Goal: Task Accomplishment & Management: Manage account settings

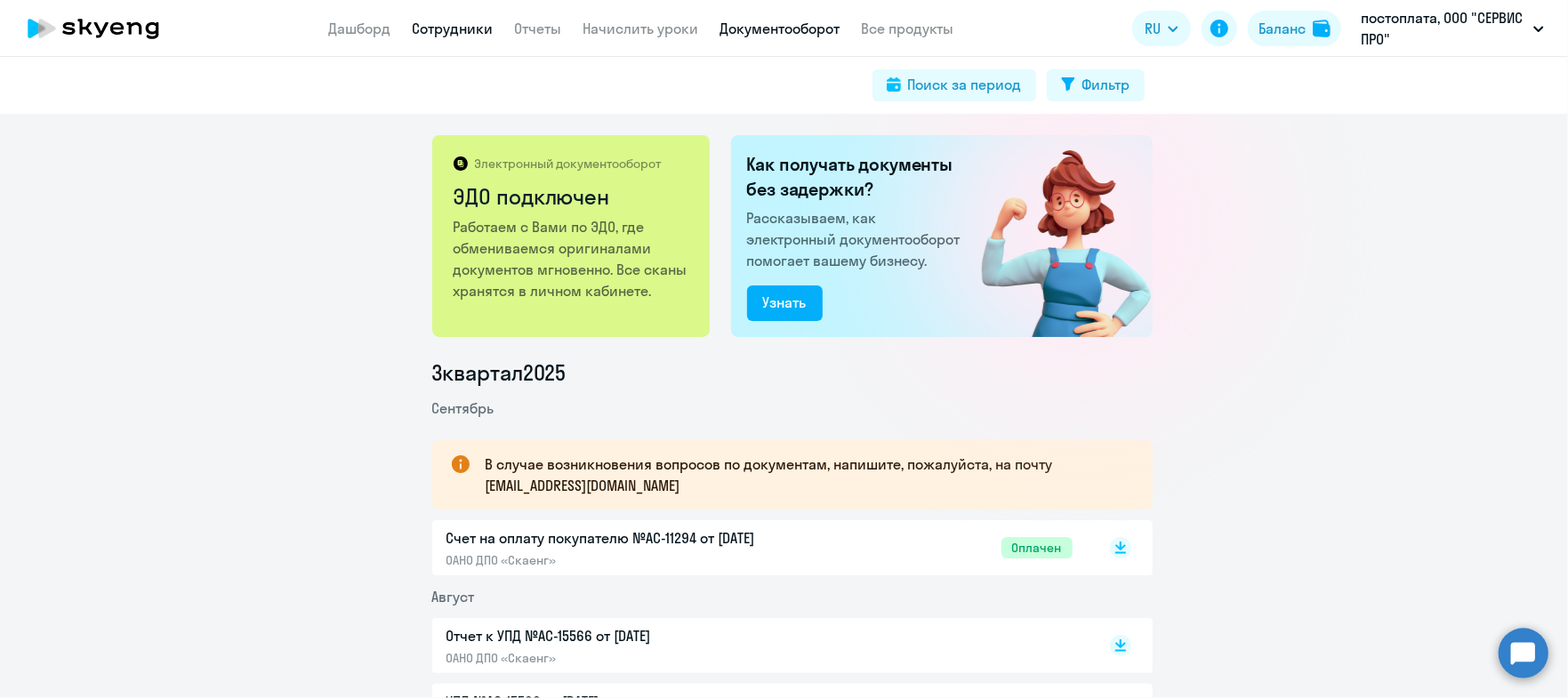
click at [455, 36] on link "Сотрудники" at bounding box center [453, 29] width 81 height 18
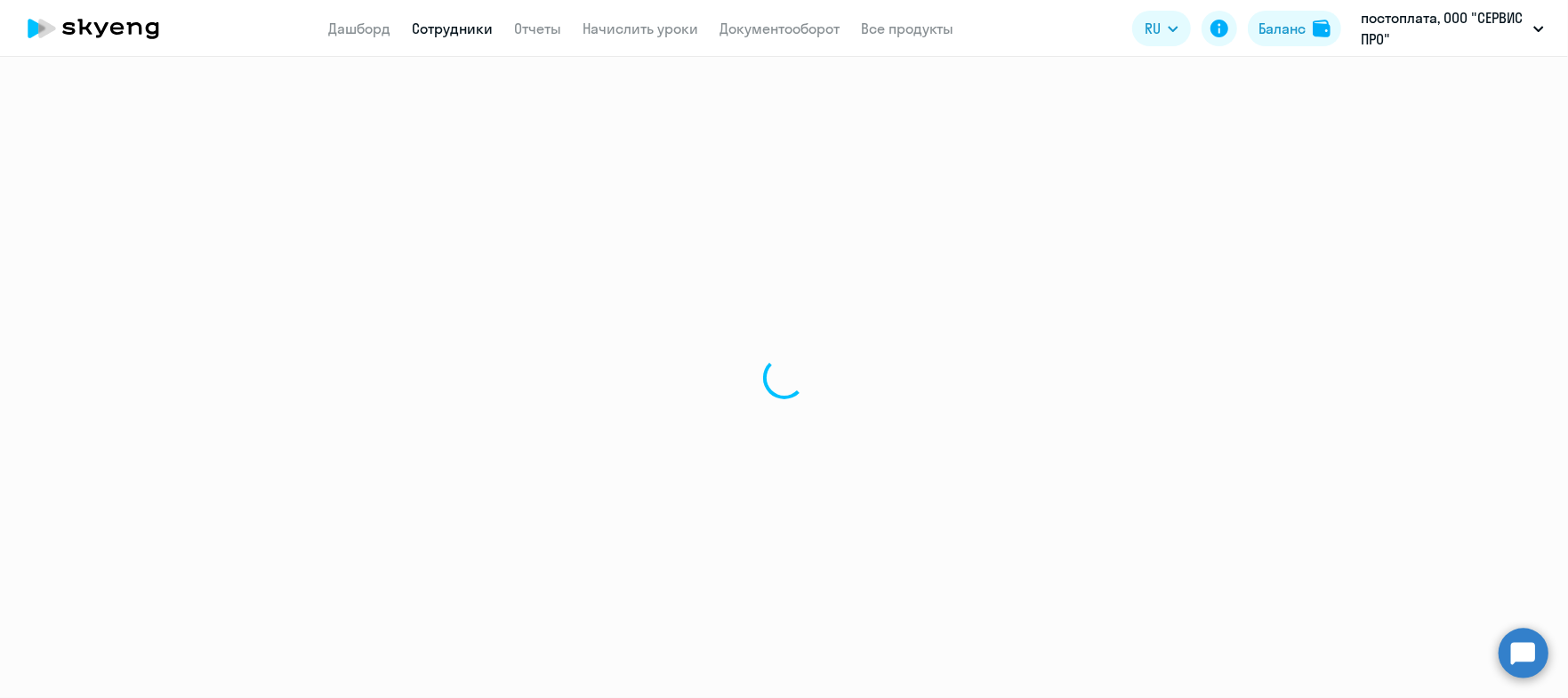
select select "30"
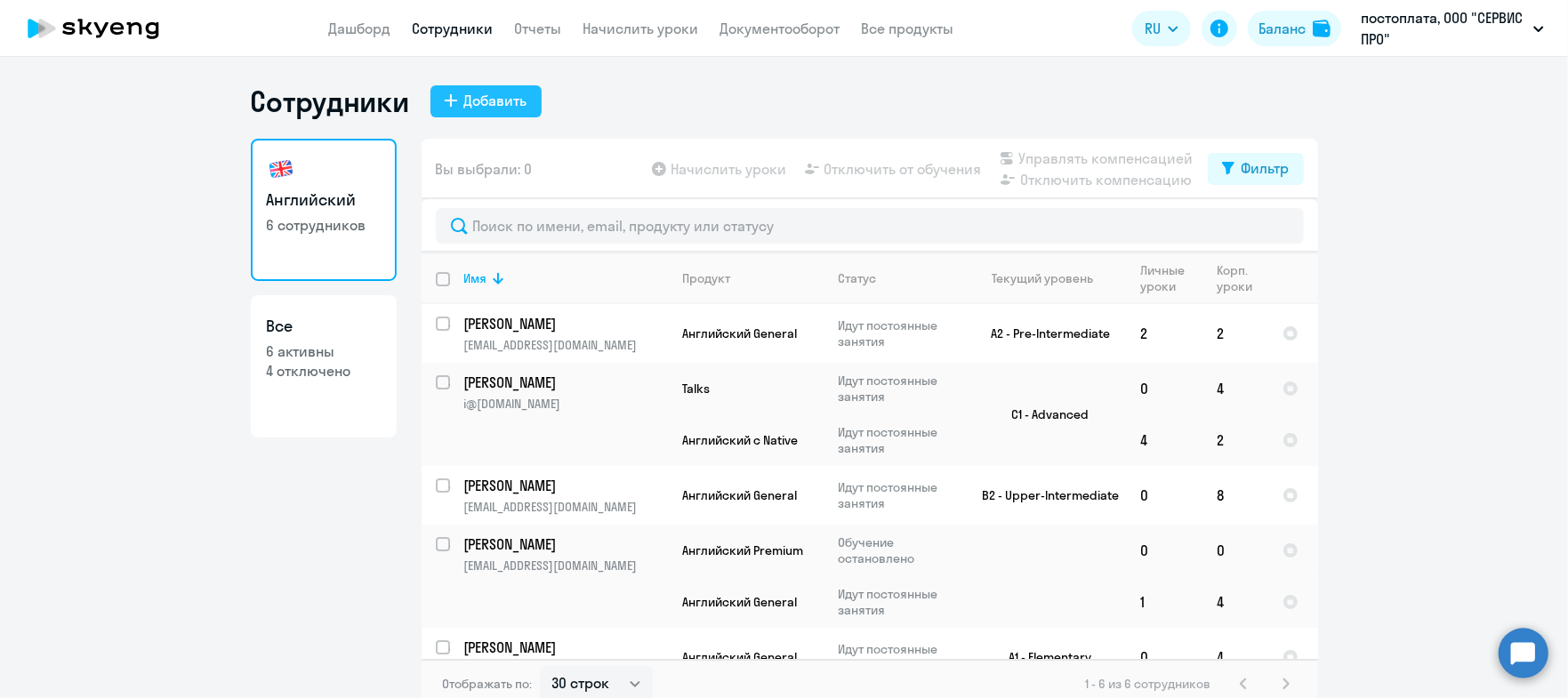
click at [463, 113] on button "Добавить" at bounding box center [486, 101] width 111 height 32
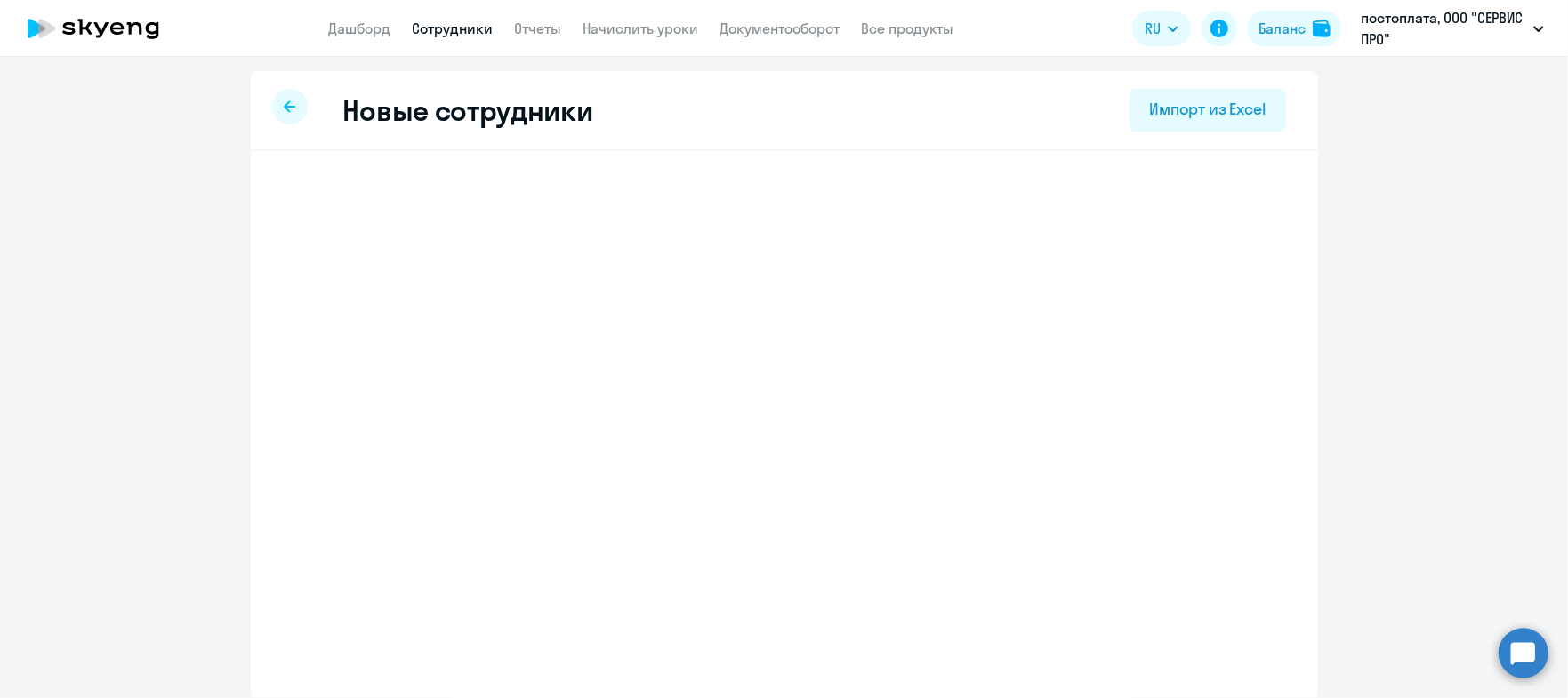
select select "english_adult_not_native_speaker"
select select "3"
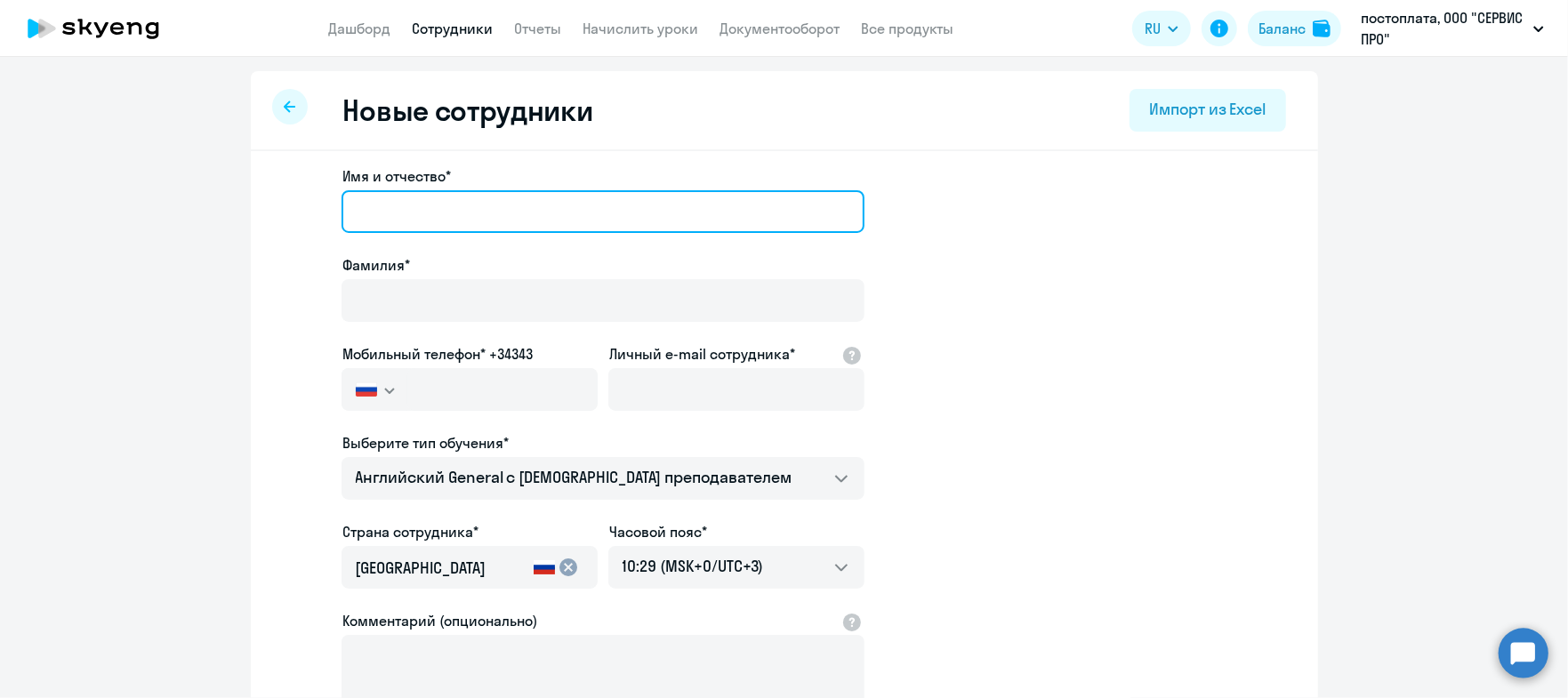
click at [586, 231] on input "Имя и отчество*" at bounding box center [603, 212] width 523 height 43
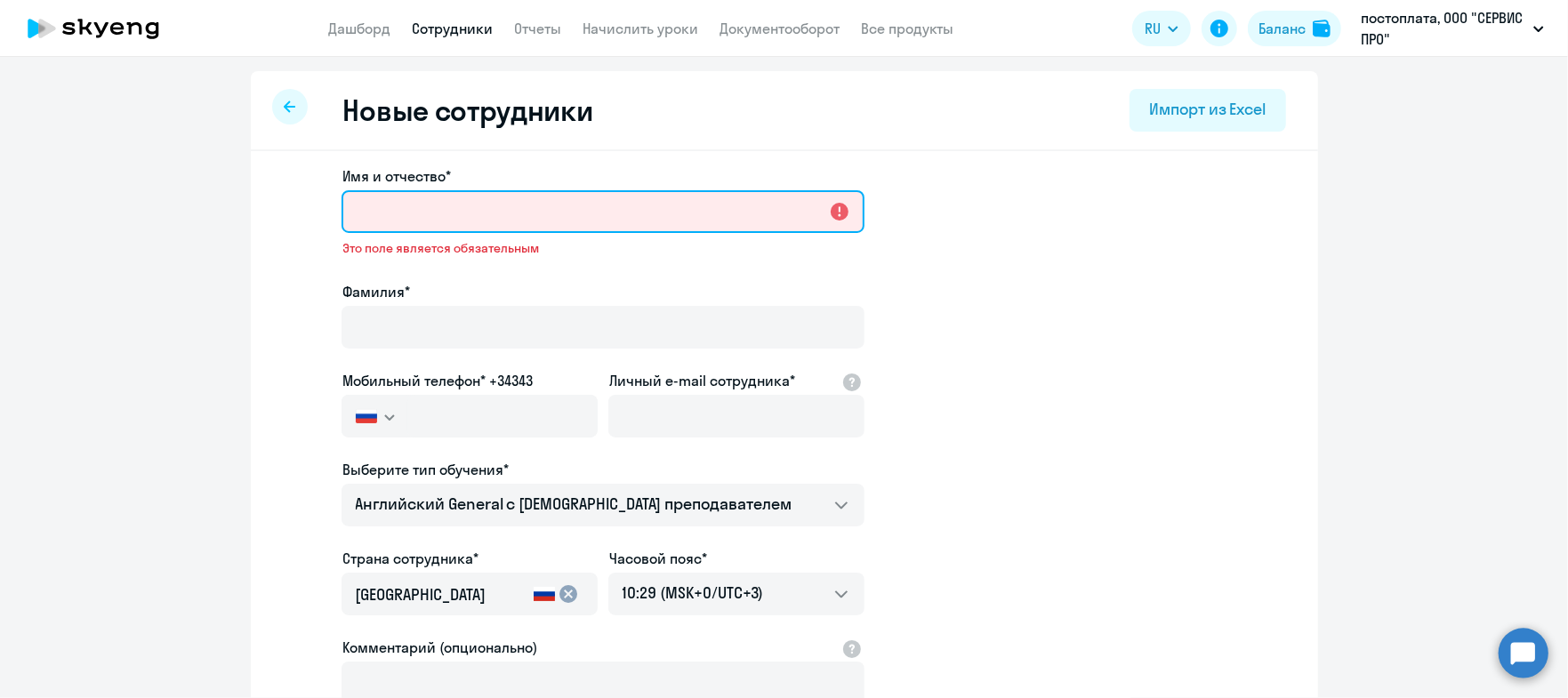
click at [622, 199] on input "Имя и отчество*" at bounding box center [603, 212] width 523 height 43
paste input "[PERSON_NAME]"
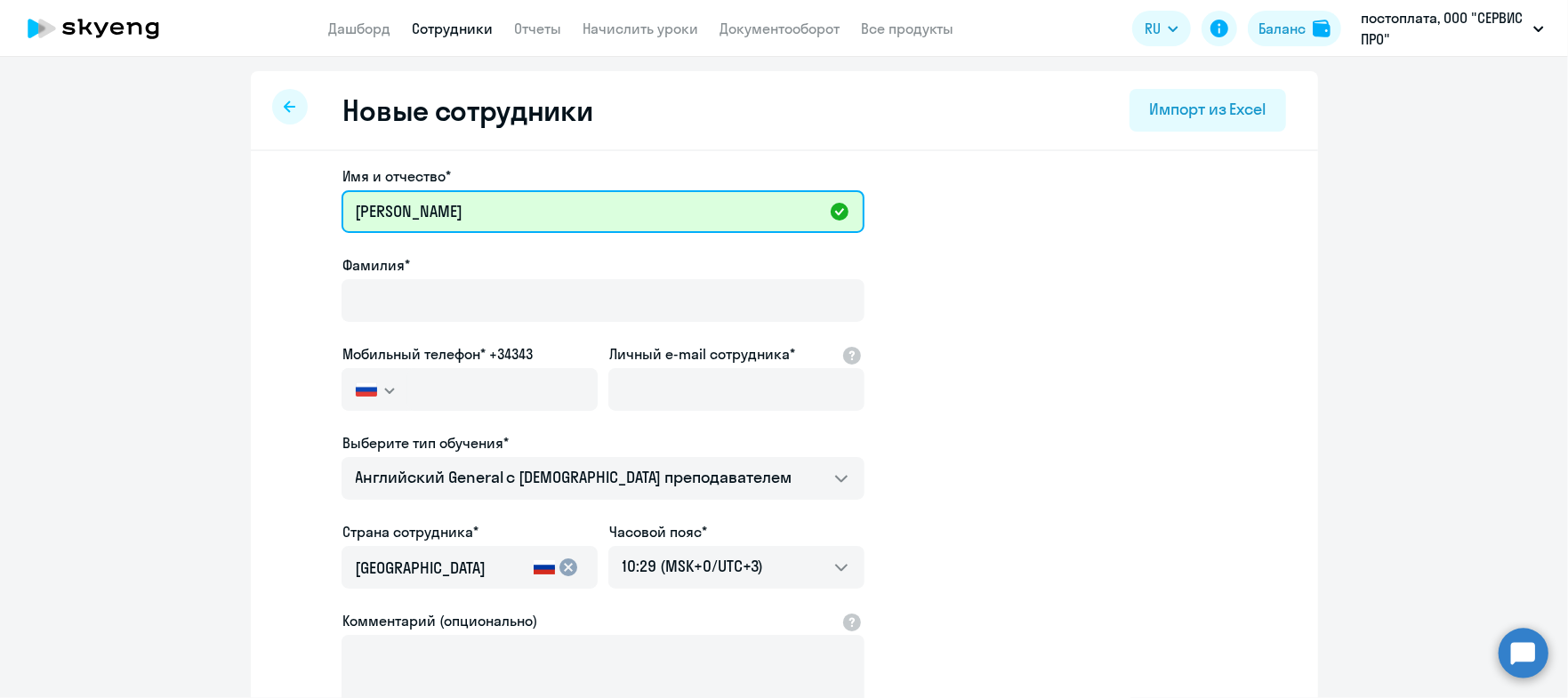
type input "[PERSON_NAME]"
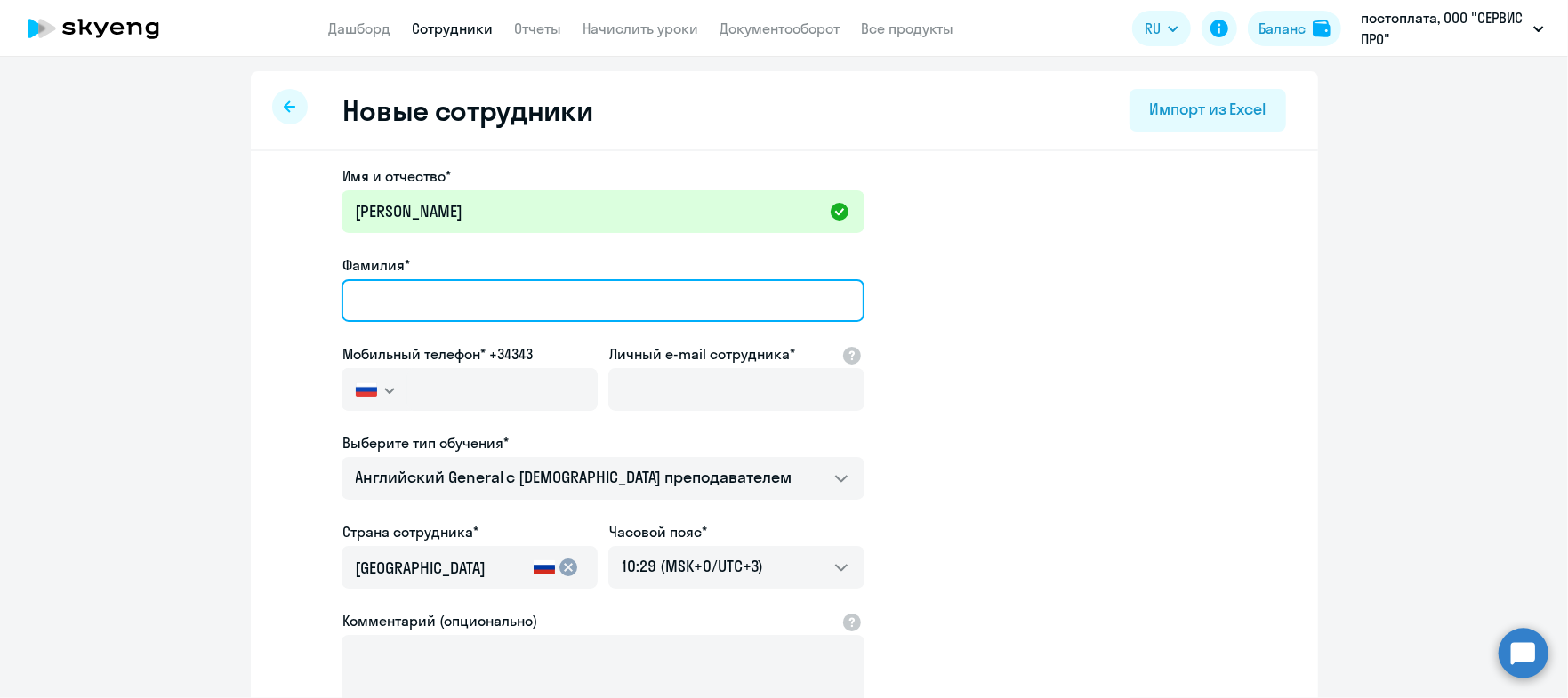
click at [553, 296] on input "Фамилия*" at bounding box center [603, 301] width 523 height 43
paste input "[PERSON_NAME]"
type input "[PERSON_NAME]"
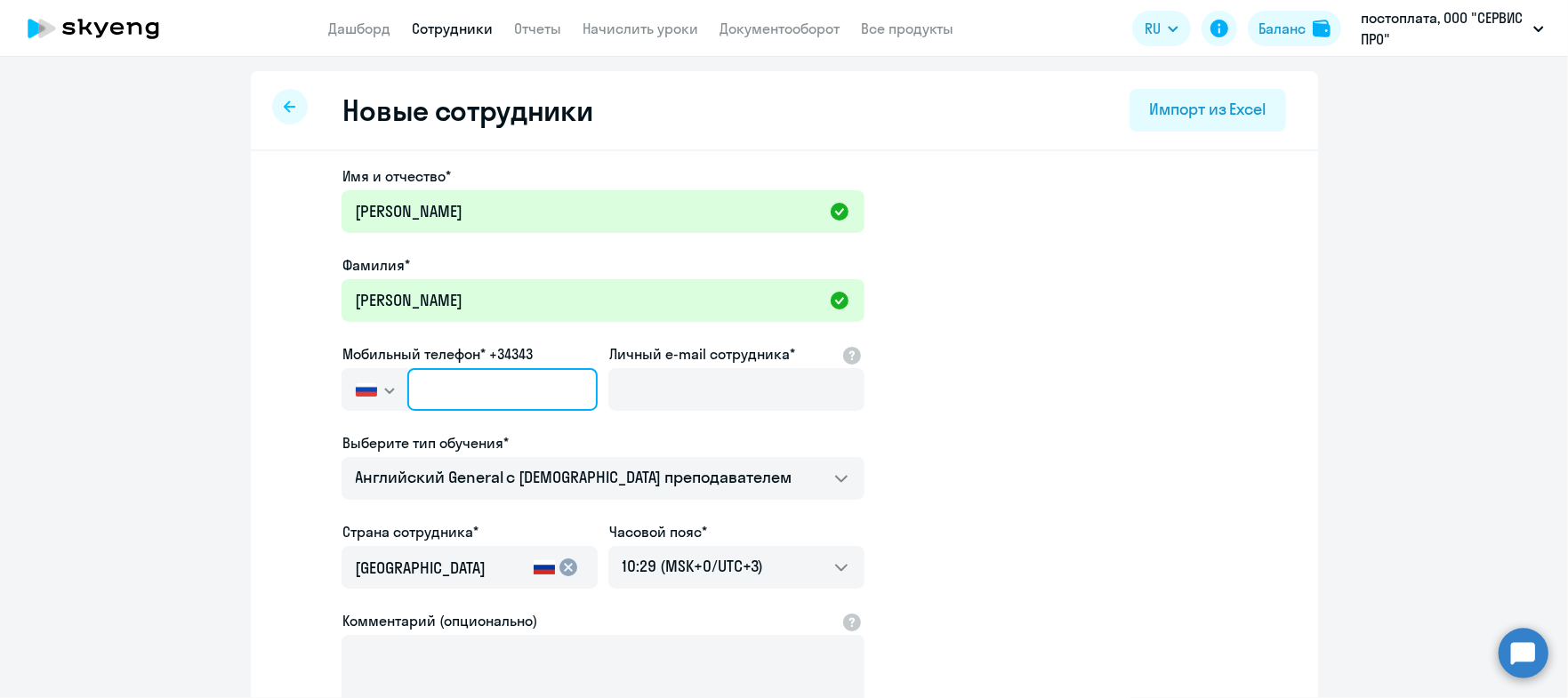
click at [491, 386] on input "text" at bounding box center [502, 390] width 190 height 43
paste input "[PHONE_NUMBER]"
type input "[PHONE_NUMBER]"
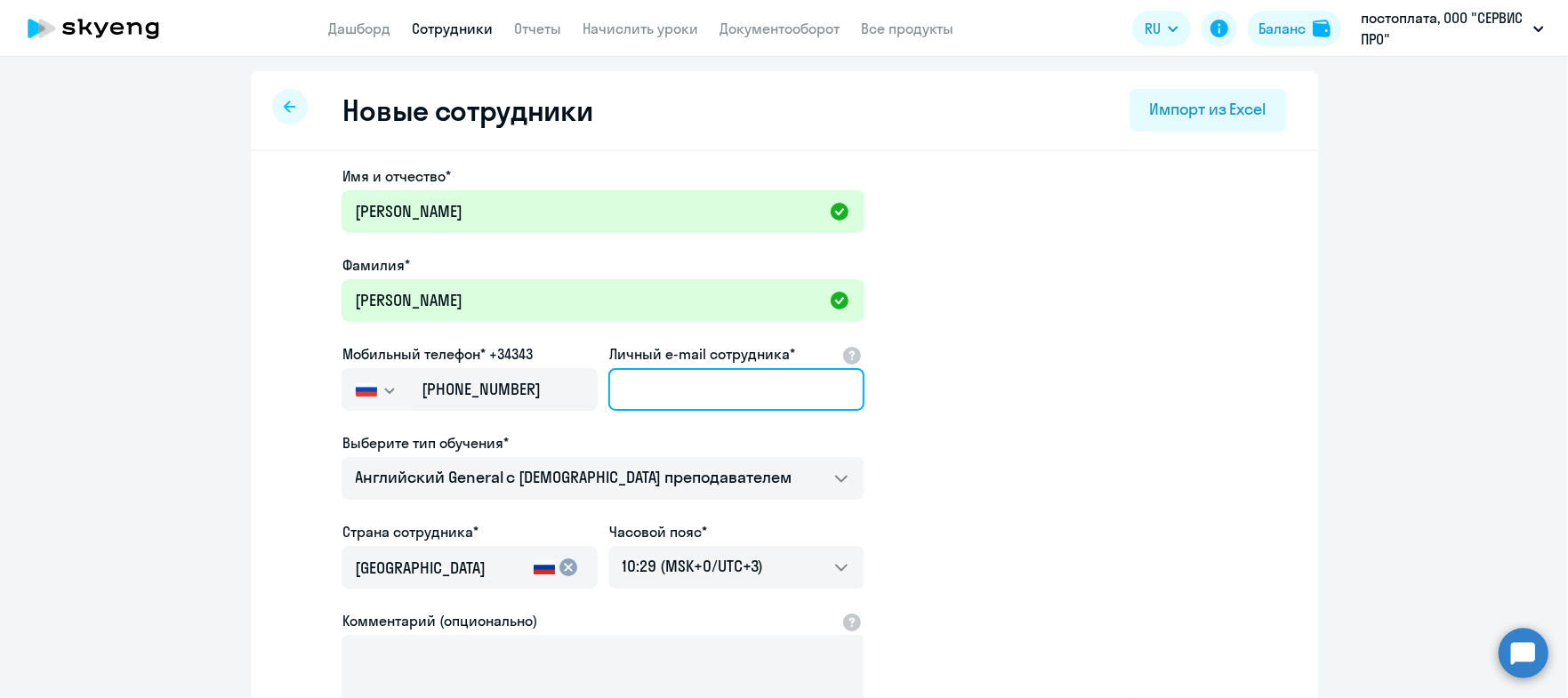
click at [706, 395] on input "Личный e-mail сотрудника*" at bounding box center [737, 390] width 256 height 43
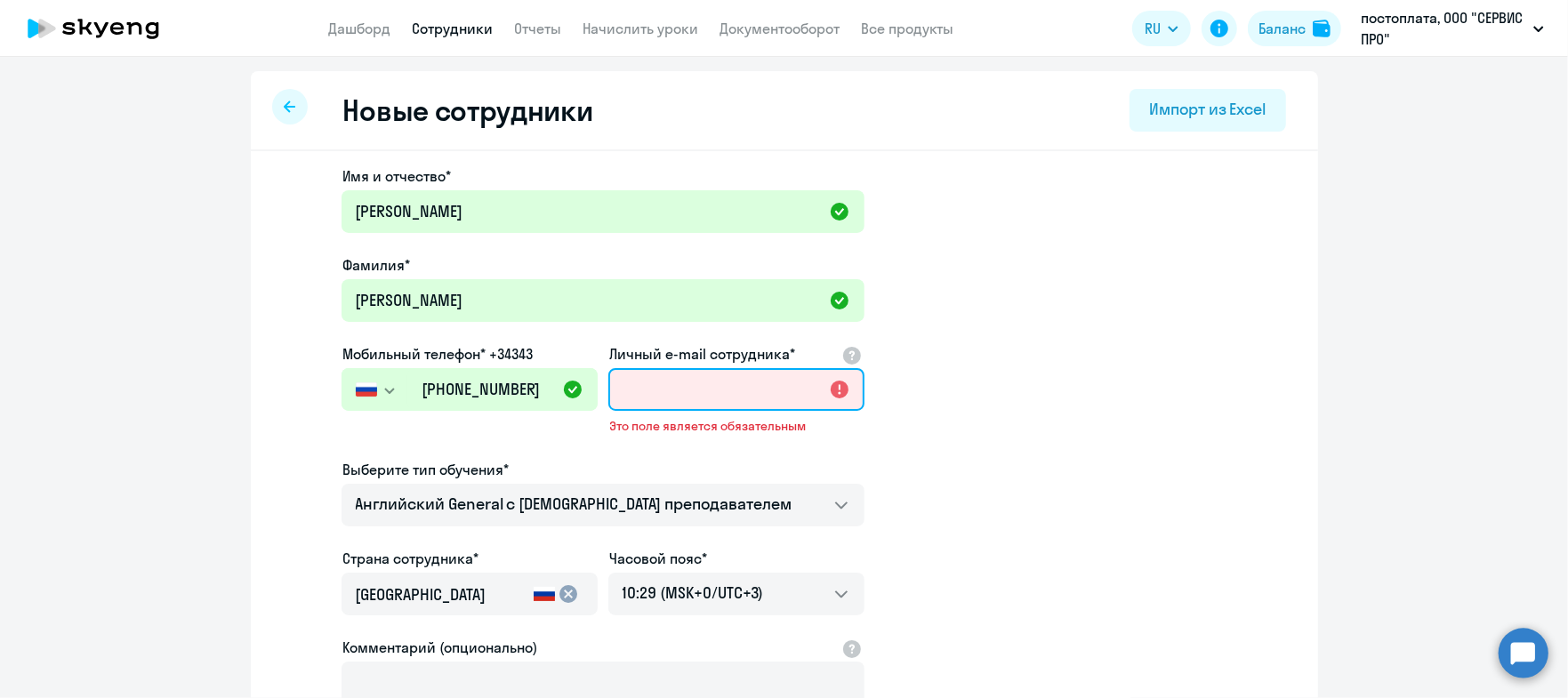
click at [691, 382] on input "Личный e-mail сотрудника*" at bounding box center [737, 390] width 256 height 43
paste input "[EMAIL_ADDRESS][DOMAIN_NAME]"
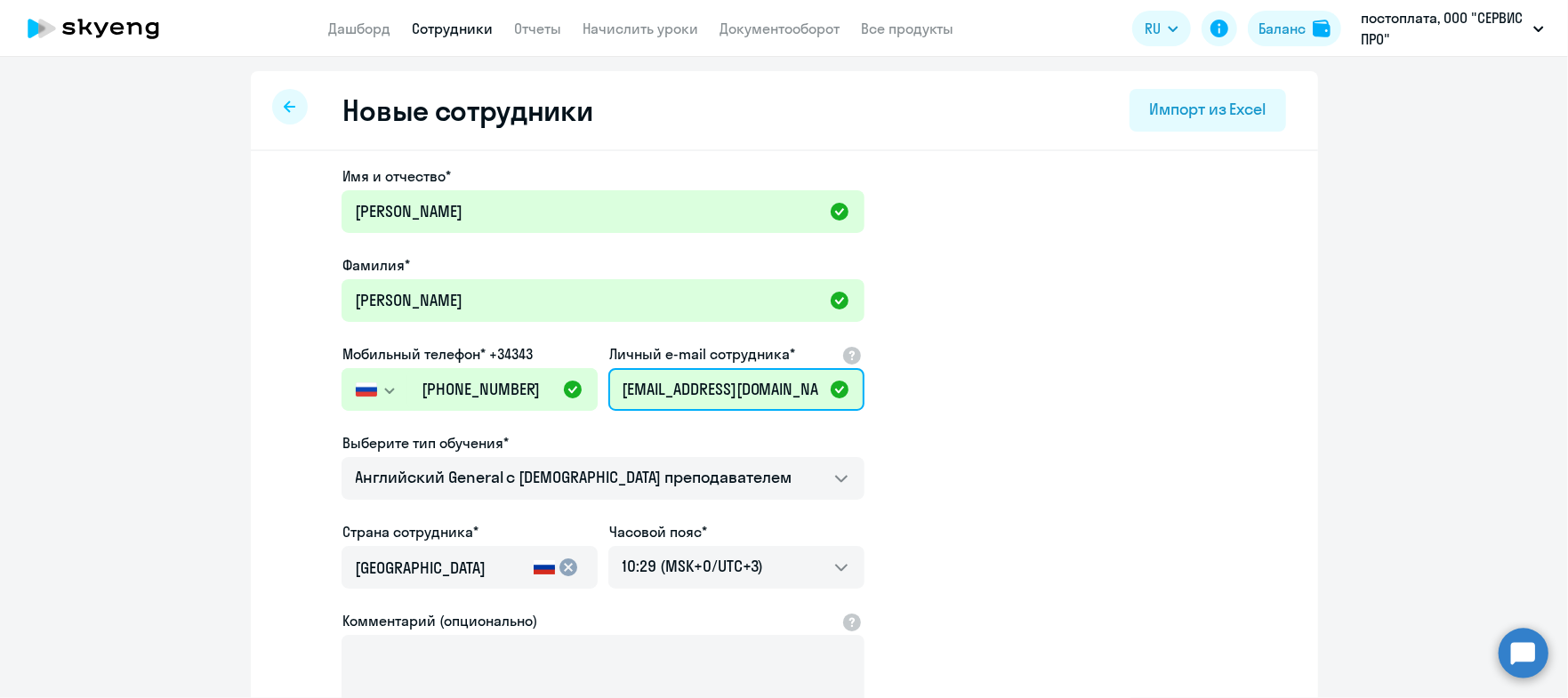
type input "[EMAIL_ADDRESS][DOMAIN_NAME]"
click at [974, 390] on app-new-student-form "Имя и отчество* [PERSON_NAME]* [PERSON_NAME] телефон* +34343 [GEOGRAPHIC_DATA] …" at bounding box center [784, 482] width 1010 height 634
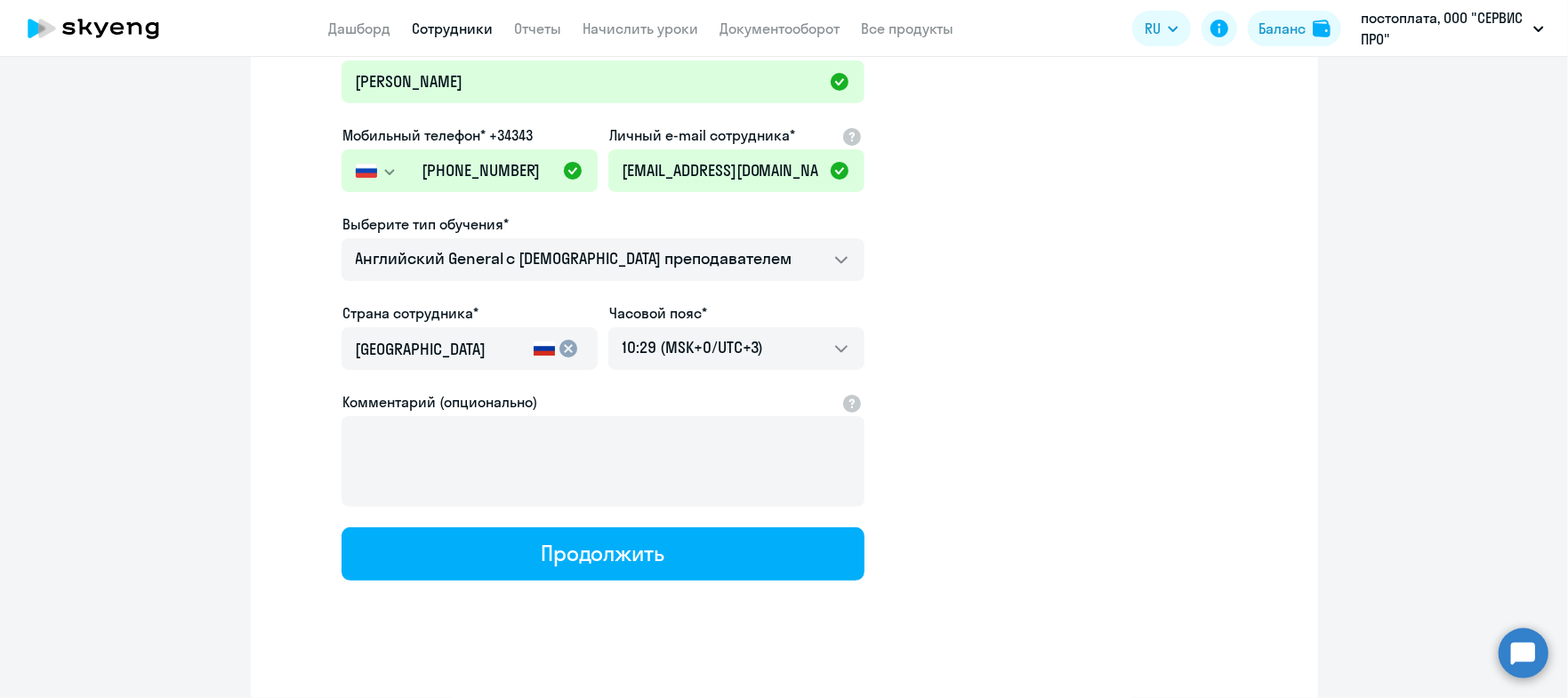
scroll to position [222, 0]
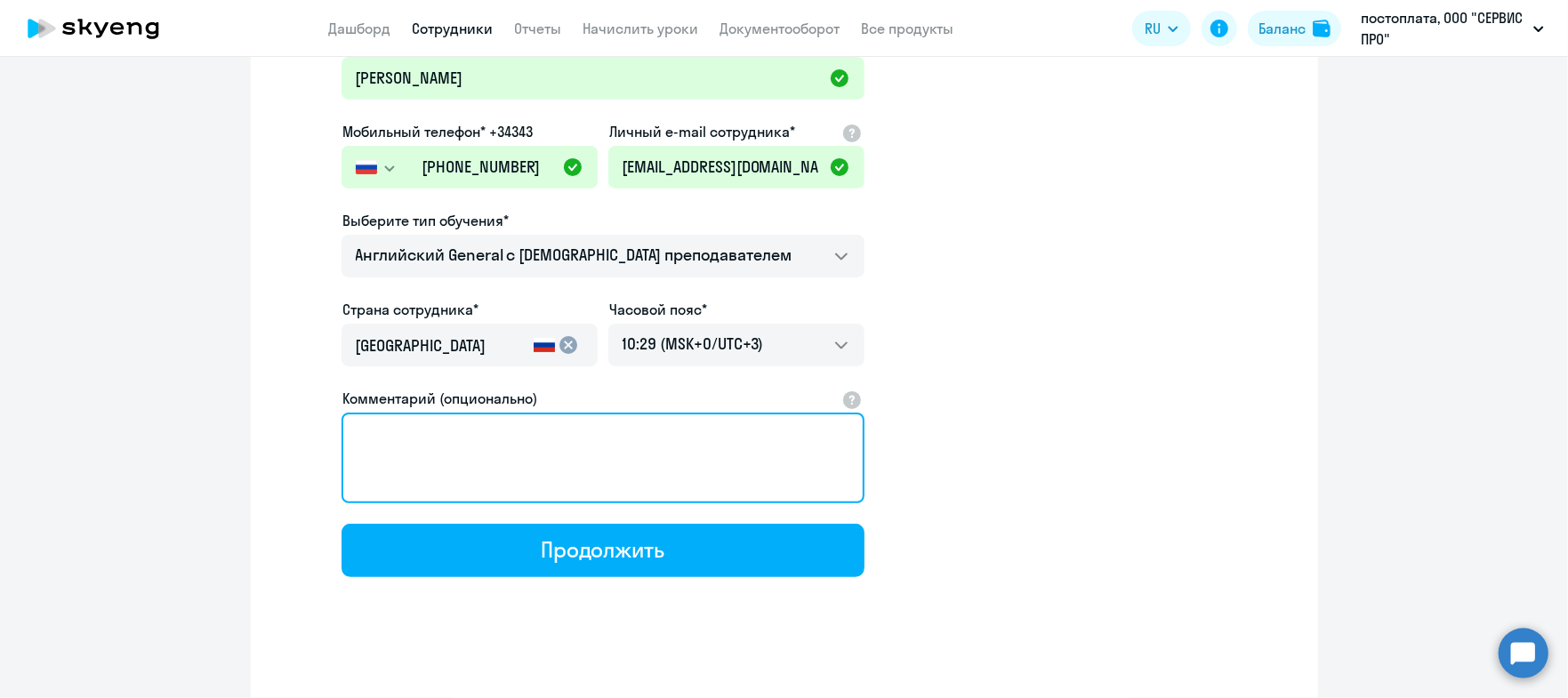
click at [731, 455] on textarea "Комментарий (опционально)" at bounding box center [603, 457] width 523 height 90
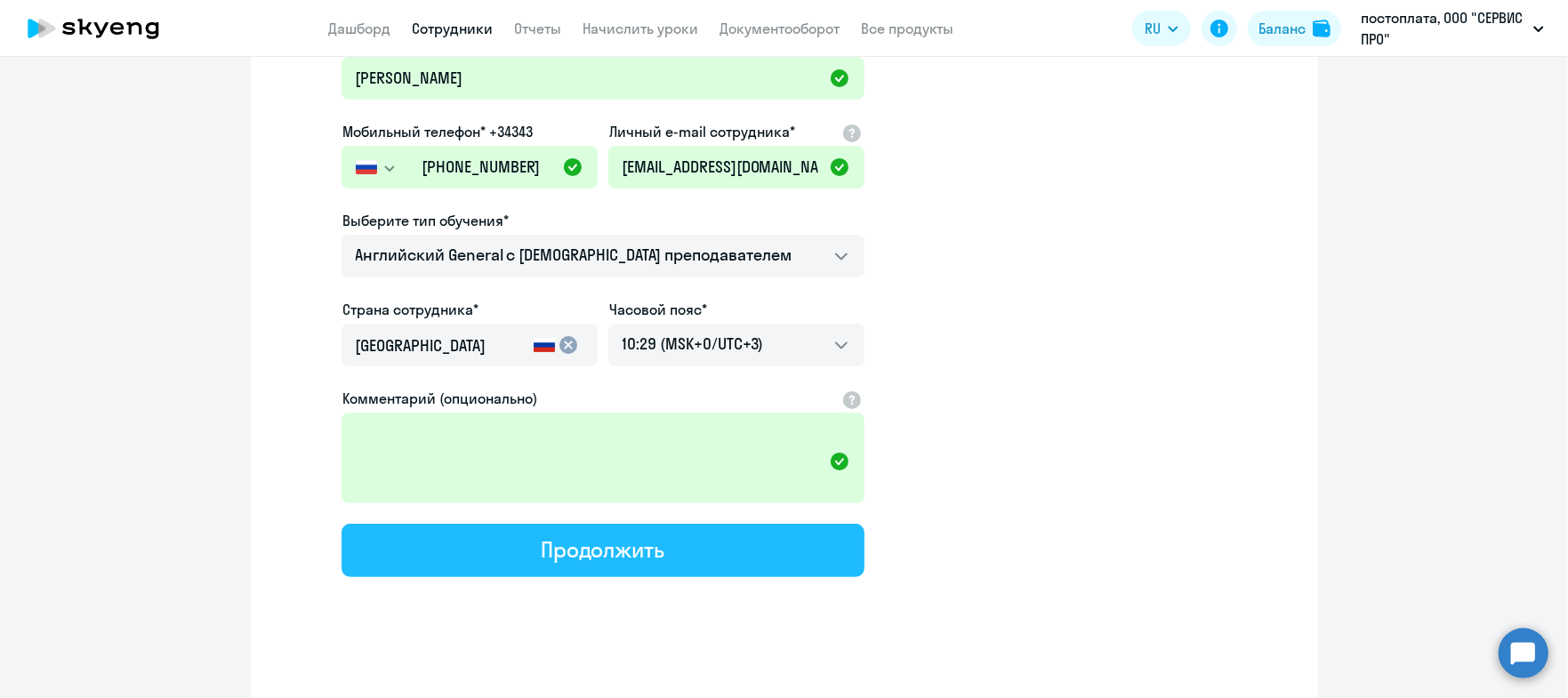
click at [599, 552] on div "Продолжить" at bounding box center [602, 549] width 124 height 29
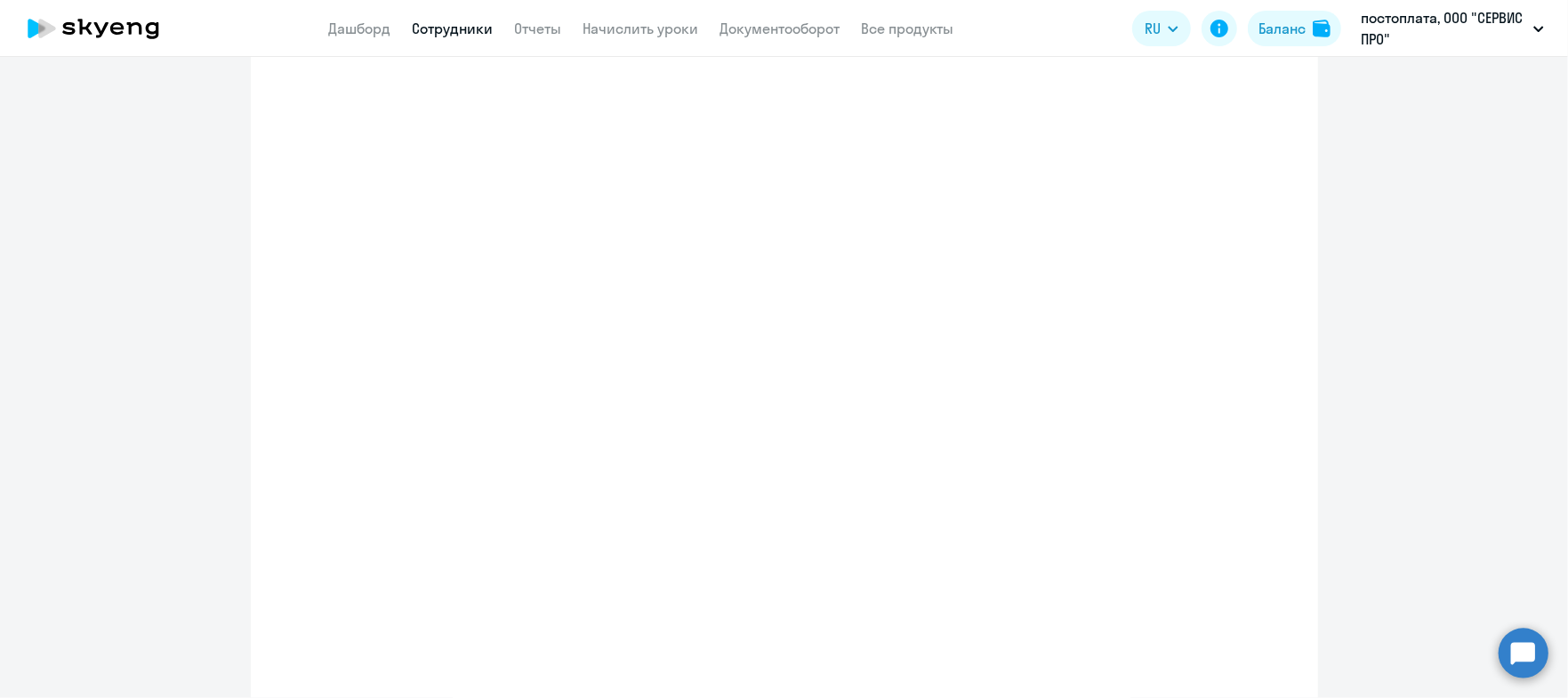
select select "english_adult_not_native_speaker"
select select "3"
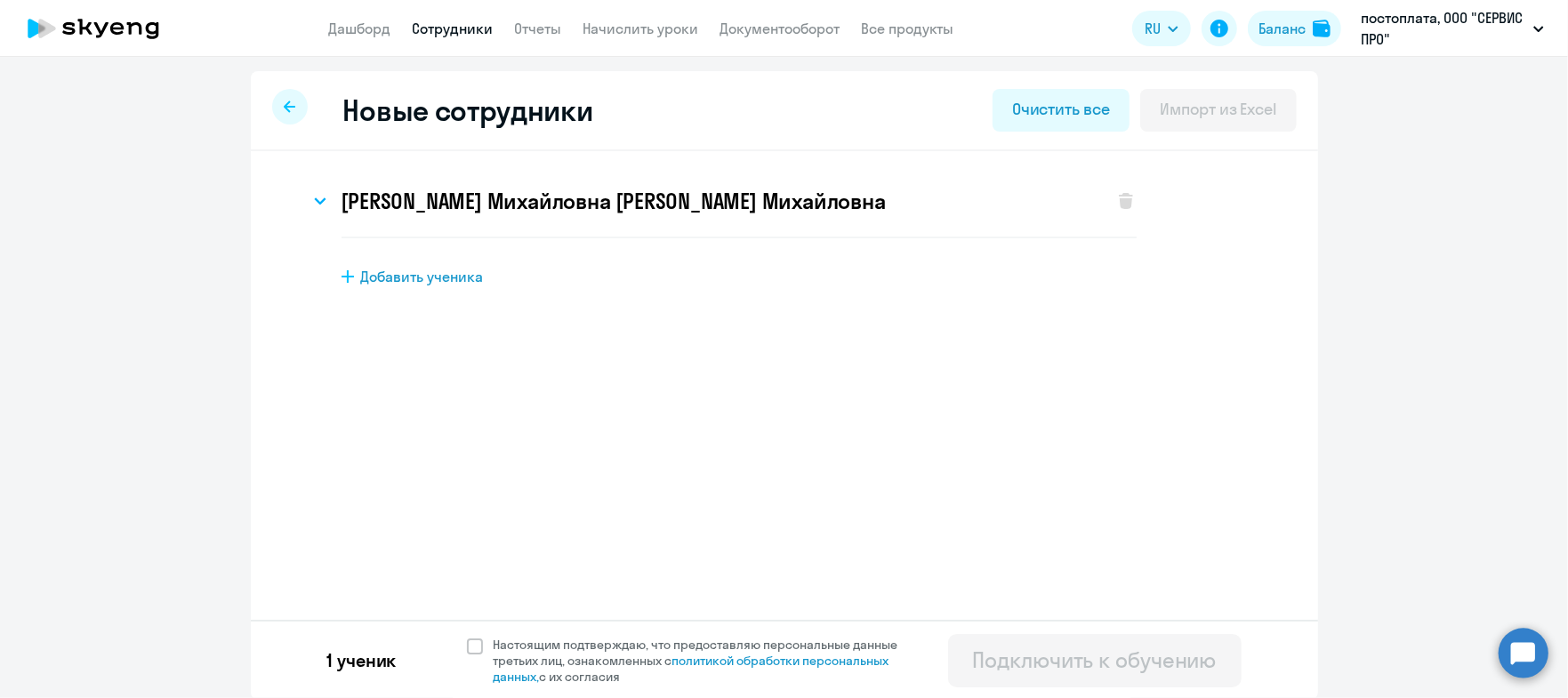
scroll to position [1, 0]
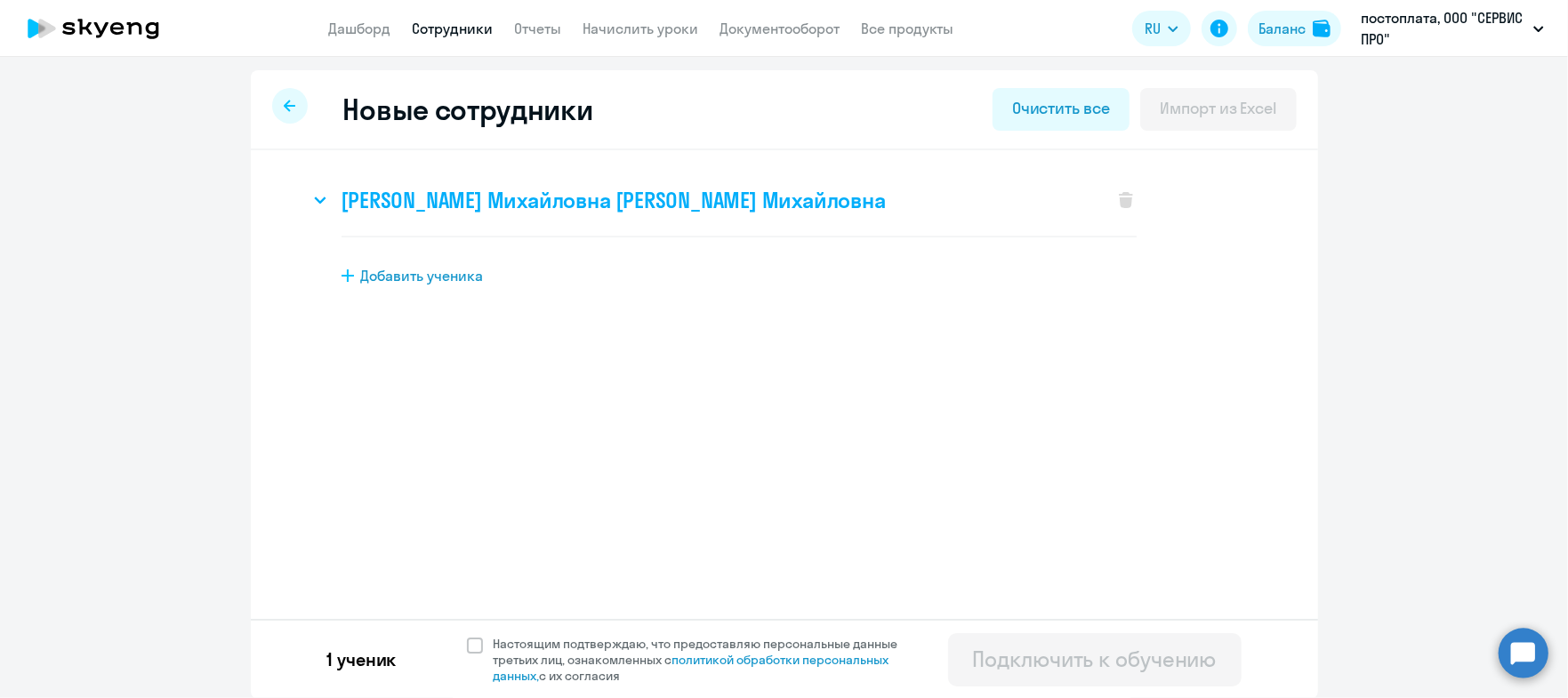
click at [324, 199] on div "[PERSON_NAME] Михайловна [PERSON_NAME] Михайловна" at bounding box center [703, 200] width 787 height 72
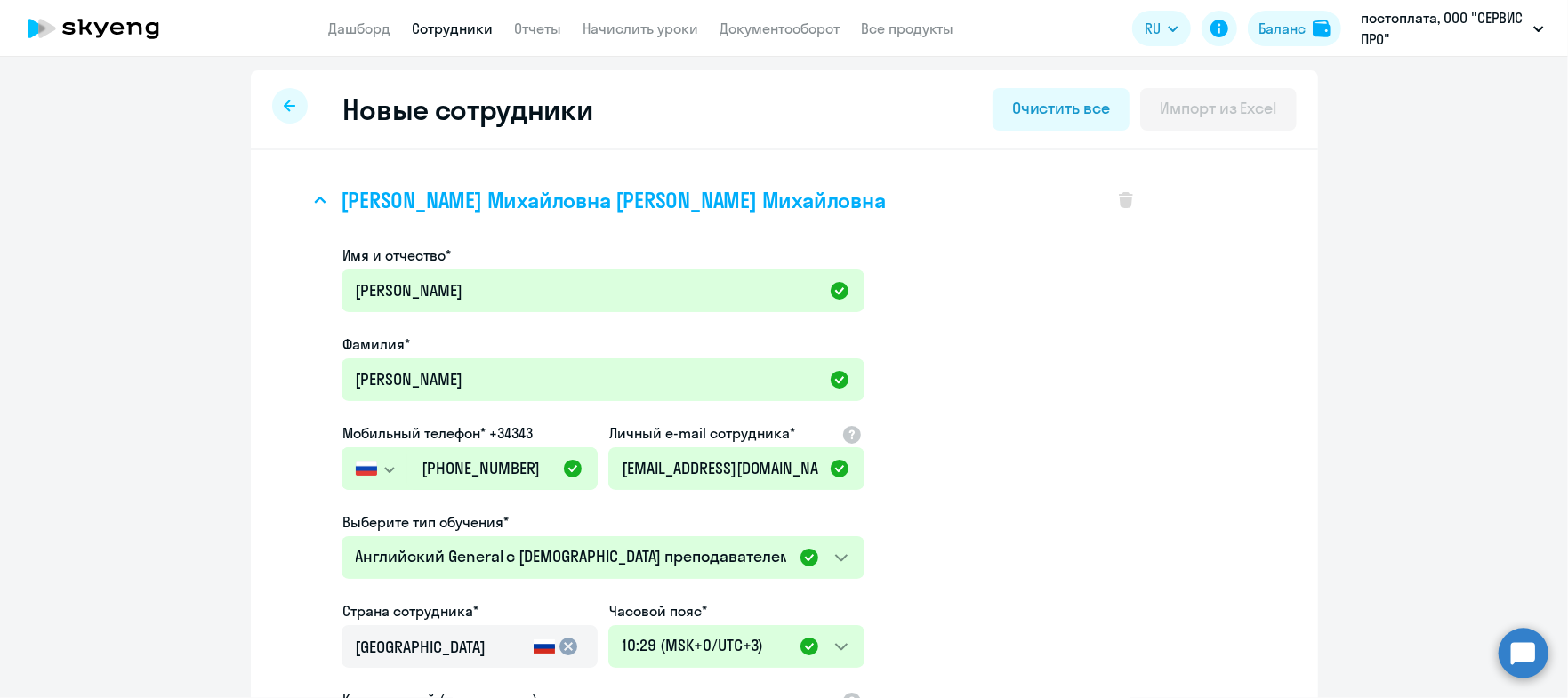
click at [328, 217] on div "[PERSON_NAME] Михайловна [PERSON_NAME] Михайловна" at bounding box center [703, 200] width 787 height 72
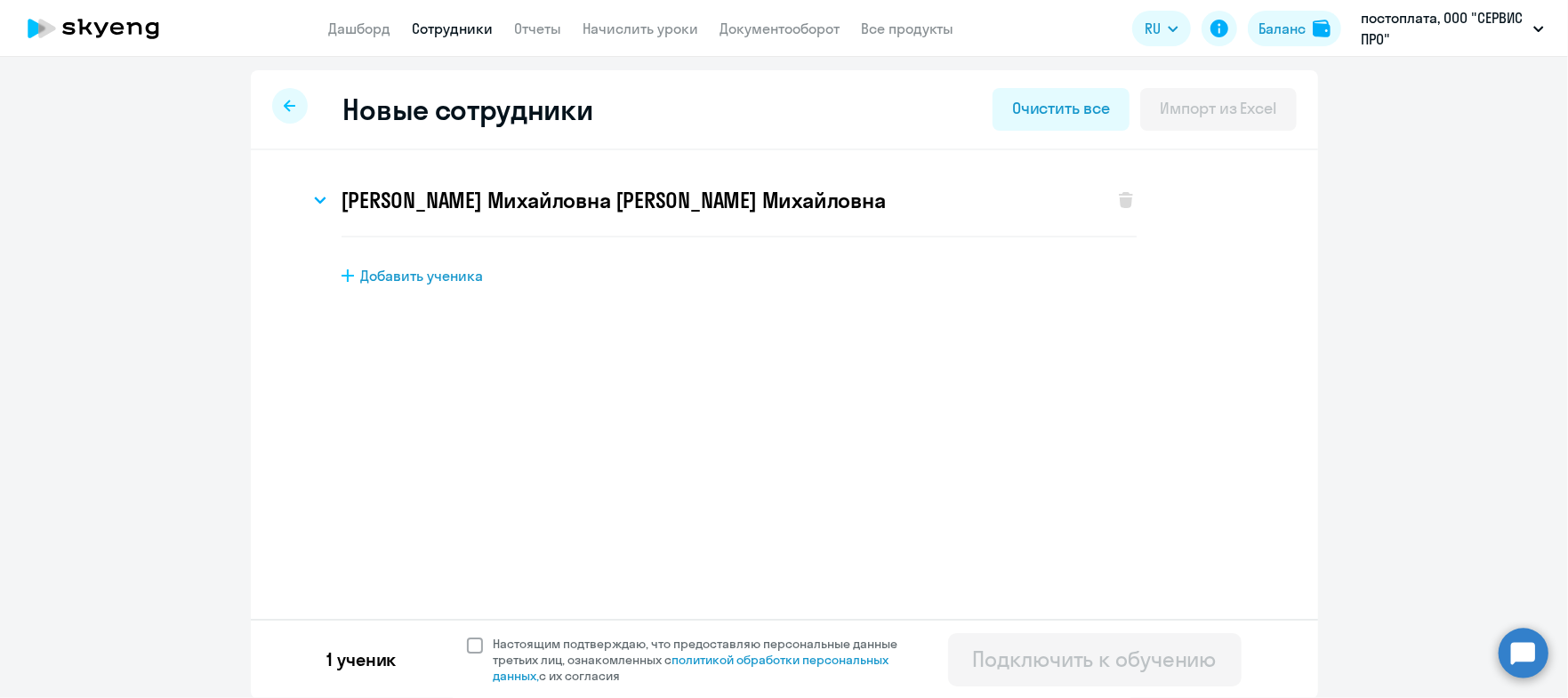
click at [467, 636] on label "Настоящим подтверждаю, что предоставляю персональные данные третьих лиц, ознако…" at bounding box center [694, 660] width 453 height 48
click at [466, 635] on input "Настоящим подтверждаю, что предоставляю персональные данные третьих лиц, ознако…" at bounding box center [466, 635] width 1 height 1
checkbox input "true"
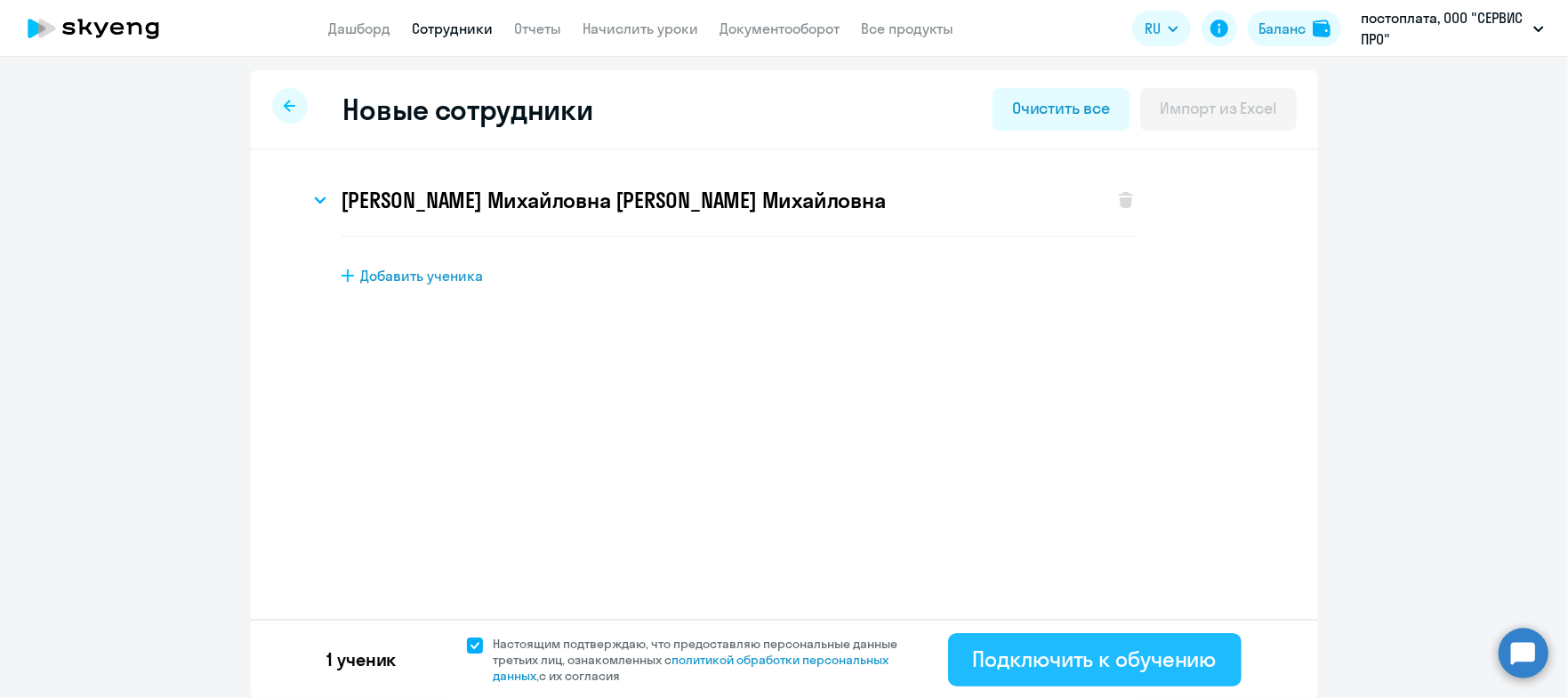
click at [1092, 666] on div "Подключить к обучению" at bounding box center [1095, 660] width 243 height 29
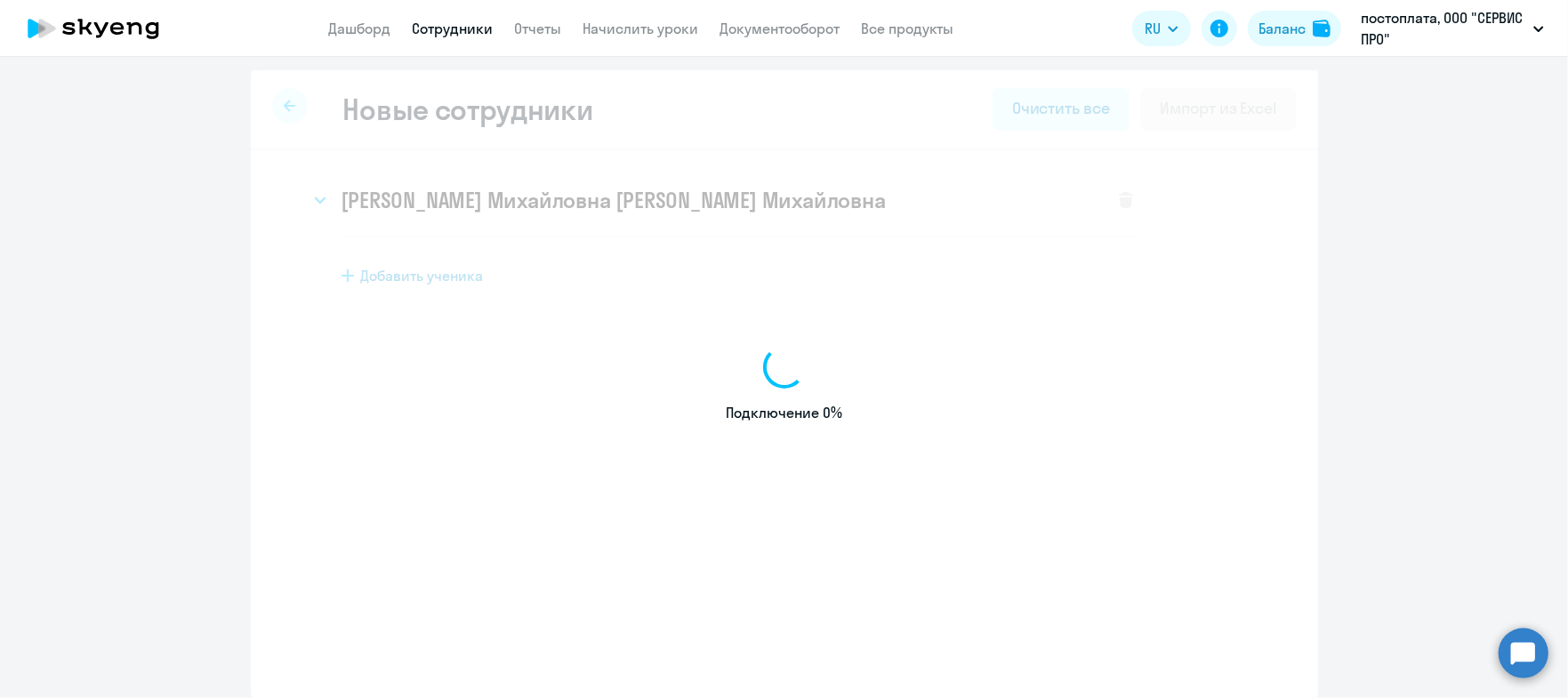
select select "english_adult_not_native_speaker"
select select "3"
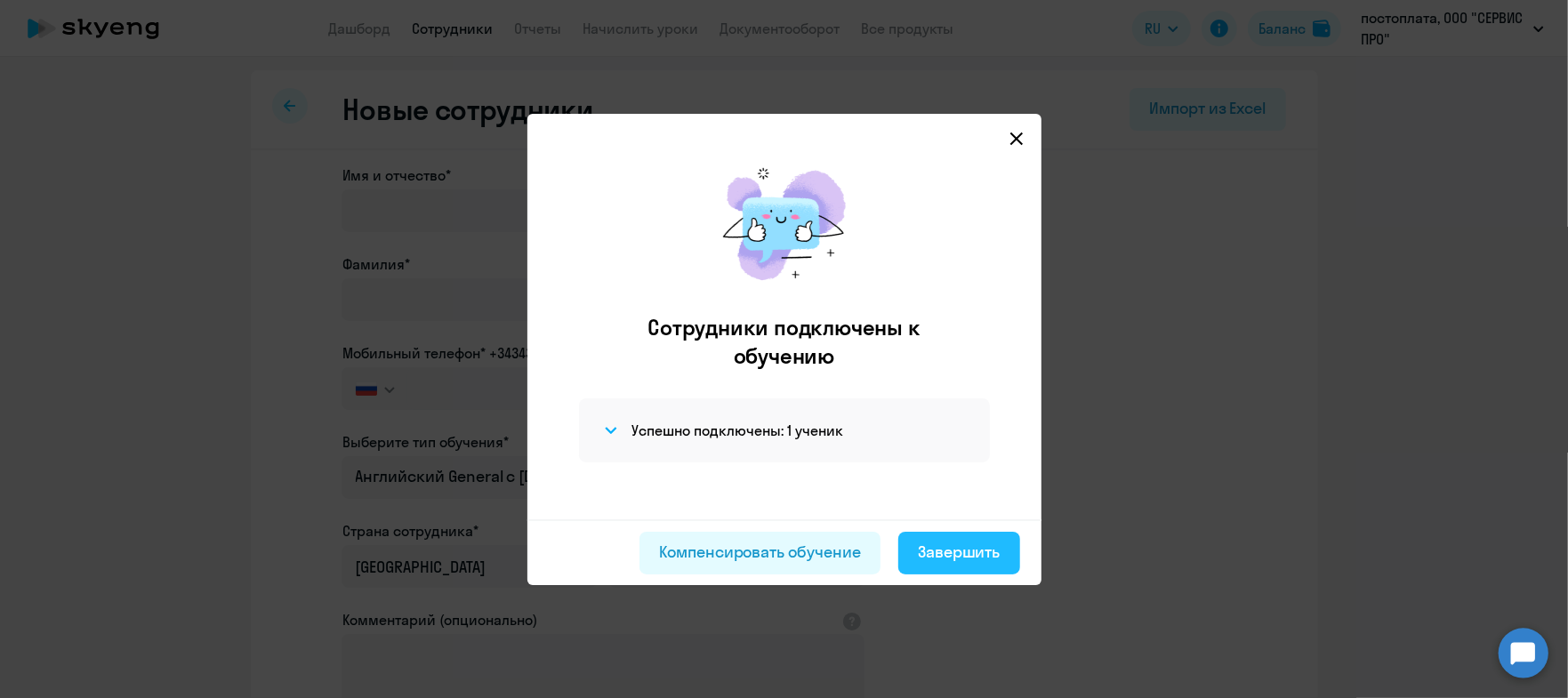
click at [927, 556] on div "Завершить" at bounding box center [959, 552] width 82 height 23
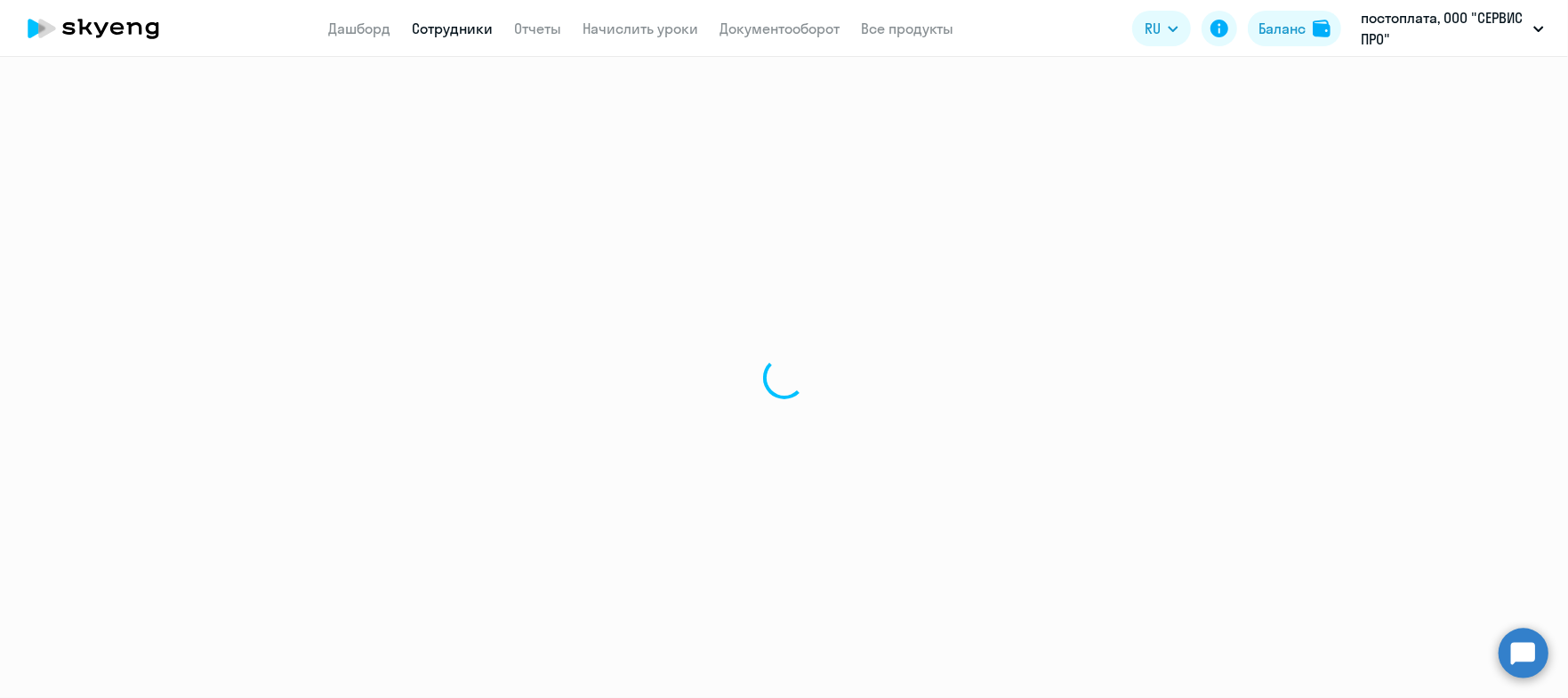
select select "30"
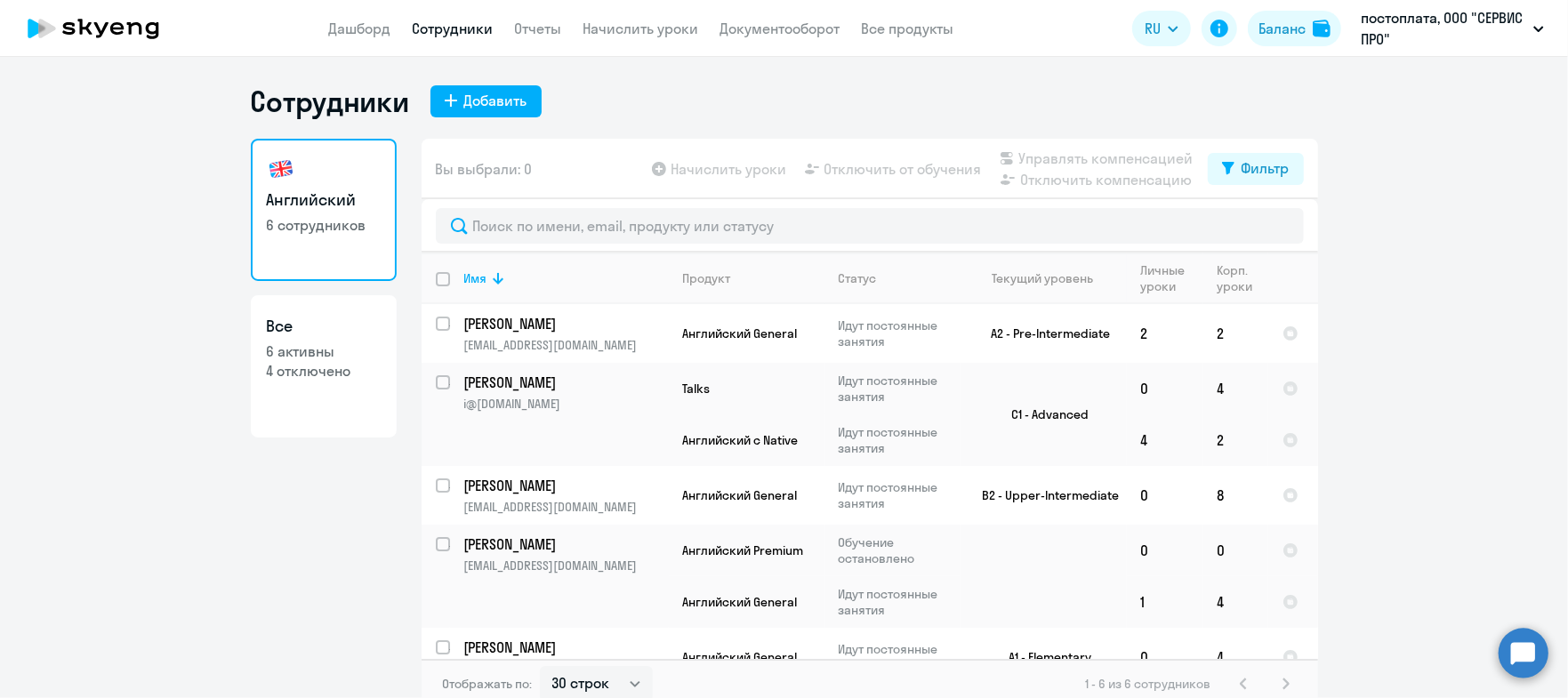
scroll to position [10, 0]
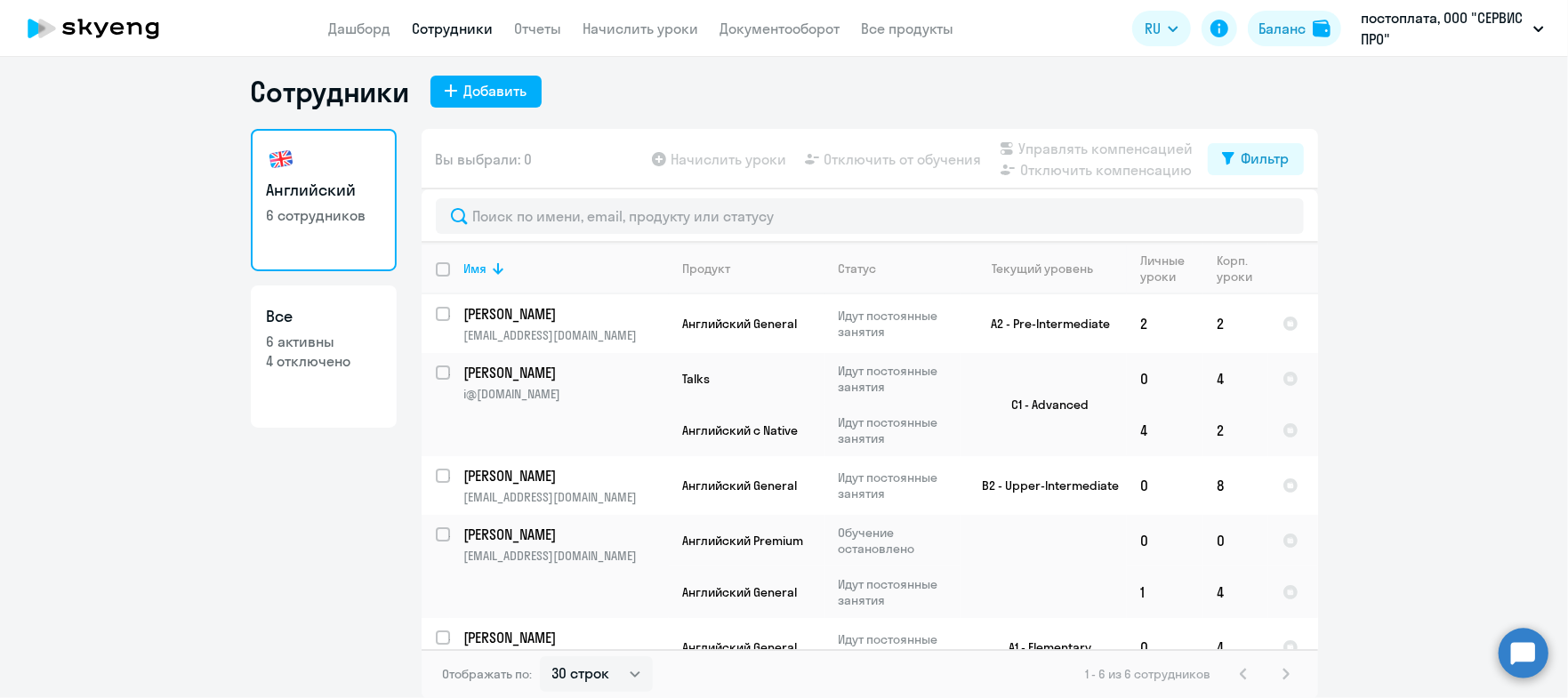
click at [306, 366] on p "4 отключено" at bounding box center [323, 362] width 114 height 20
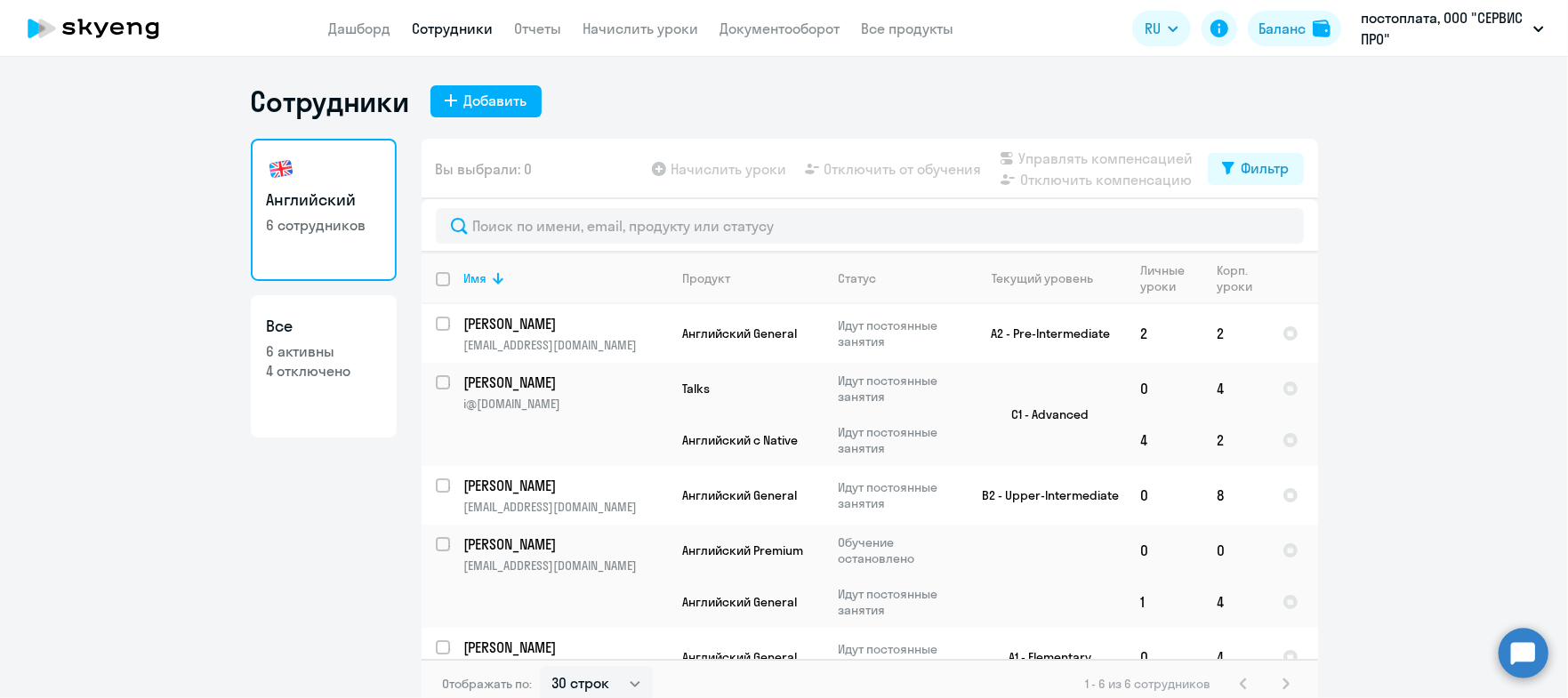
select select "30"
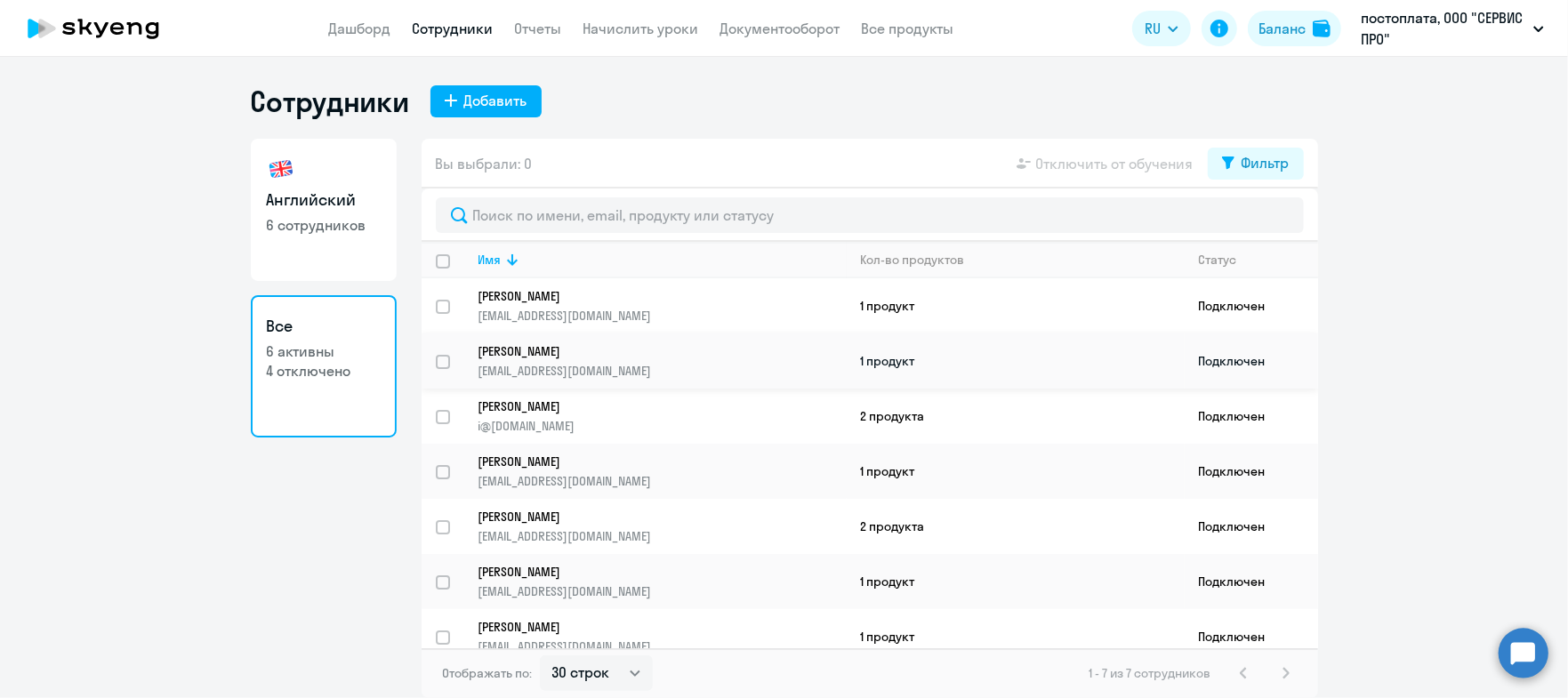
scroll to position [8, 0]
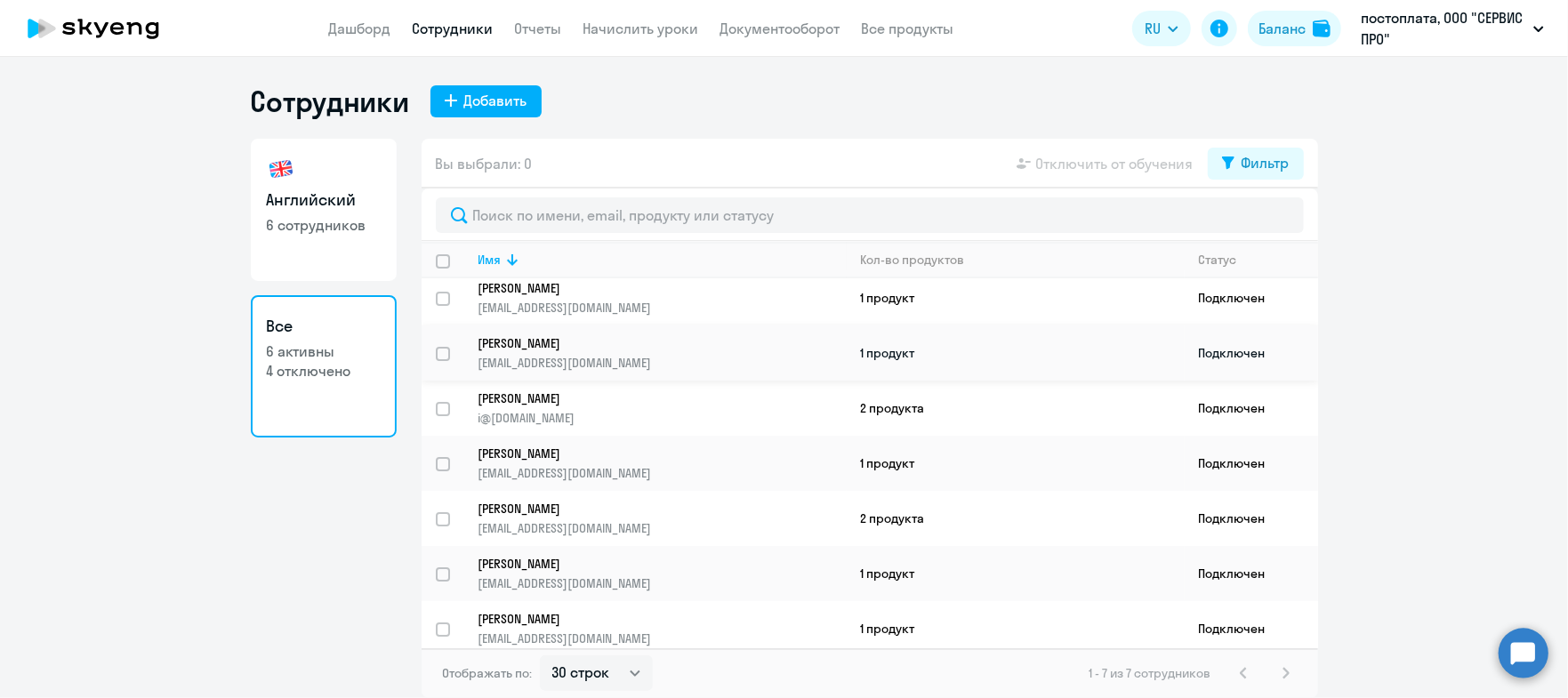
click at [684, 362] on p "[EMAIL_ADDRESS][DOMAIN_NAME]" at bounding box center [662, 363] width 368 height 16
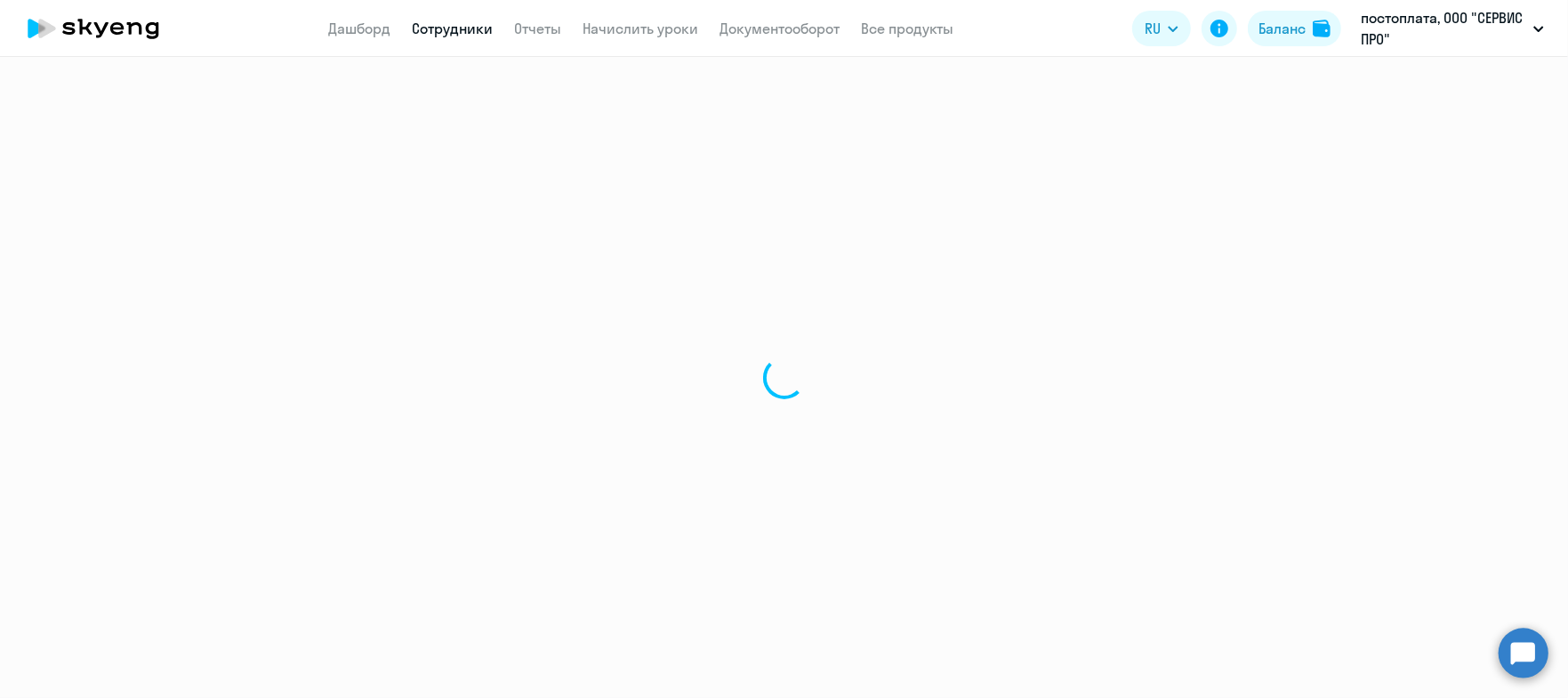
select select "english"
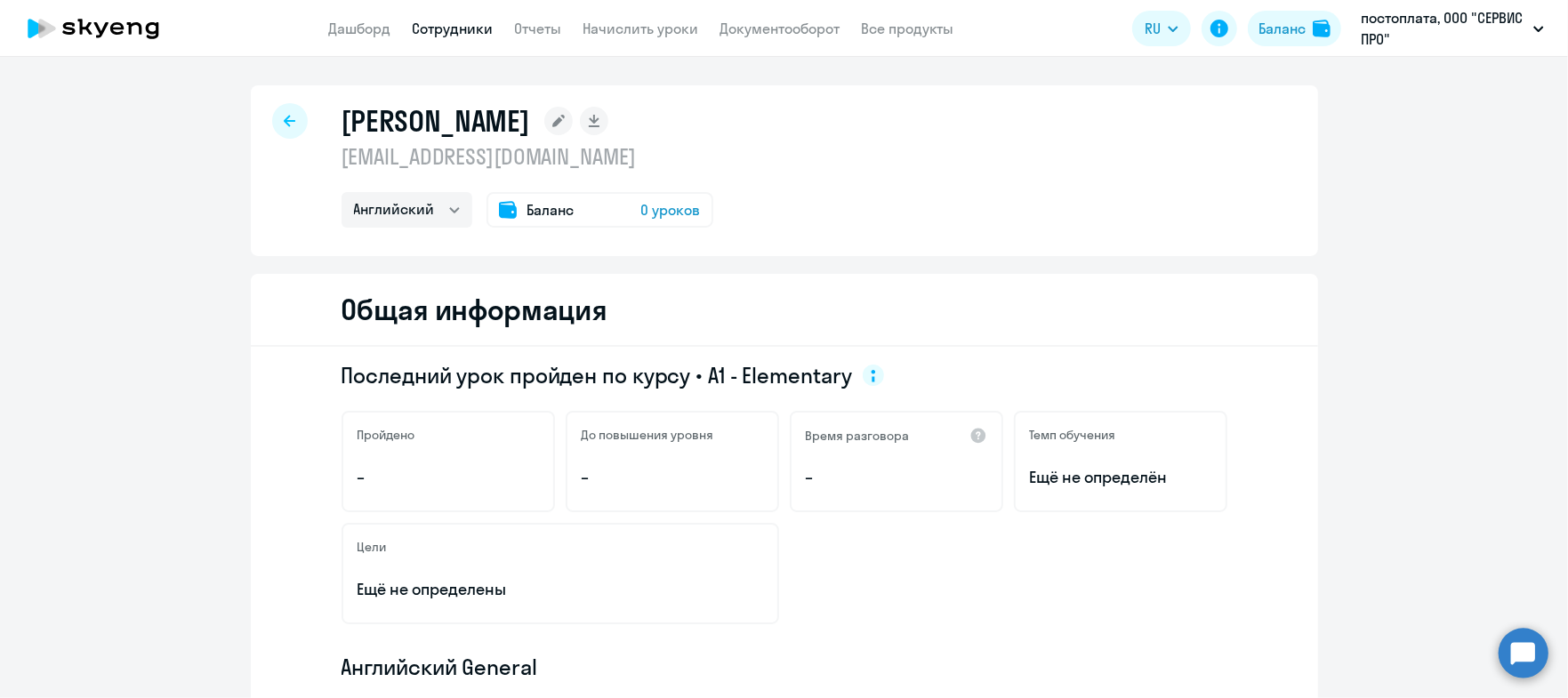
click at [389, 162] on p "[EMAIL_ADDRESS][DOMAIN_NAME]" at bounding box center [527, 157] width 371 height 29
click at [552, 125] on icon at bounding box center [558, 121] width 13 height 13
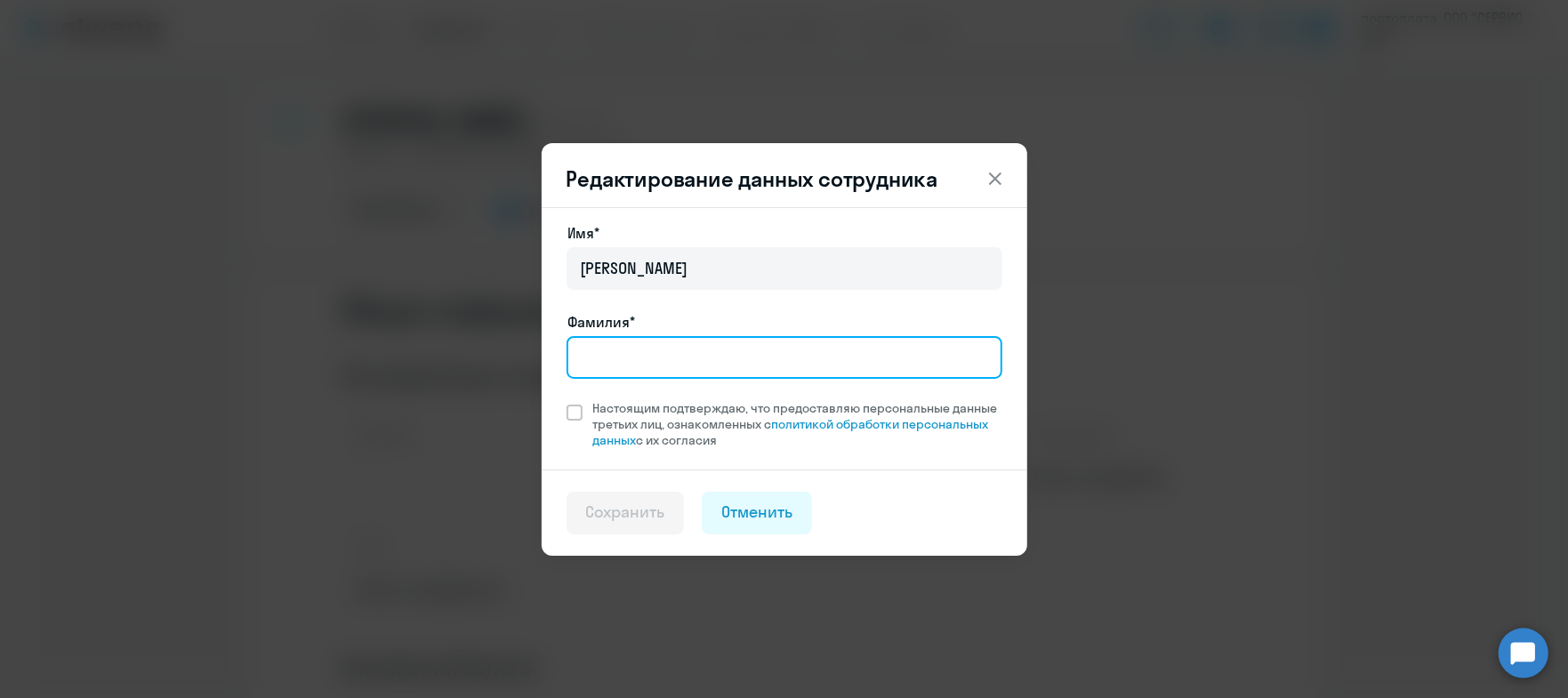
click at [636, 366] on input "Фамилия*" at bounding box center [784, 358] width 436 height 43
type input "[PERSON_NAME]"
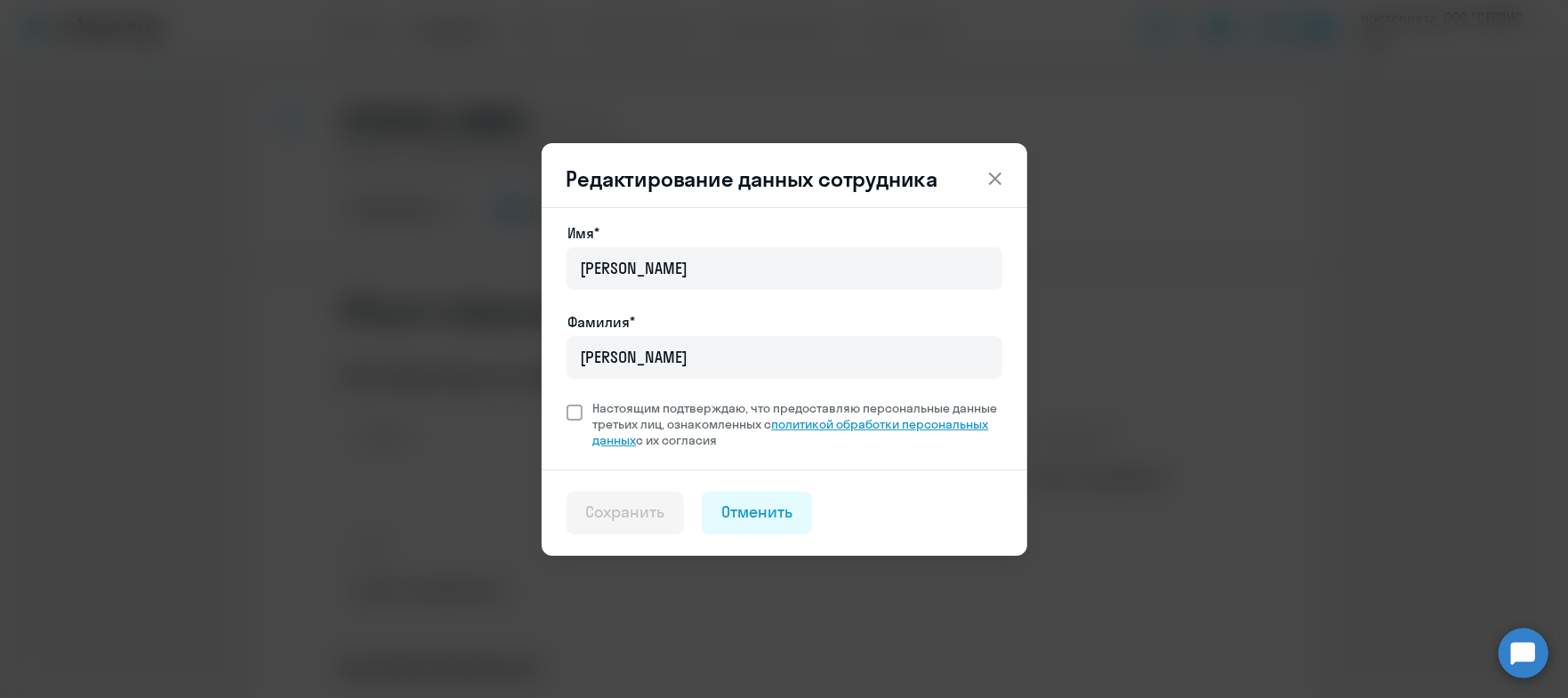
click at [636, 434] on link "политикой обработки персональных данных" at bounding box center [791, 432] width 396 height 32
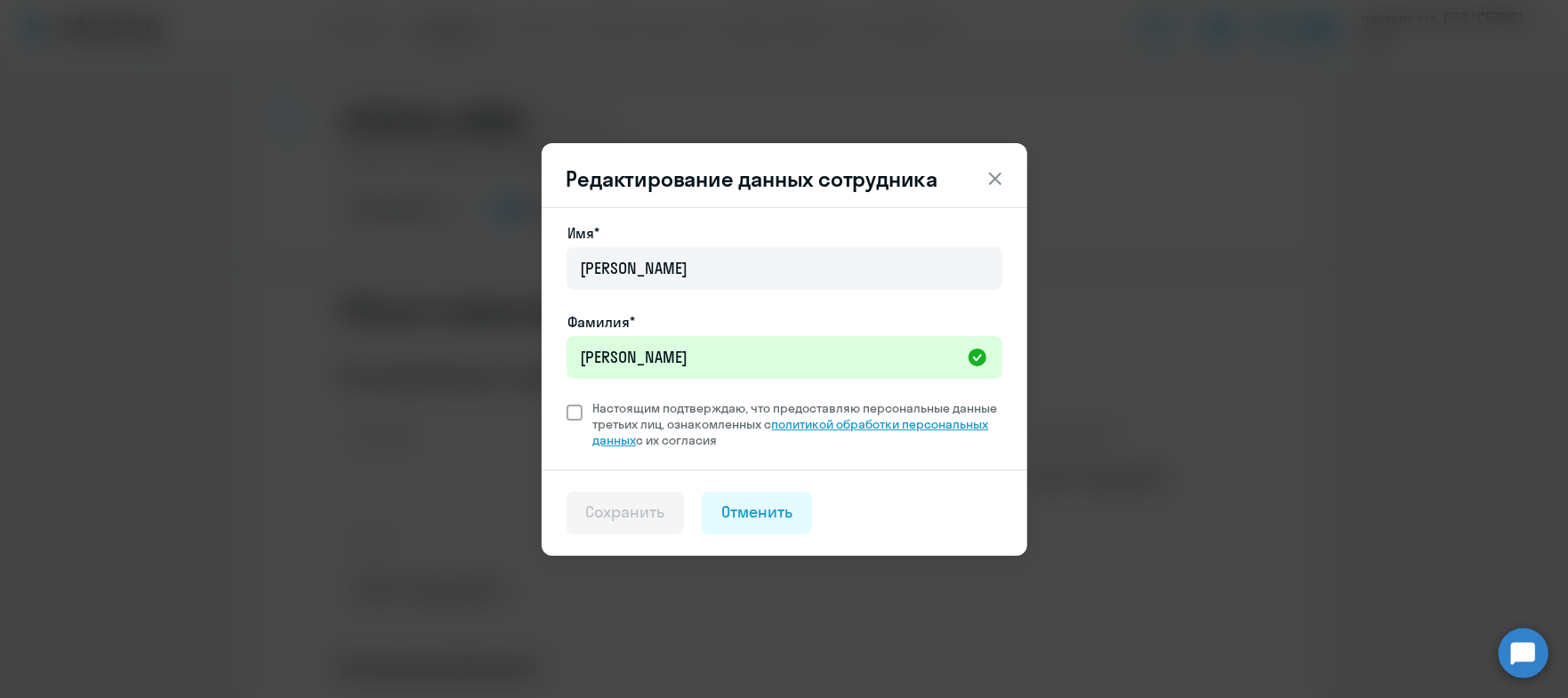
click at [825, 421] on link "политикой обработки персональных данных" at bounding box center [791, 432] width 396 height 32
click at [579, 414] on span at bounding box center [575, 413] width 16 height 16
click at [567, 400] on input "Настоящим подтверждаю, что предоставляю персональные данные третьих лиц, ознако…" at bounding box center [566, 399] width 1 height 1
checkbox input "true"
click at [597, 517] on div "Сохранить" at bounding box center [626, 513] width 79 height 23
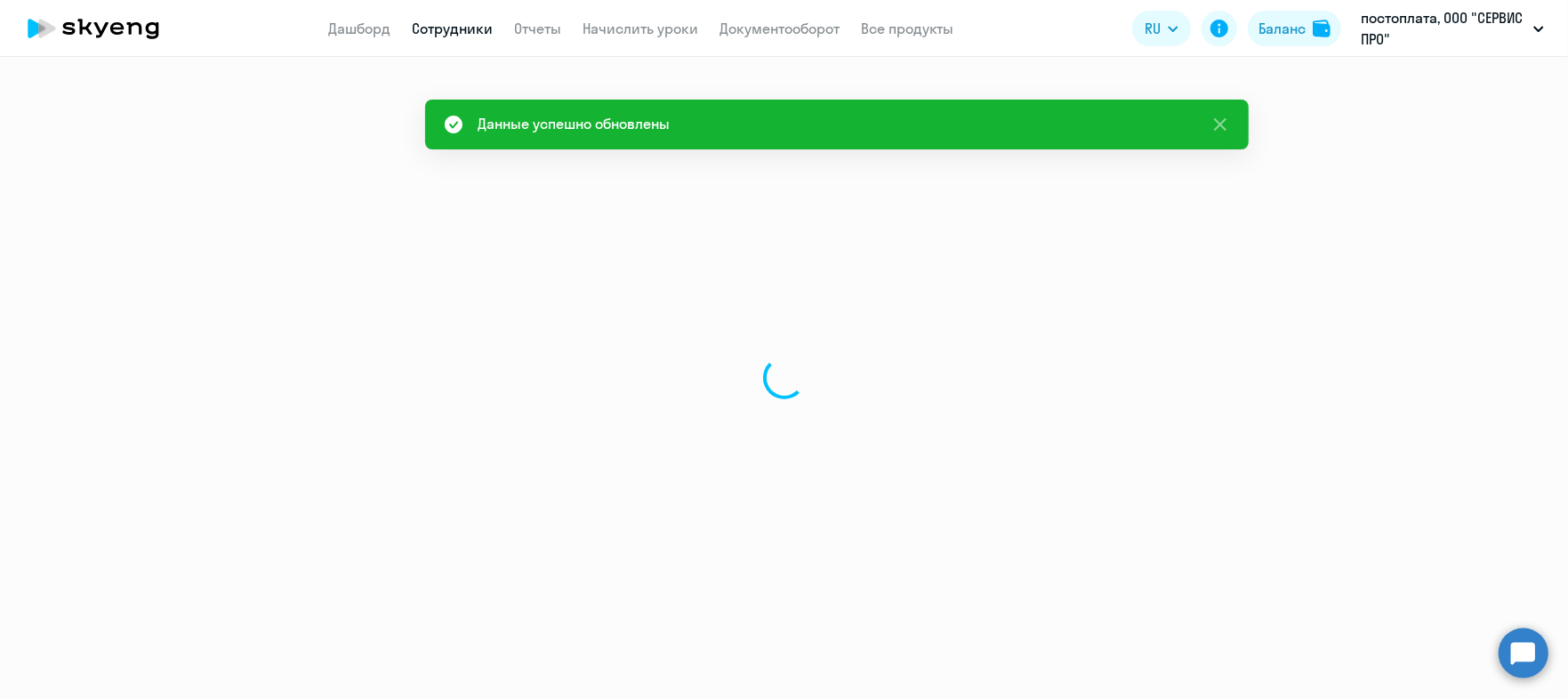
select select "english"
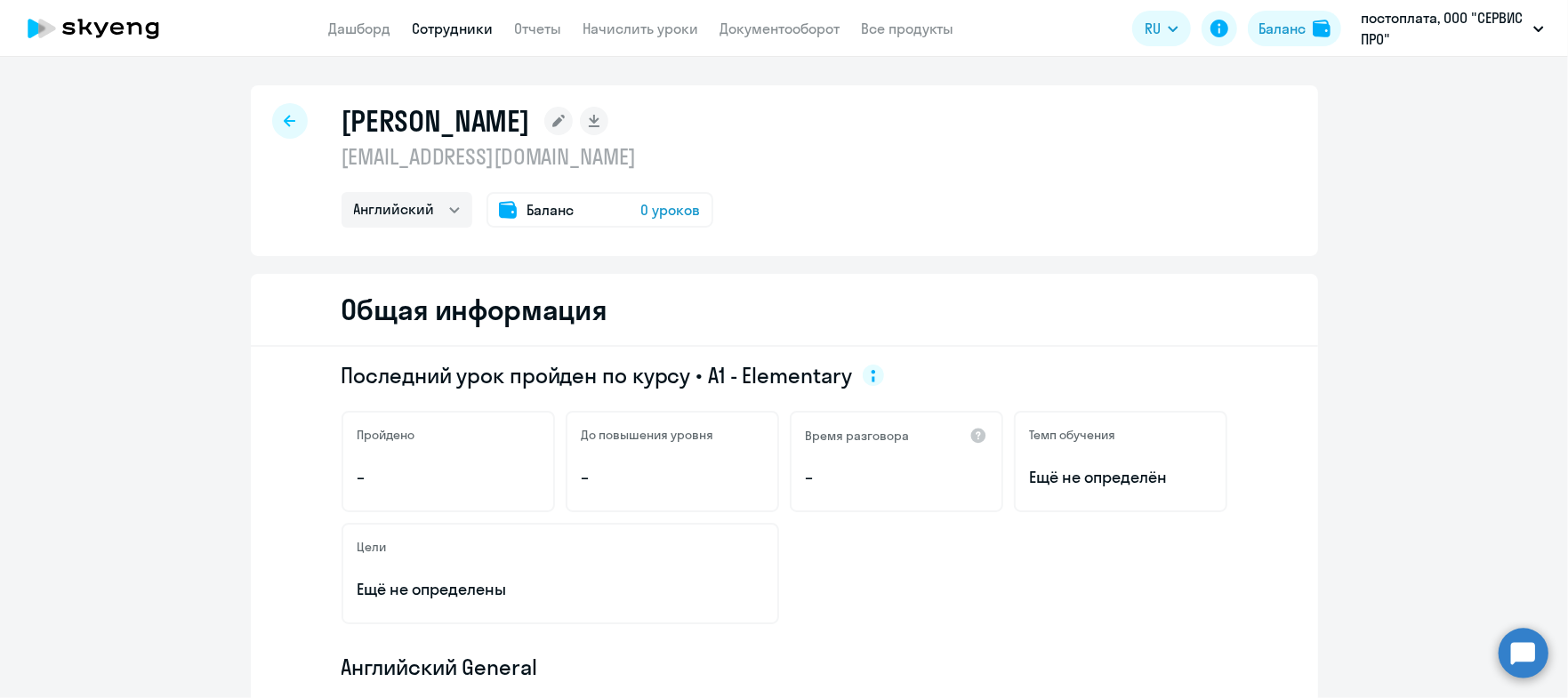
click at [284, 115] on icon at bounding box center [289, 121] width 12 height 13
select select "30"
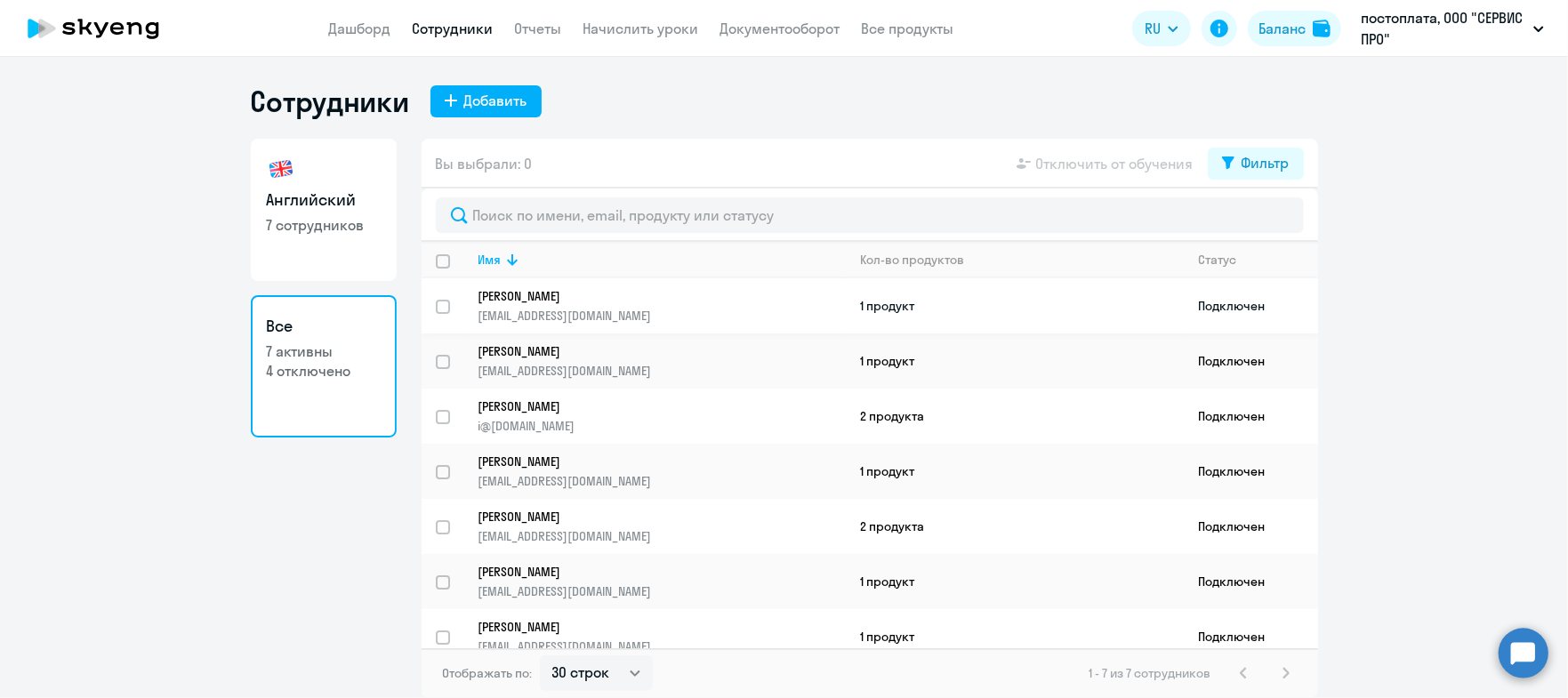
click at [1097, 311] on td "1 продукт" at bounding box center [1016, 306] width 338 height 55
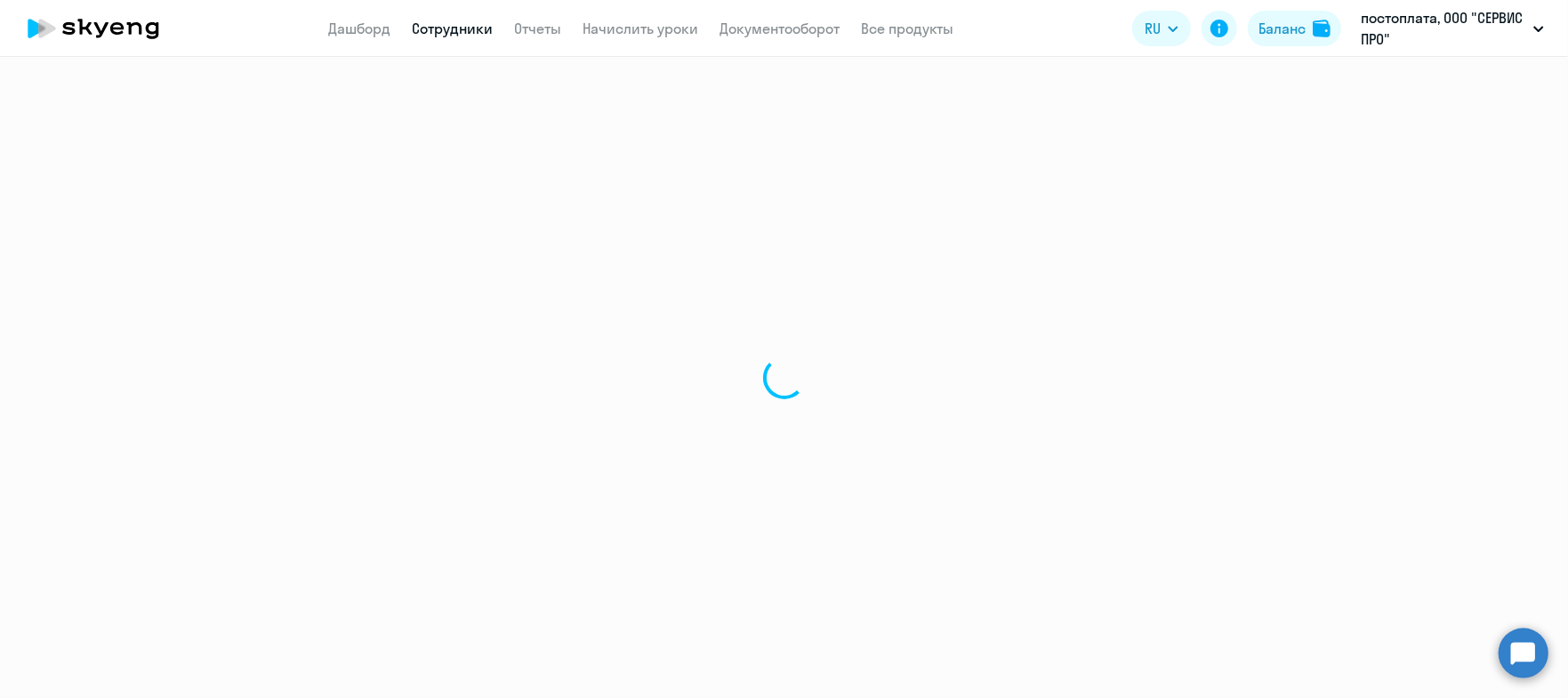
select select "english"
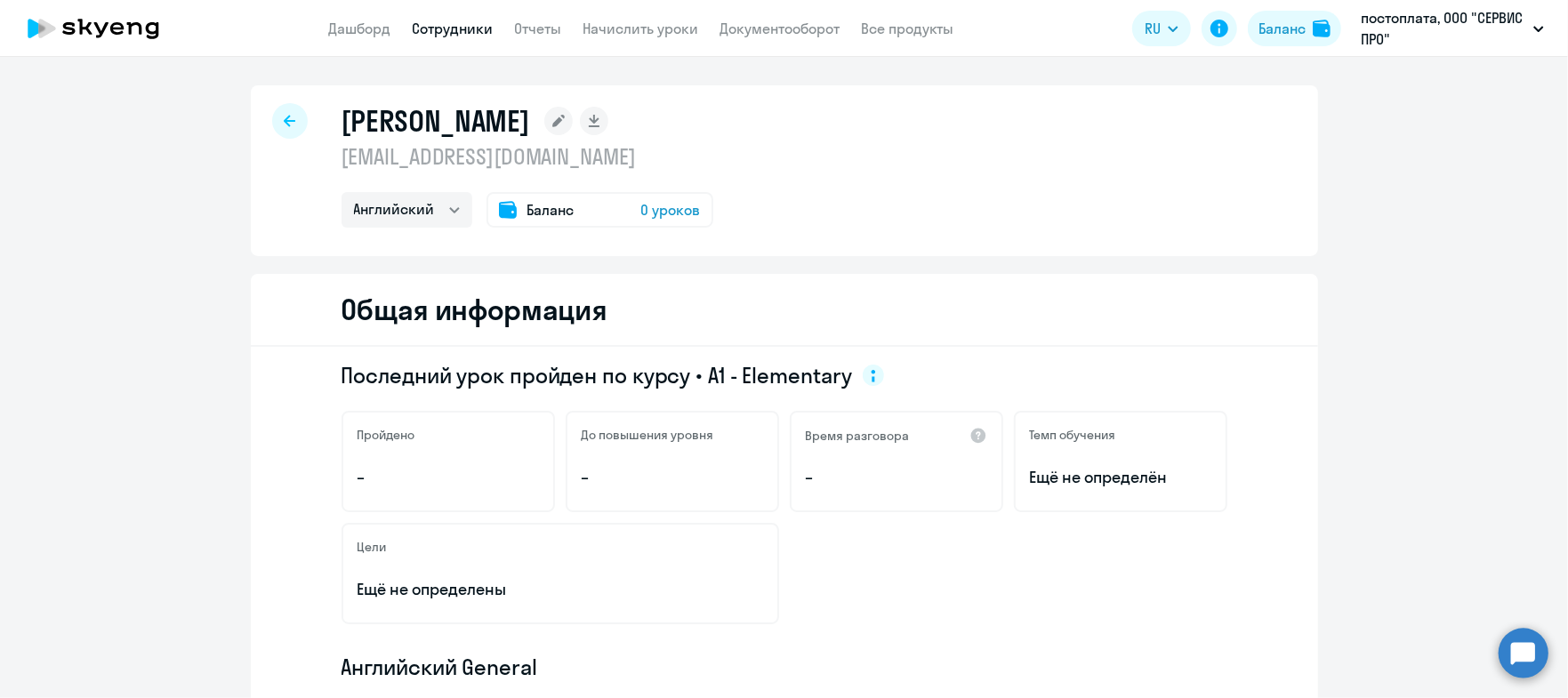
click at [656, 210] on span "0 уроков" at bounding box center [671, 210] width 60 height 21
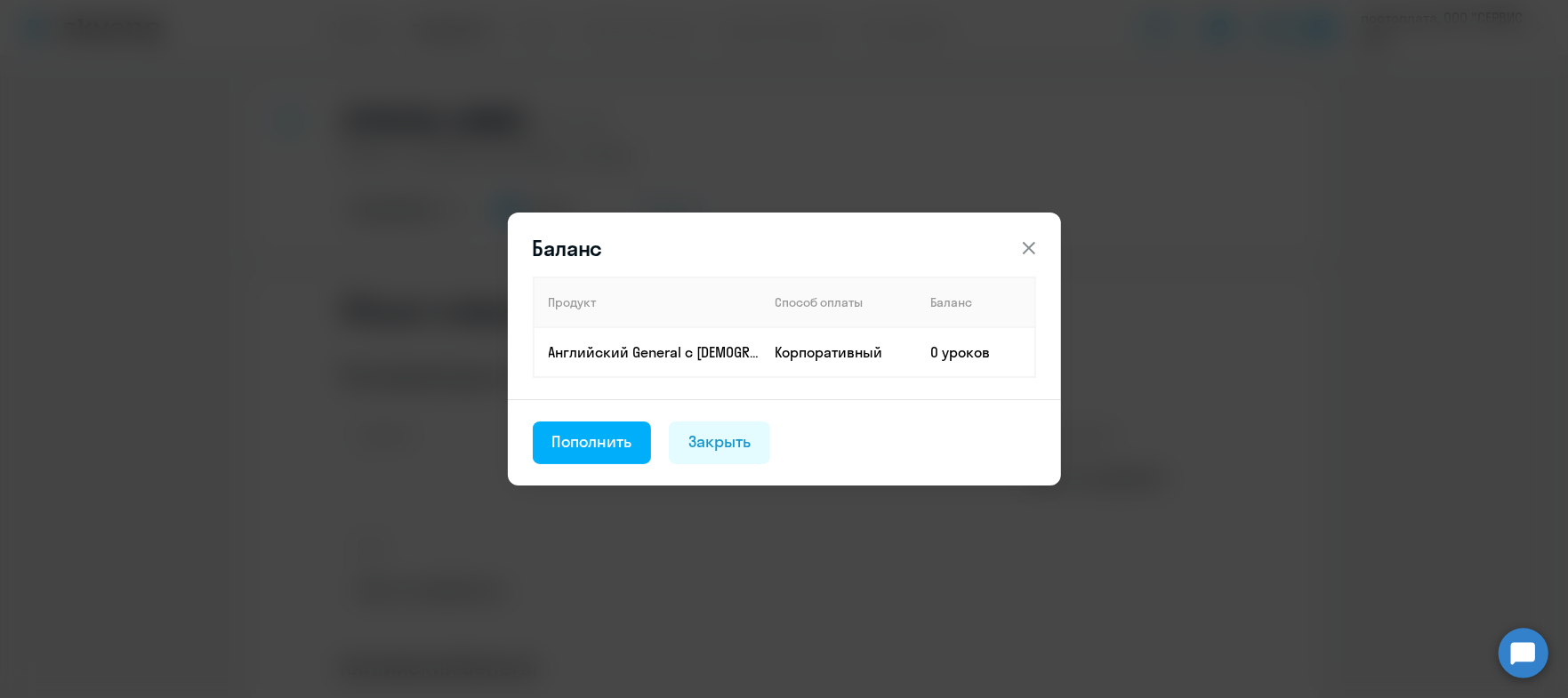
click at [788, 174] on div "Баланс Продукт Способ оплаты Баланс Английский General с [DEMOGRAPHIC_DATA] пре…" at bounding box center [785, 349] width 861 height 498
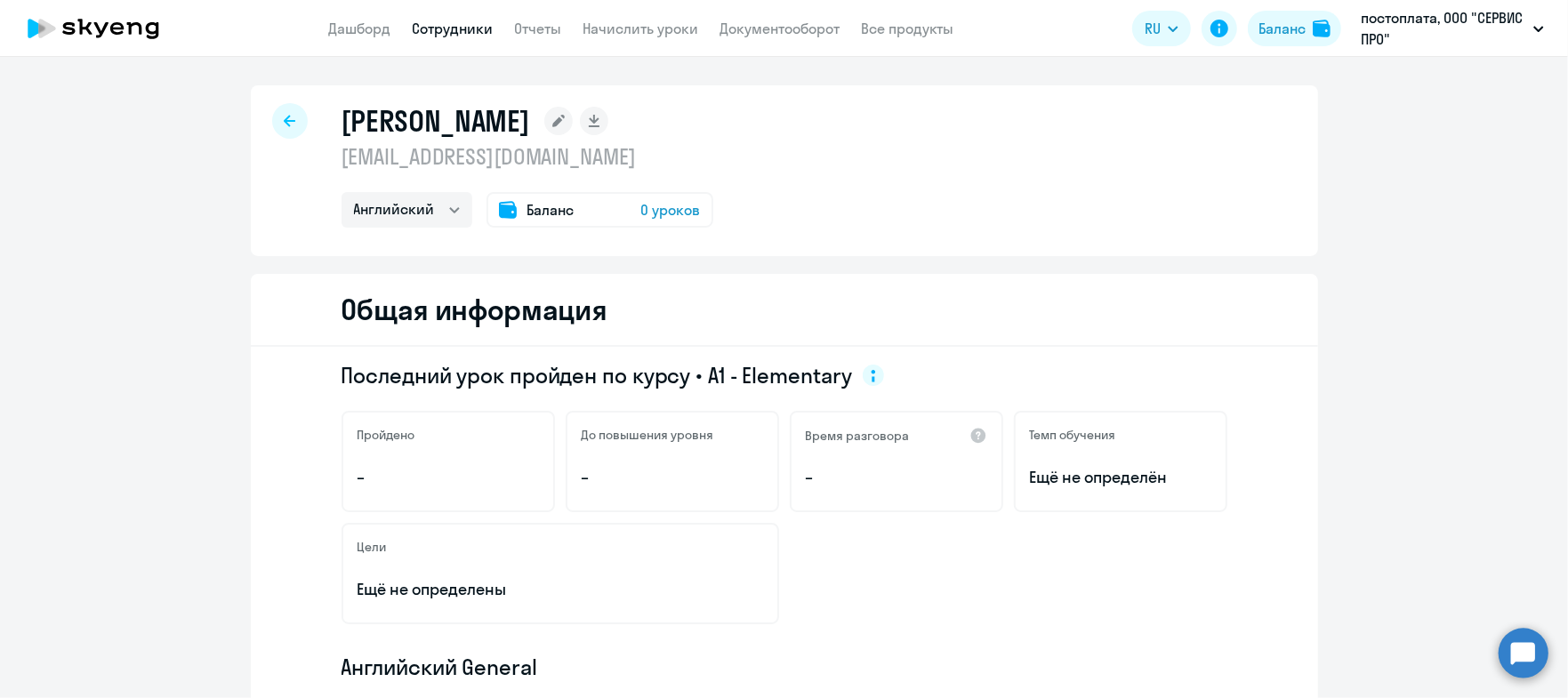
click at [272, 110] on div at bounding box center [290, 121] width 36 height 36
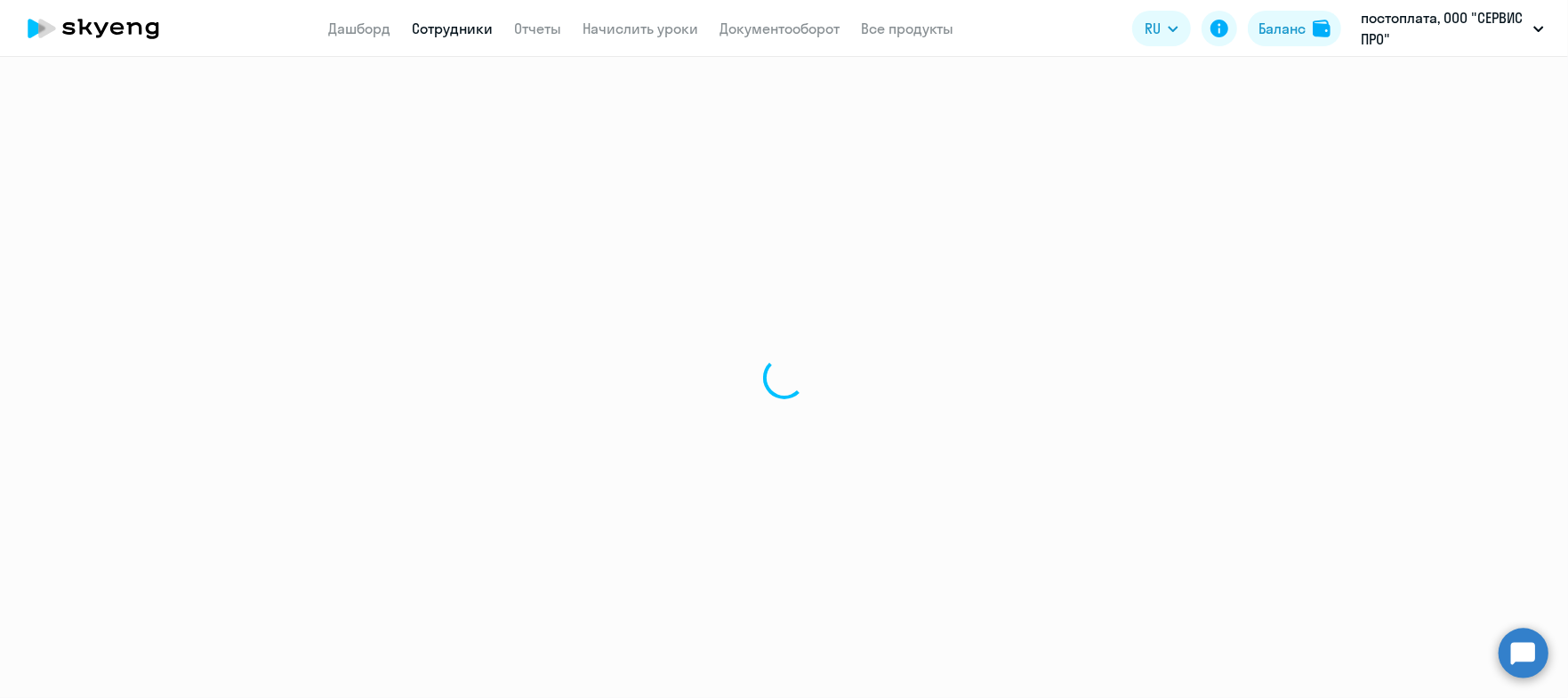
select select "30"
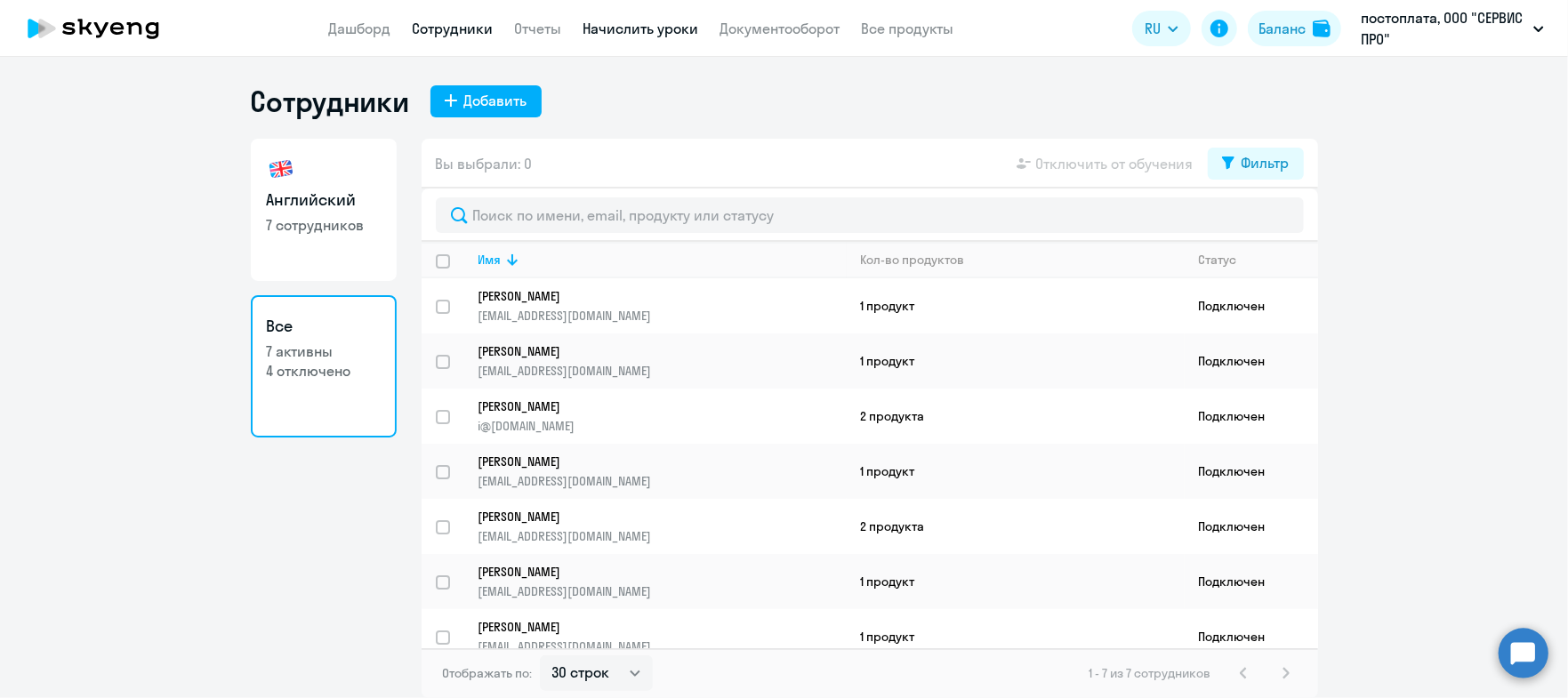
click at [643, 31] on link "Начислить уроки" at bounding box center [641, 29] width 115 height 18
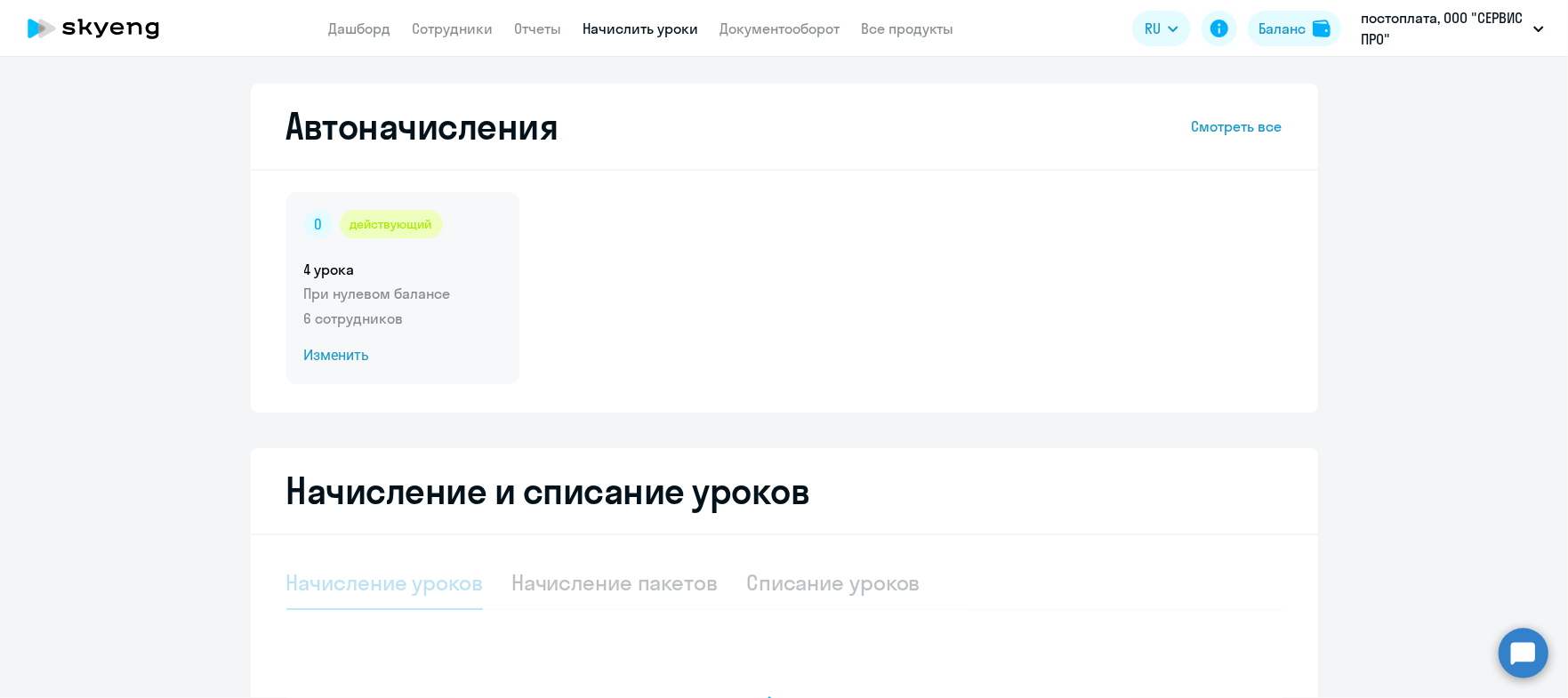
select select "10"
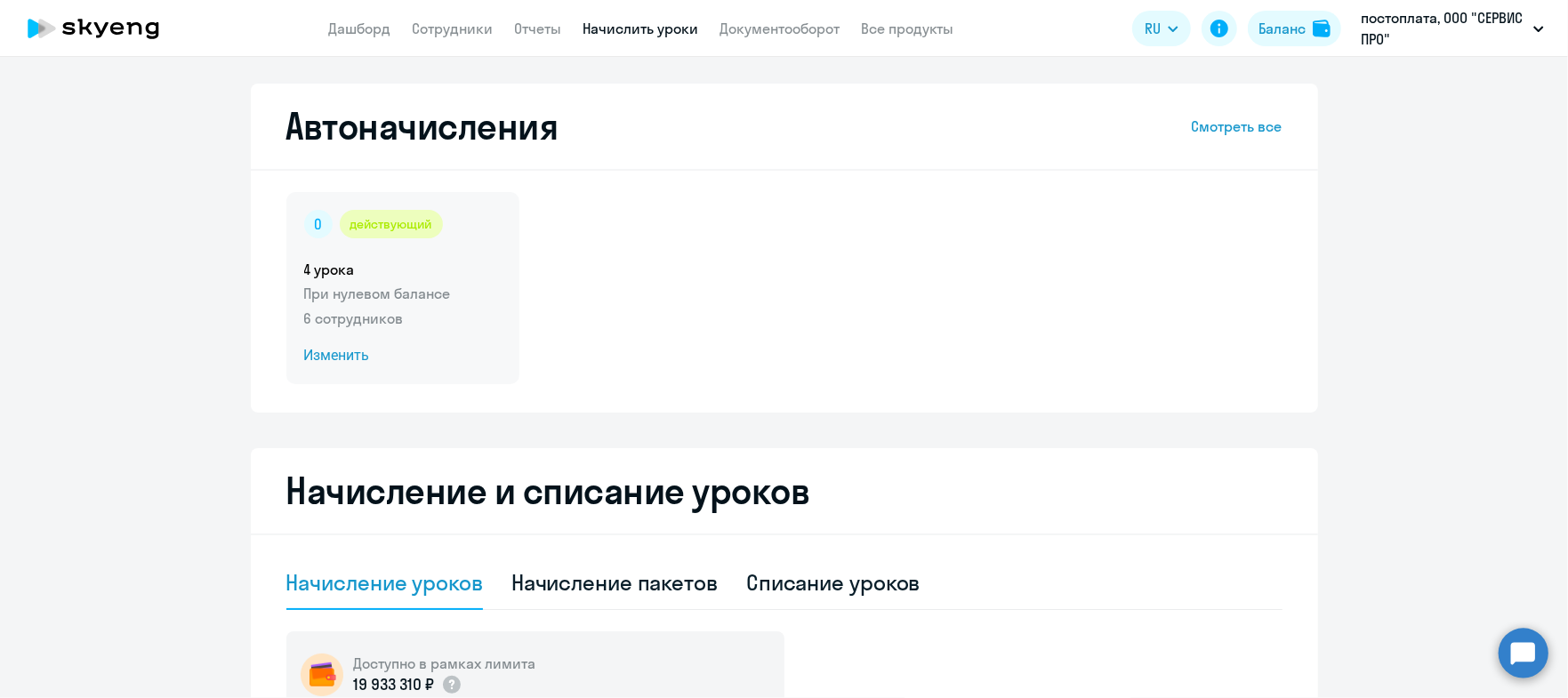
click at [362, 251] on div "действующий 4 урока При нулевом балансе 6 сотрудников Изменить" at bounding box center [403, 288] width 233 height 192
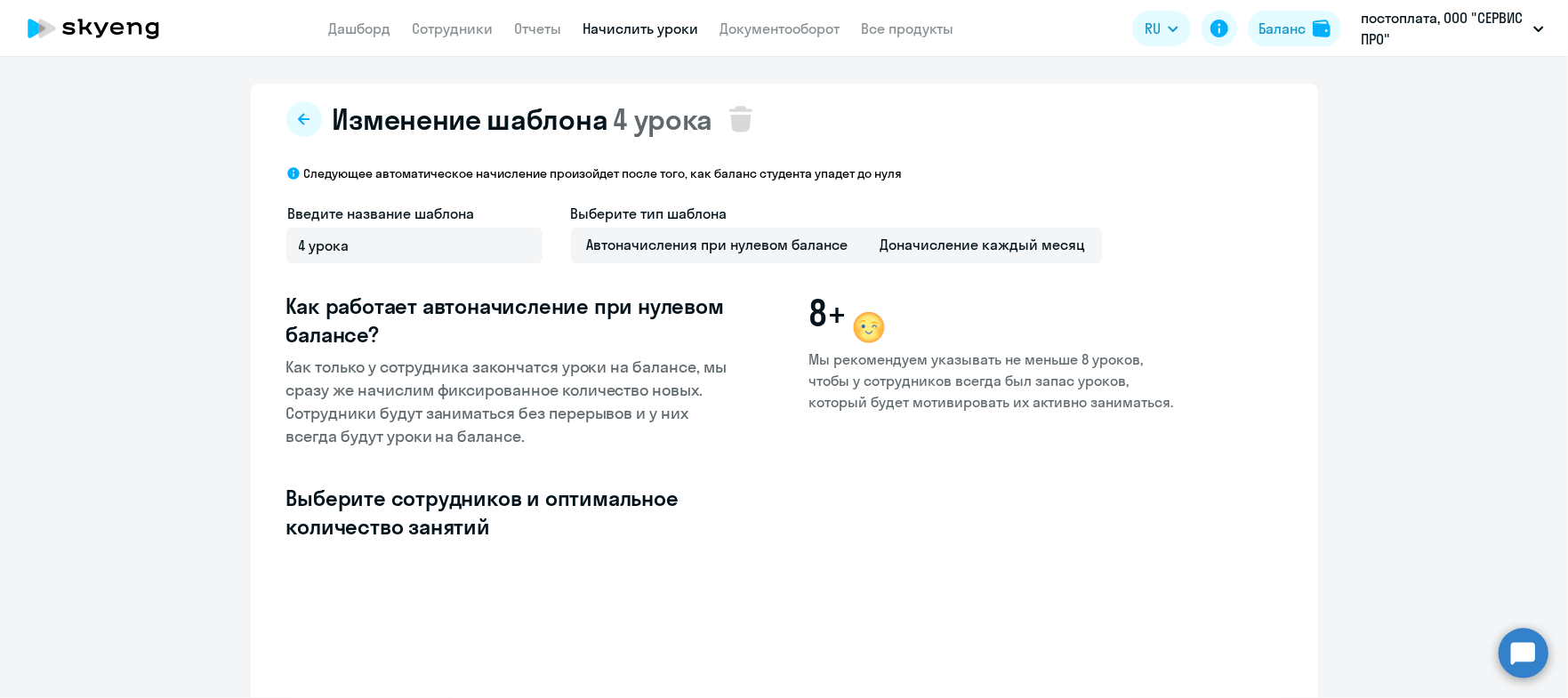
select select "10"
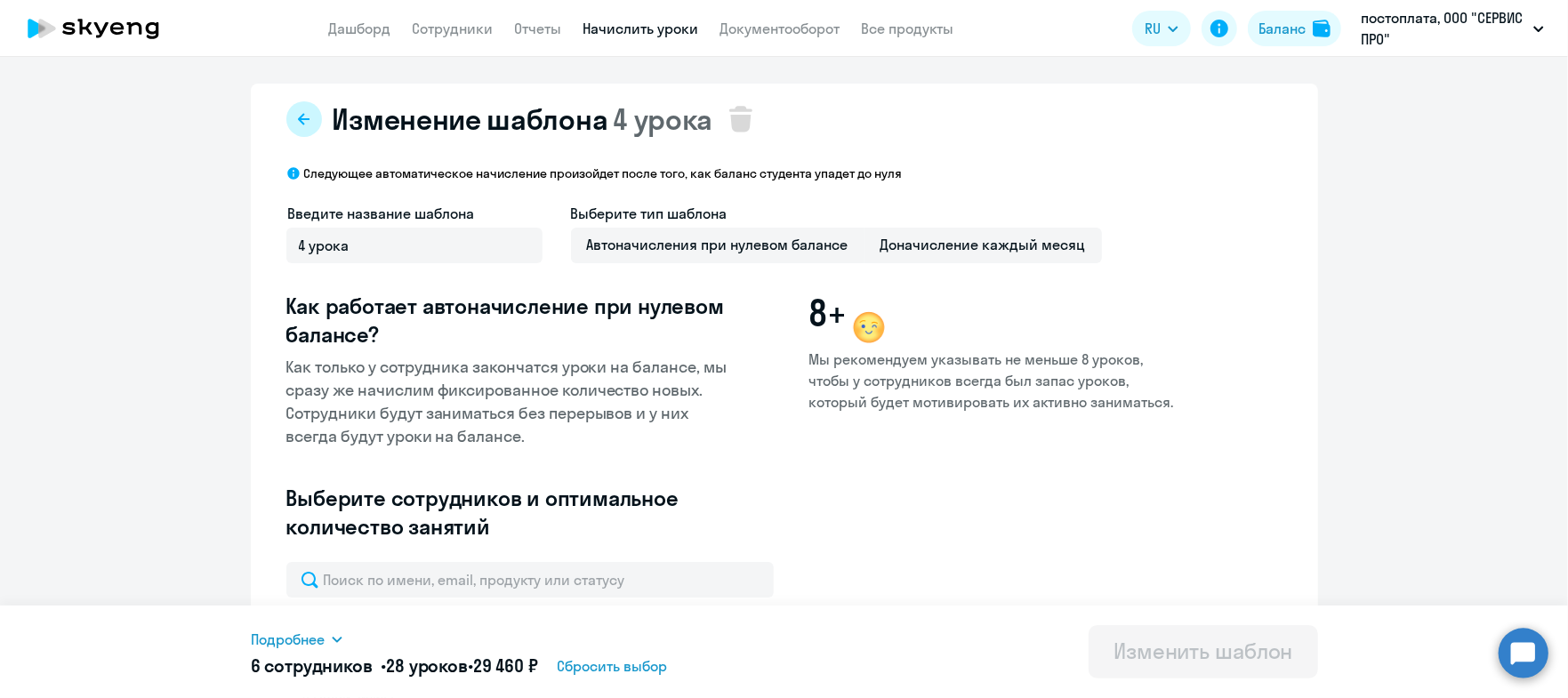
click at [297, 112] on icon at bounding box center [304, 119] width 14 height 14
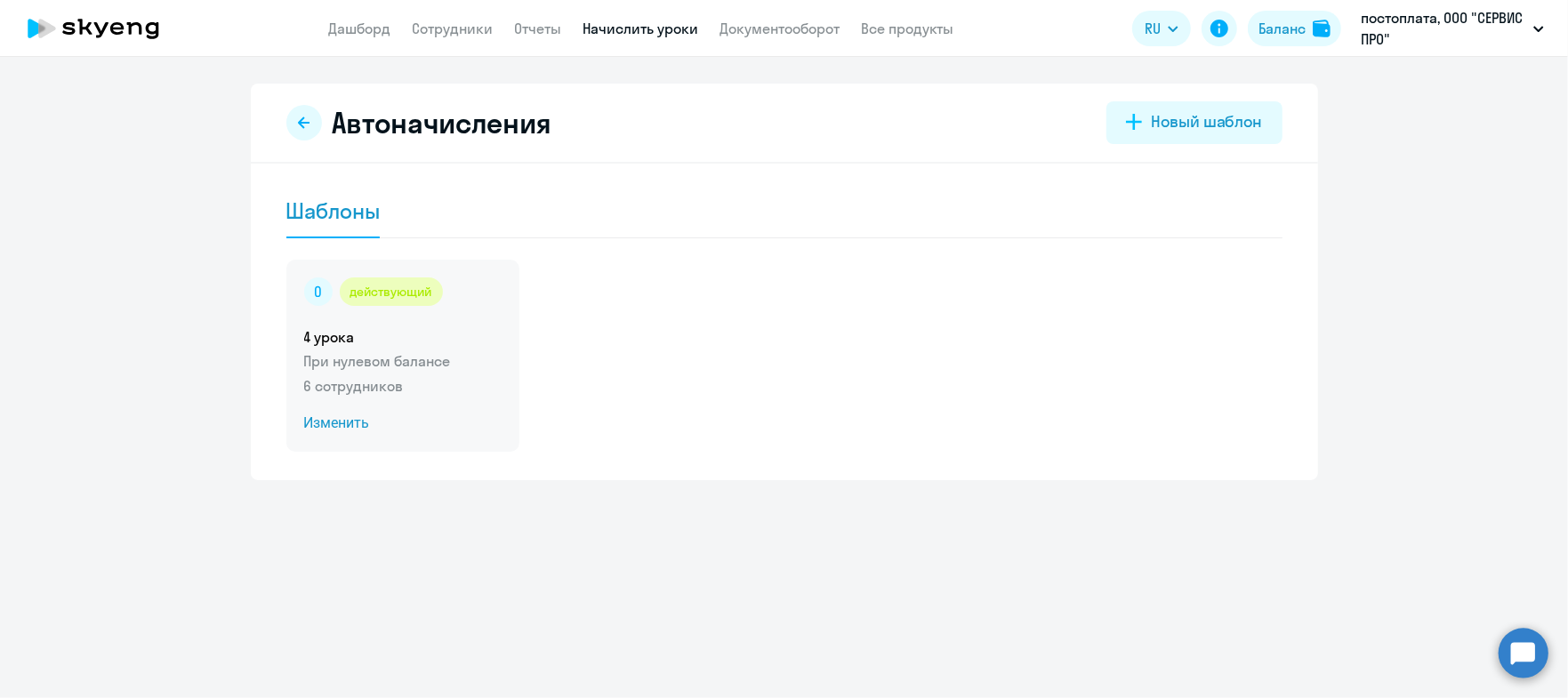
click at [354, 426] on span "Изменить" at bounding box center [403, 423] width 198 height 21
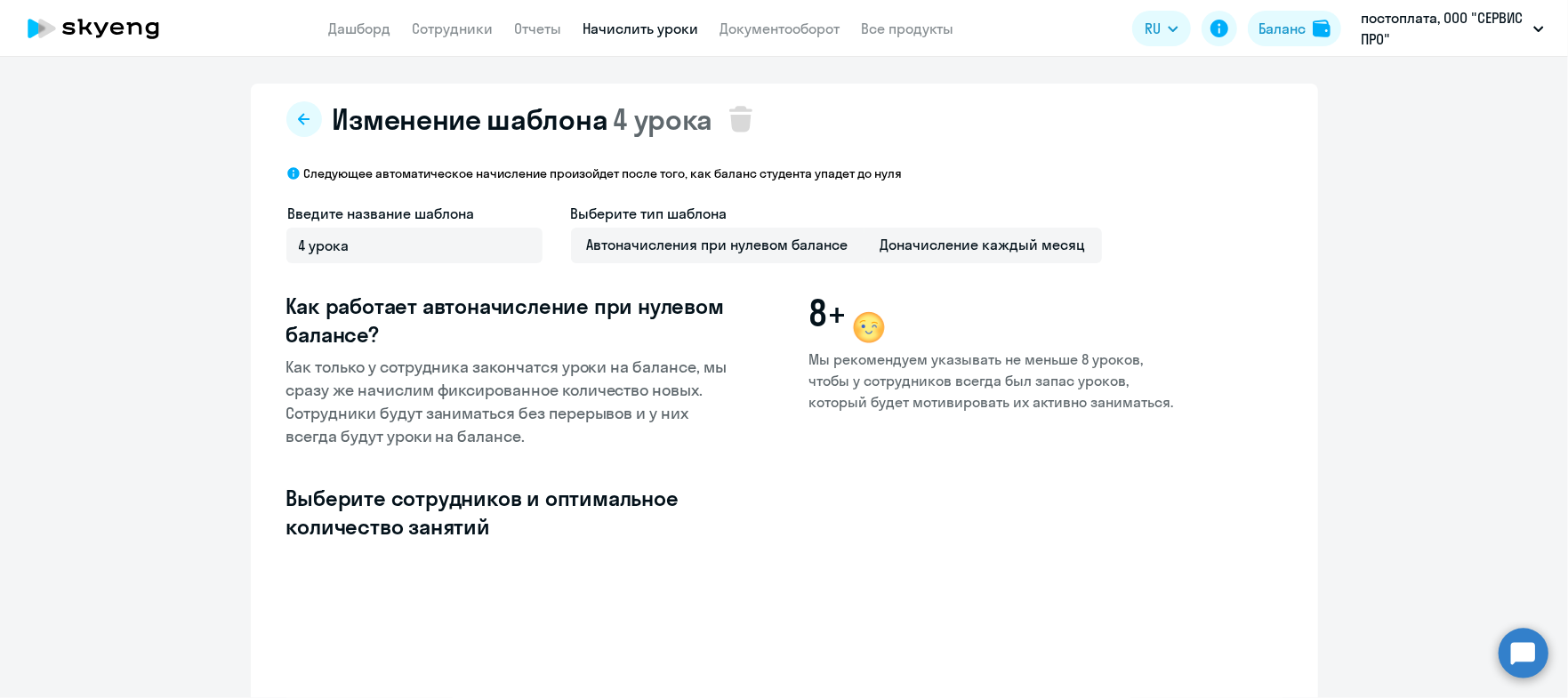
select select "10"
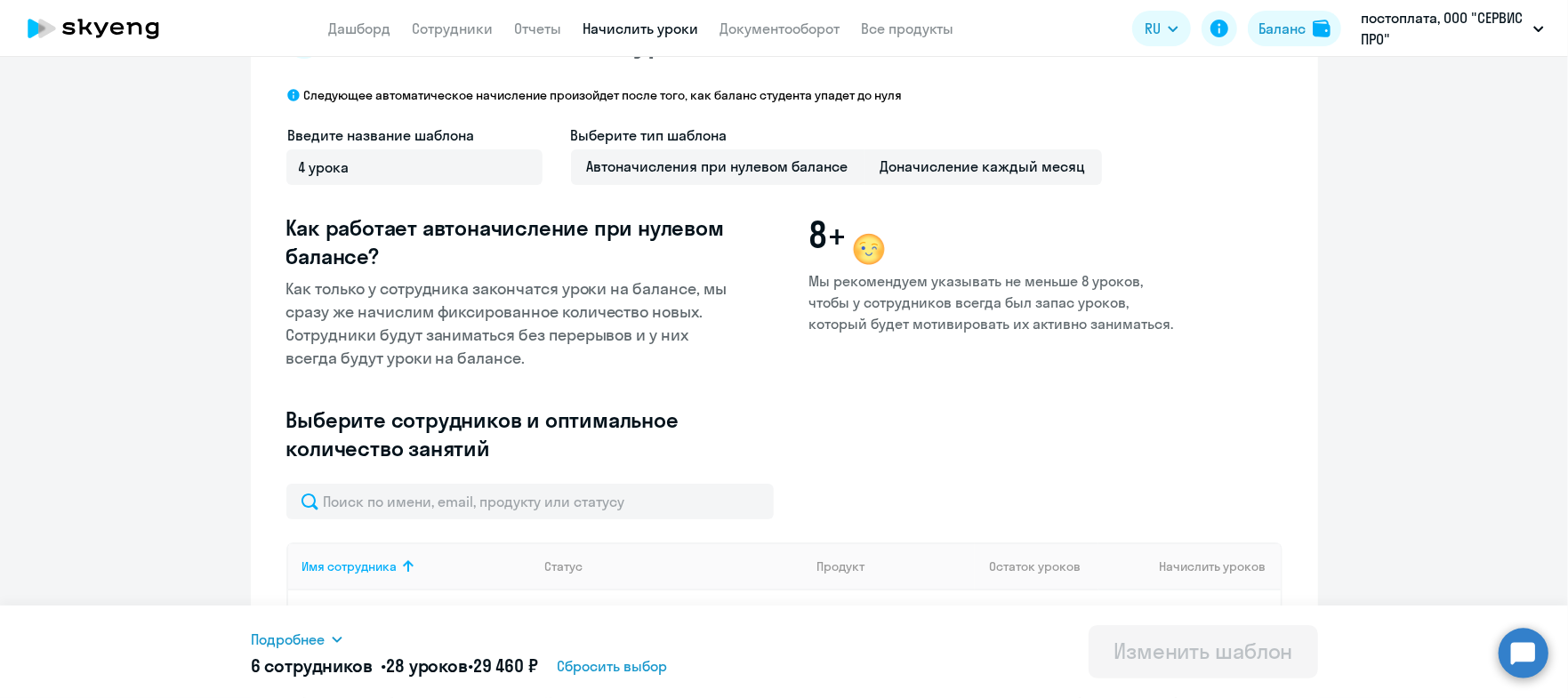
scroll to position [110, 0]
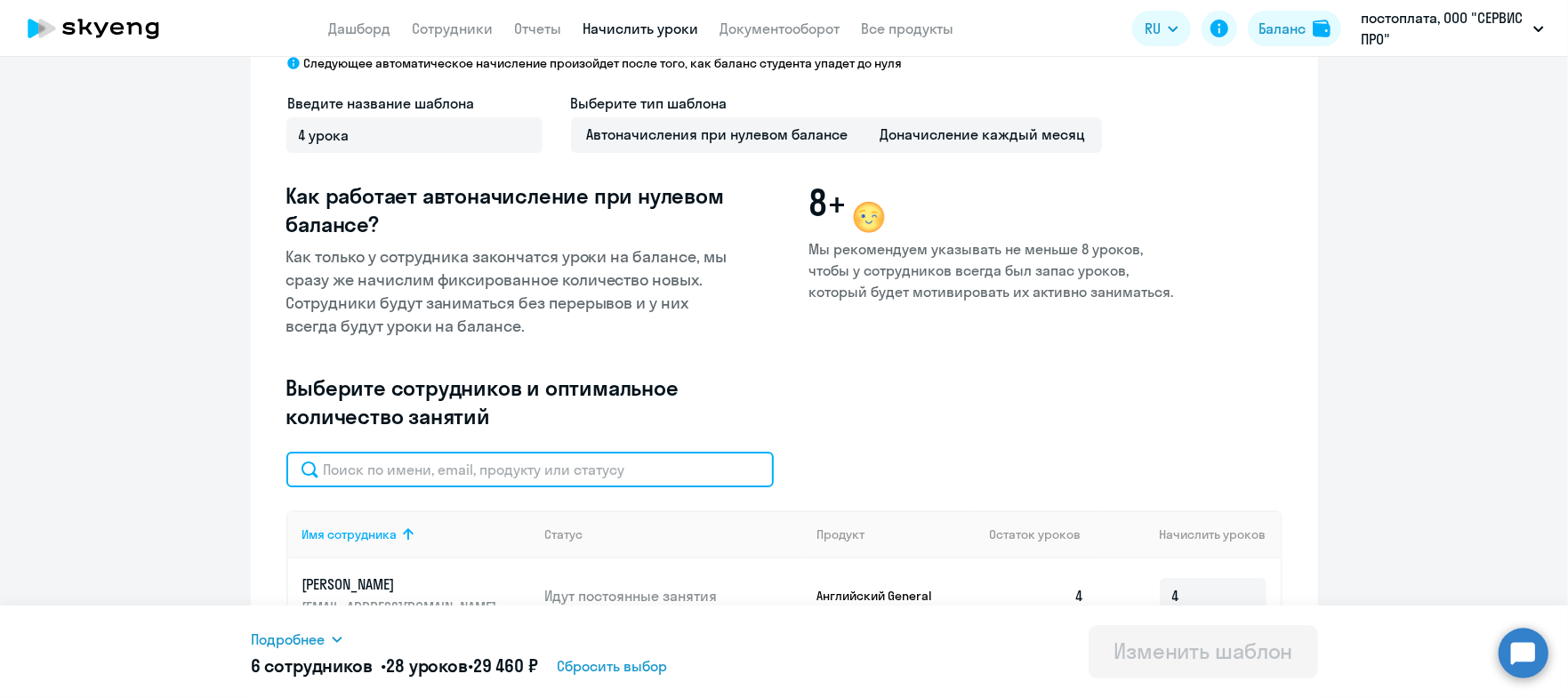
click at [482, 466] on input "text" at bounding box center [530, 470] width 488 height 36
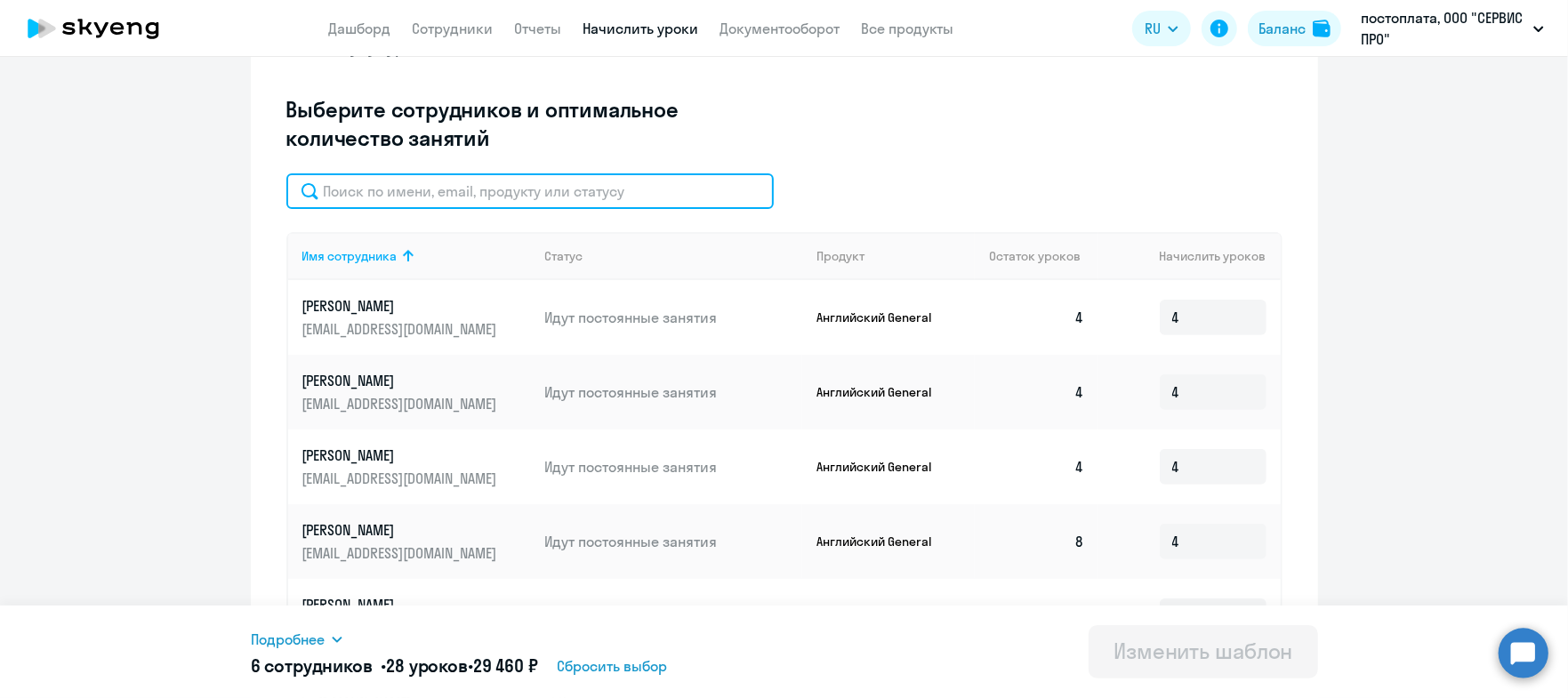
scroll to position [0, 0]
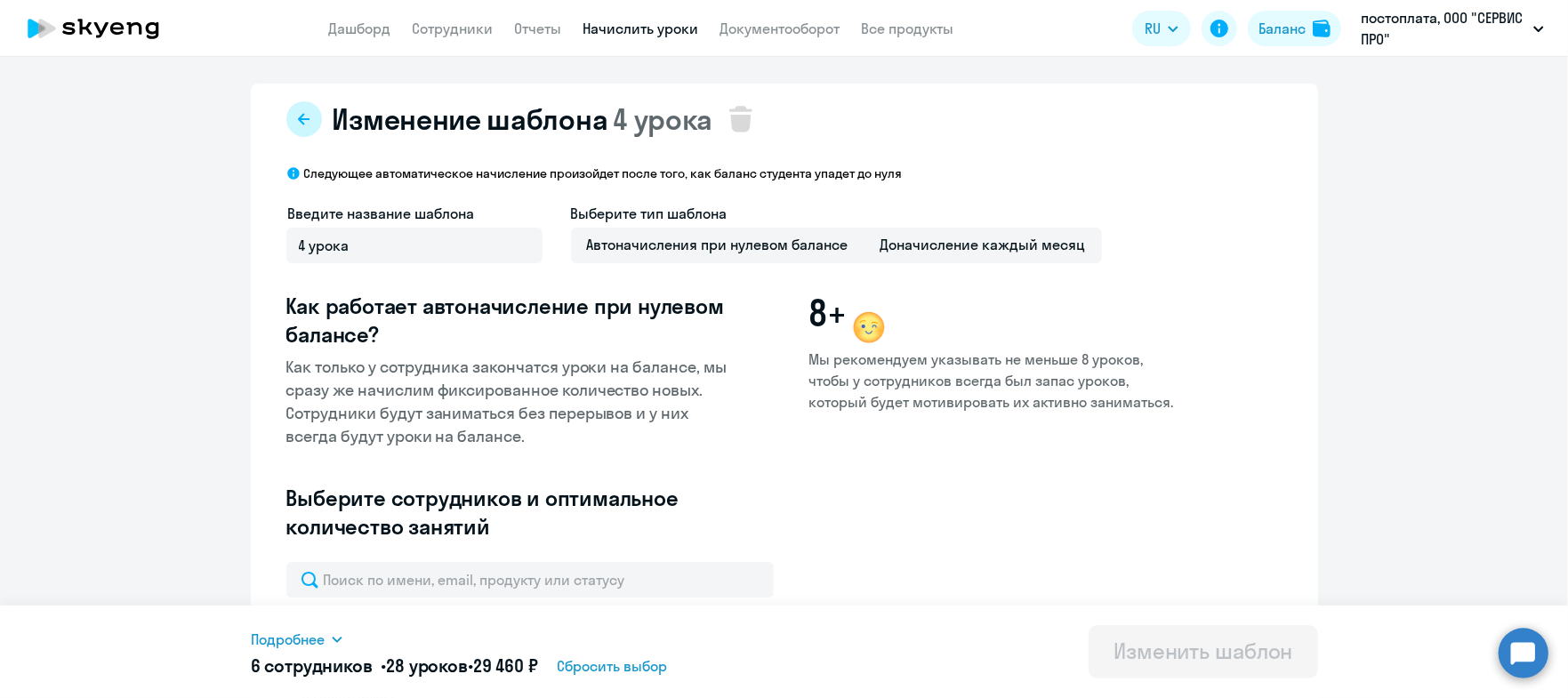
click at [286, 126] on button at bounding box center [304, 119] width 36 height 36
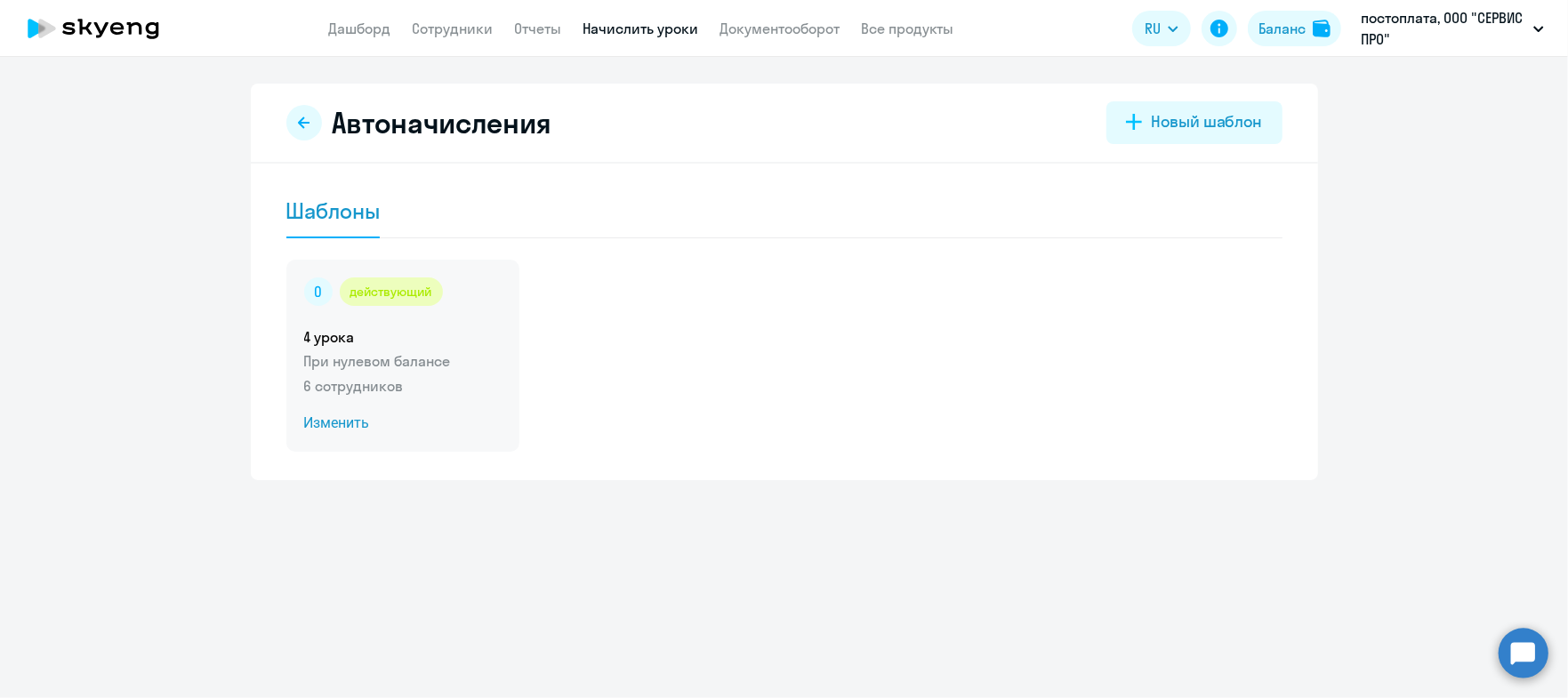
click at [343, 434] on div "действующий 4 урока При нулевом балансе 6 сотрудников Изменить" at bounding box center [403, 355] width 233 height 192
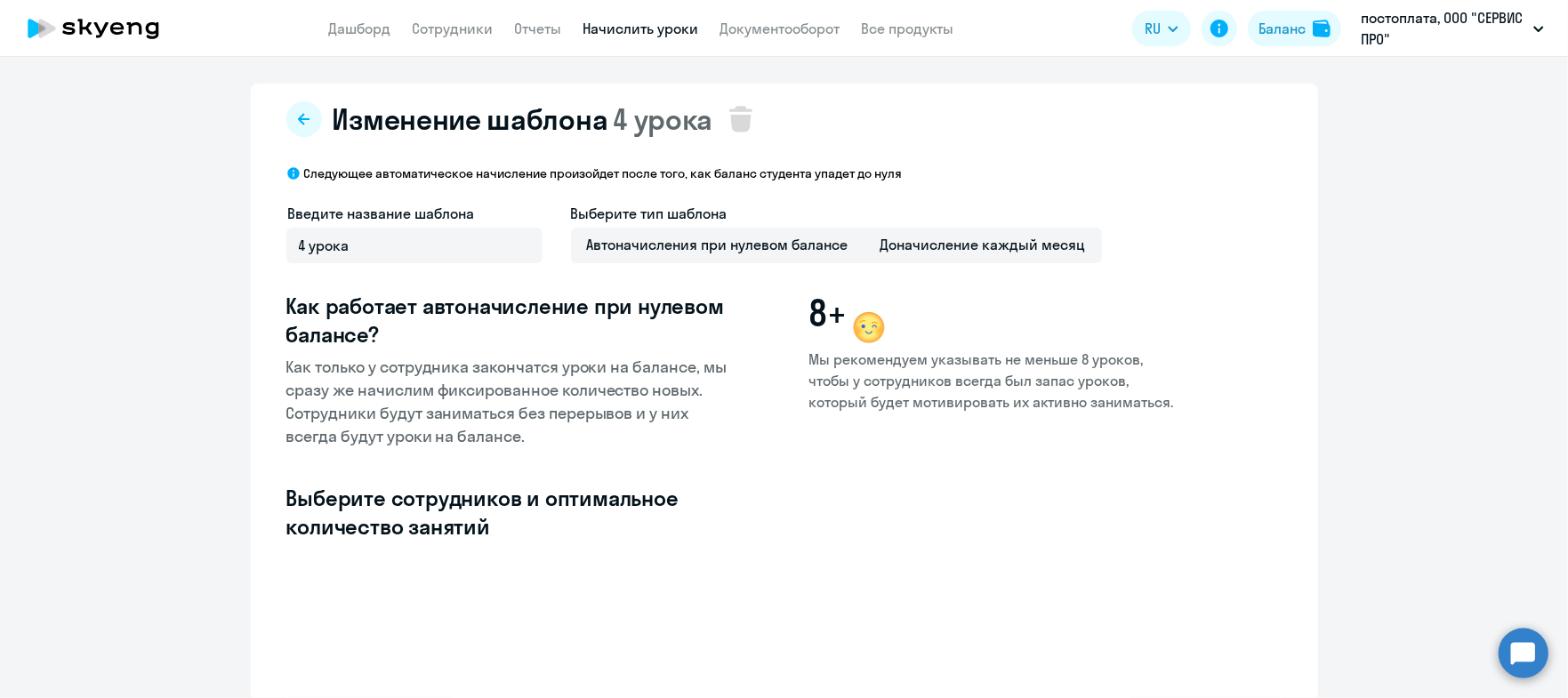
select select "10"
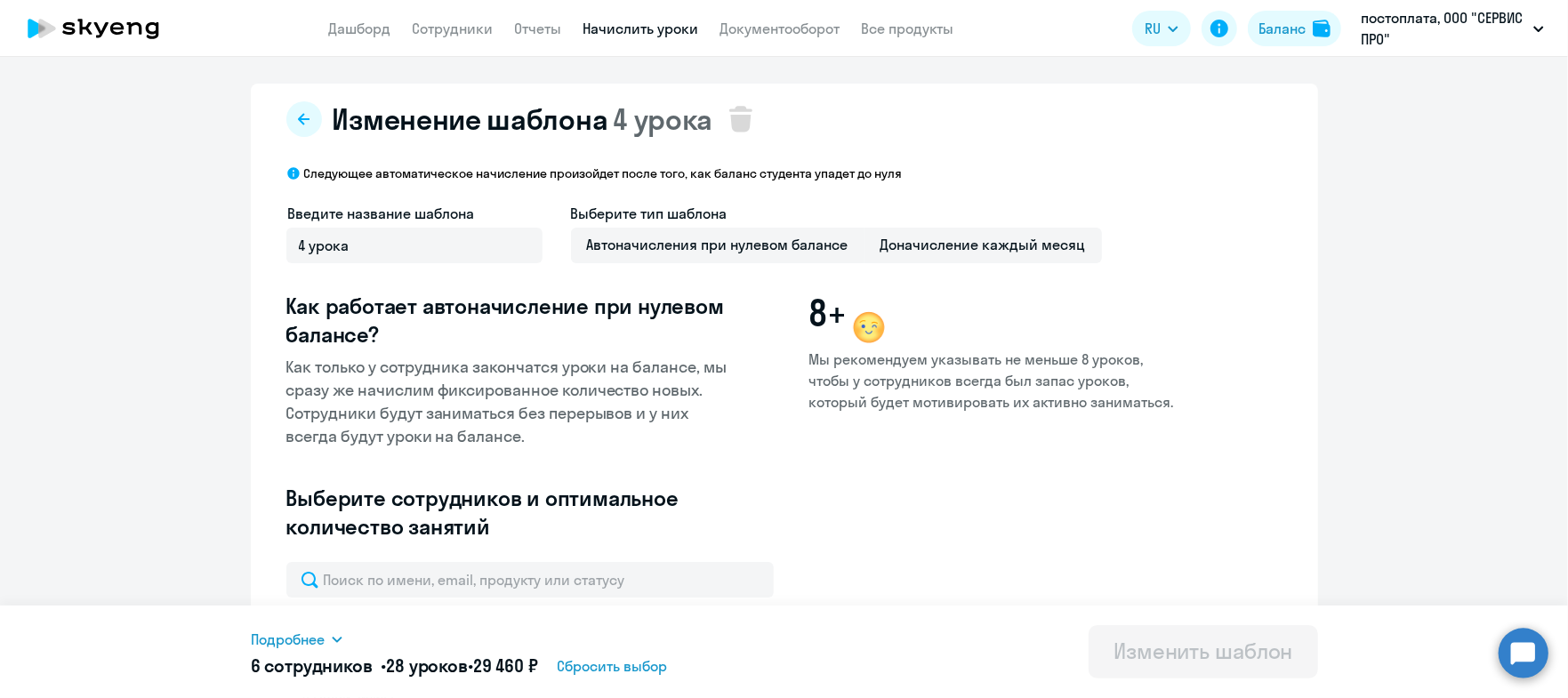
click at [304, 138] on div "Изменение шаблона 4 урока Следующее автоматическое начисление произойдет после …" at bounding box center [784, 677] width 1068 height 1187
click at [303, 129] on button at bounding box center [304, 119] width 36 height 36
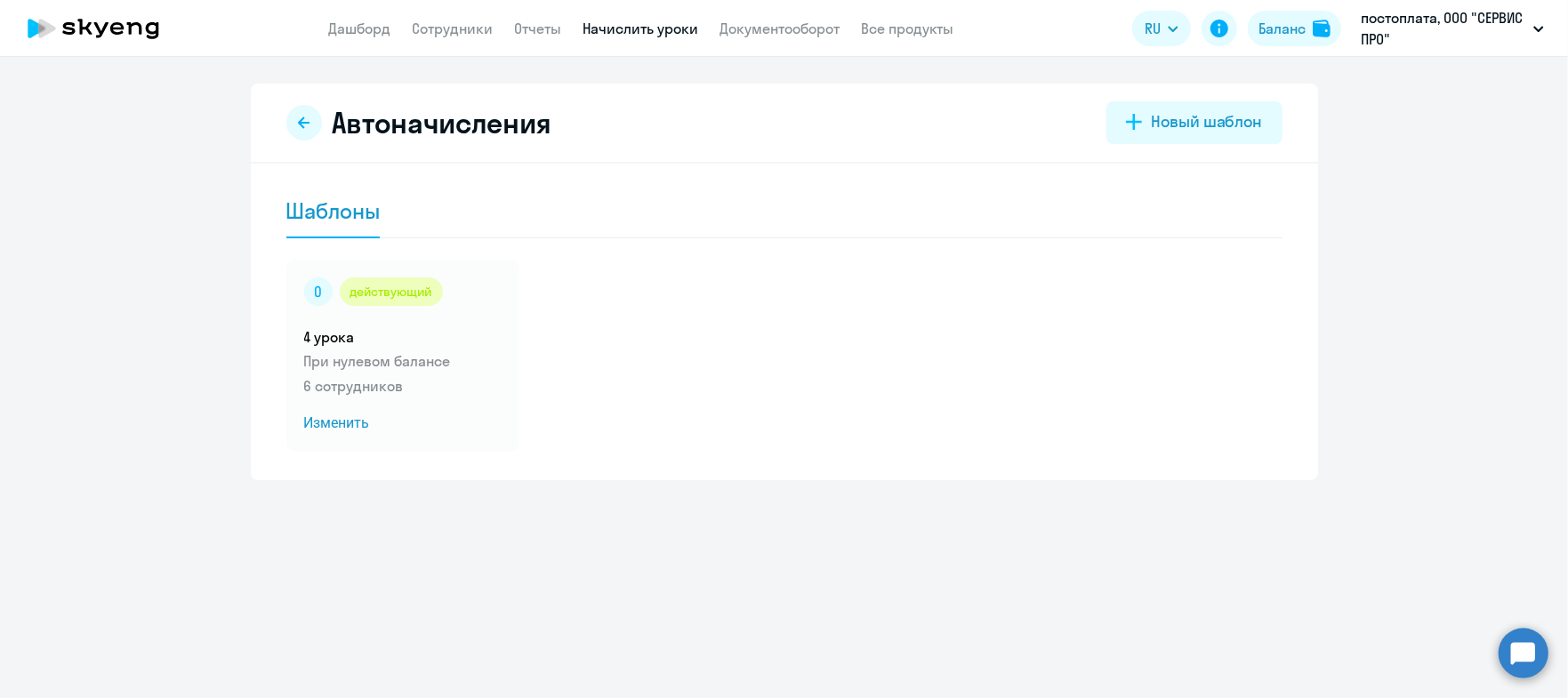
click at [322, 125] on div "Автоначисления [GEOGRAPHIC_DATA]" at bounding box center [784, 123] width 996 height 43
click at [307, 123] on icon at bounding box center [304, 123] width 14 height 14
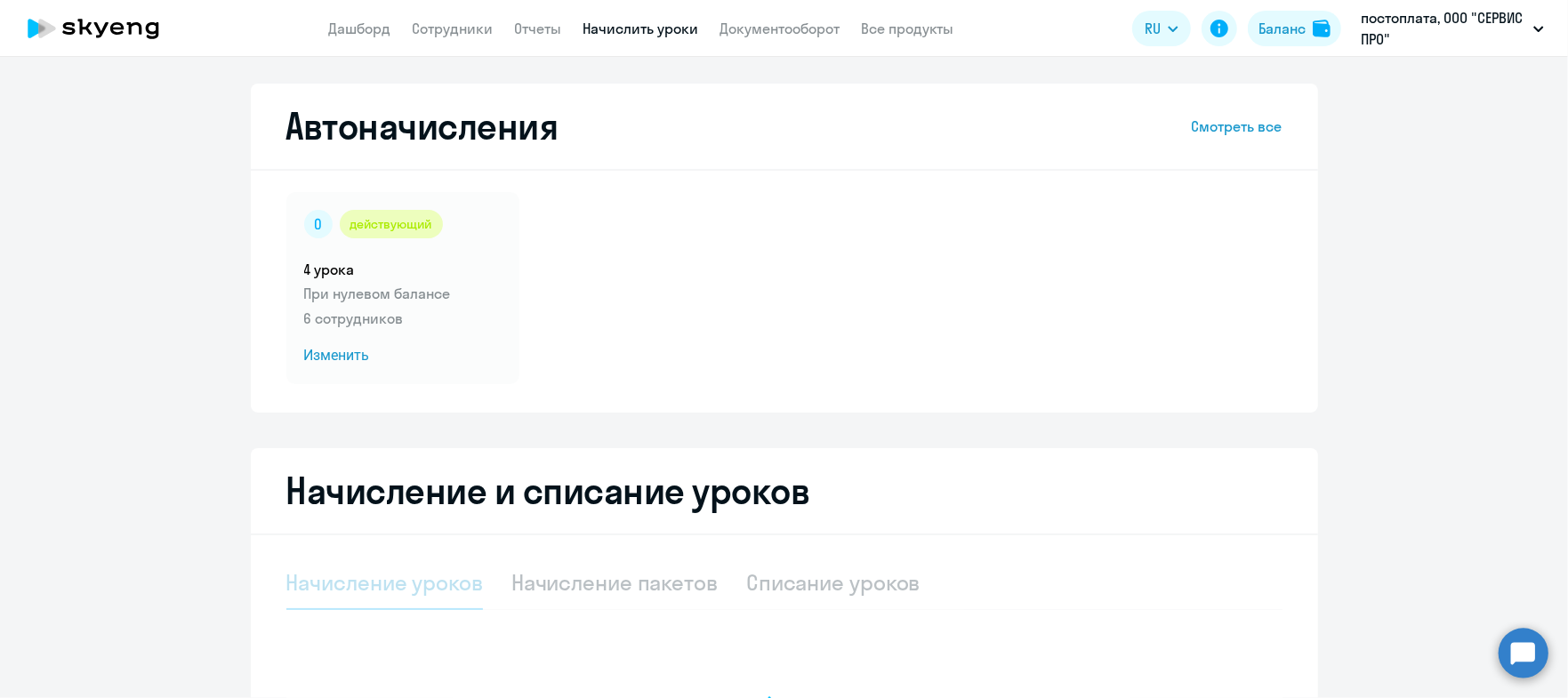
select select "10"
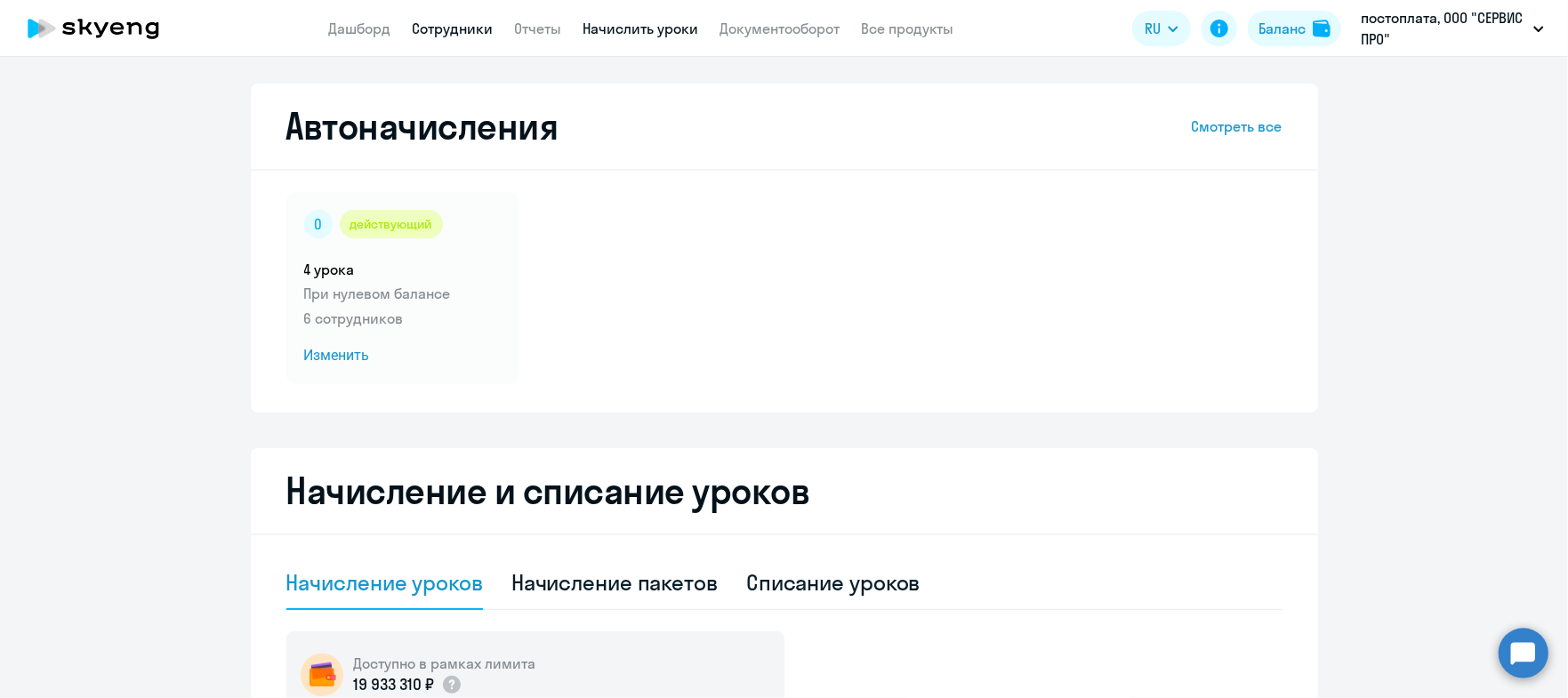
click at [447, 20] on link "Сотрудники" at bounding box center [453, 29] width 81 height 18
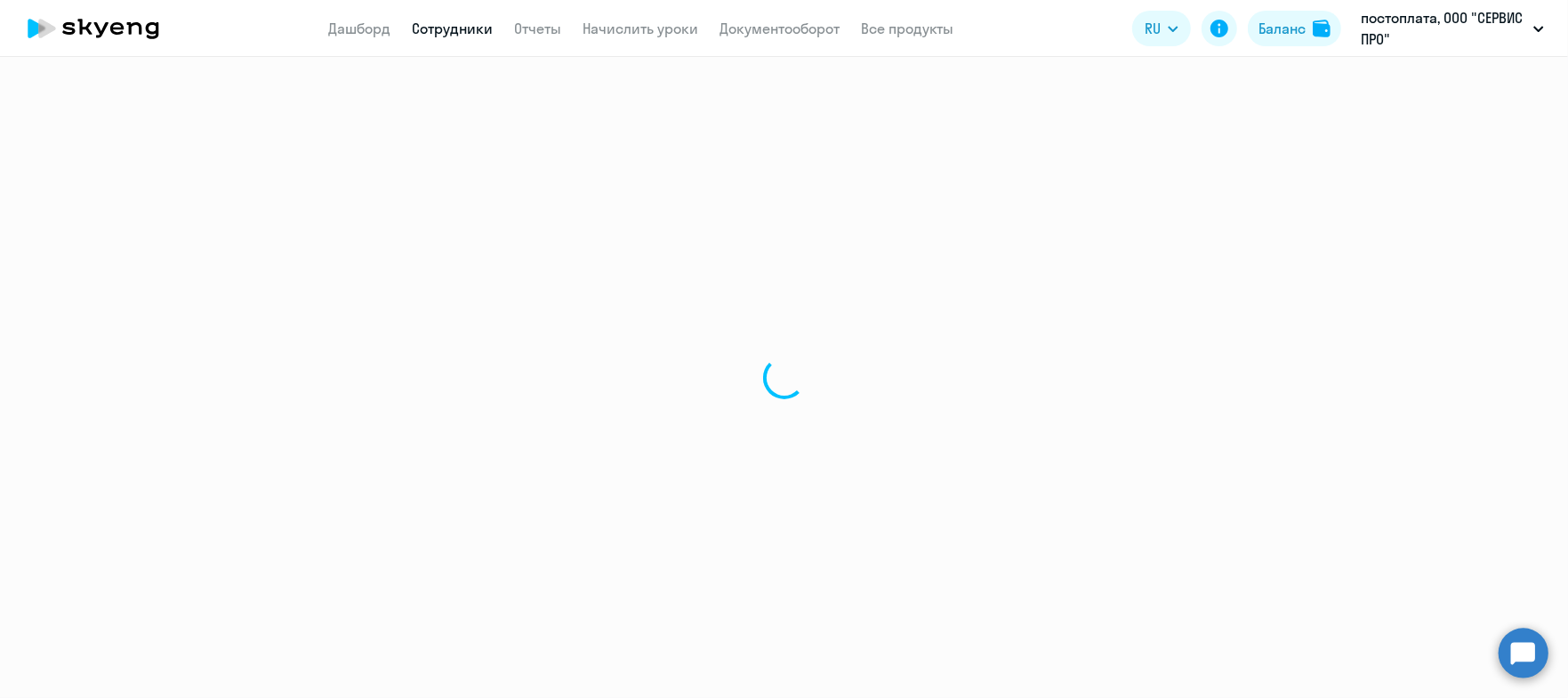
select select "30"
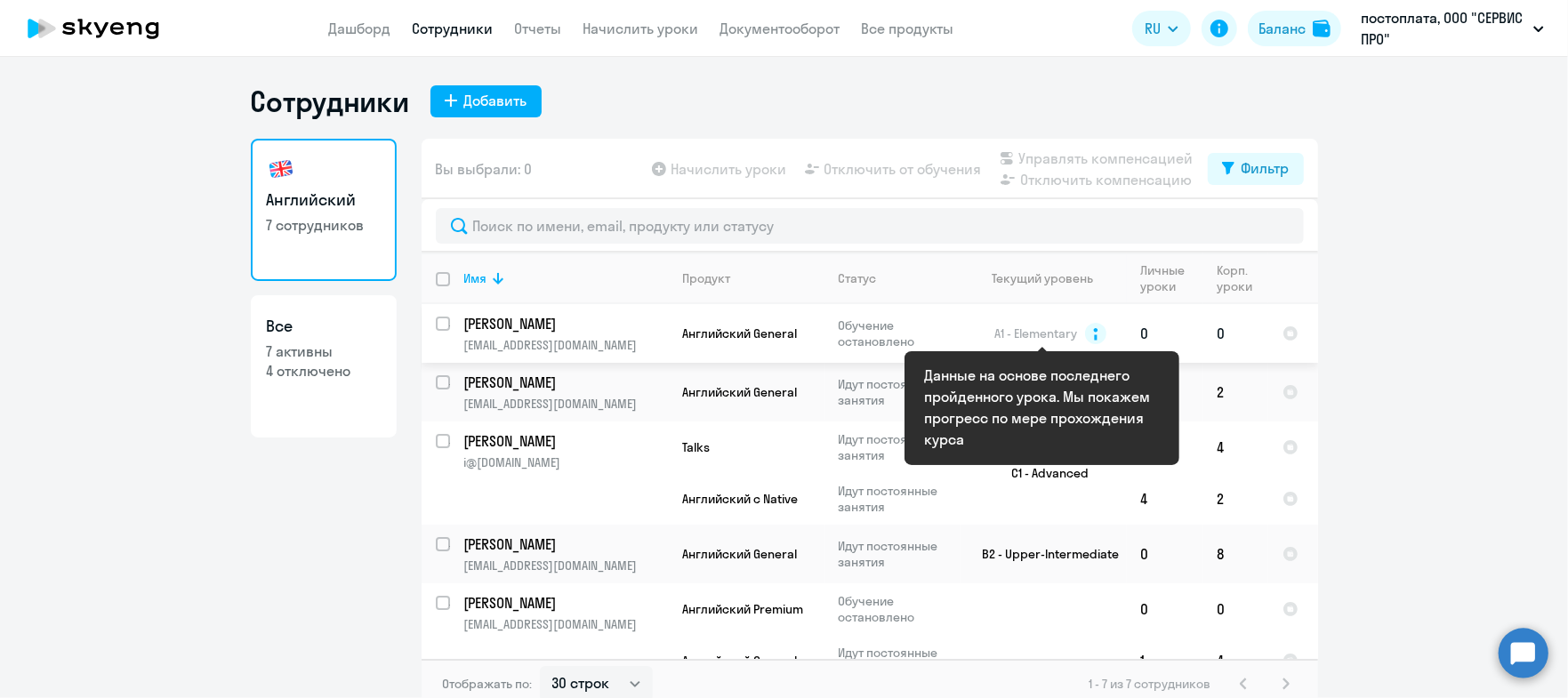
click at [1086, 332] on circle at bounding box center [1096, 334] width 21 height 21
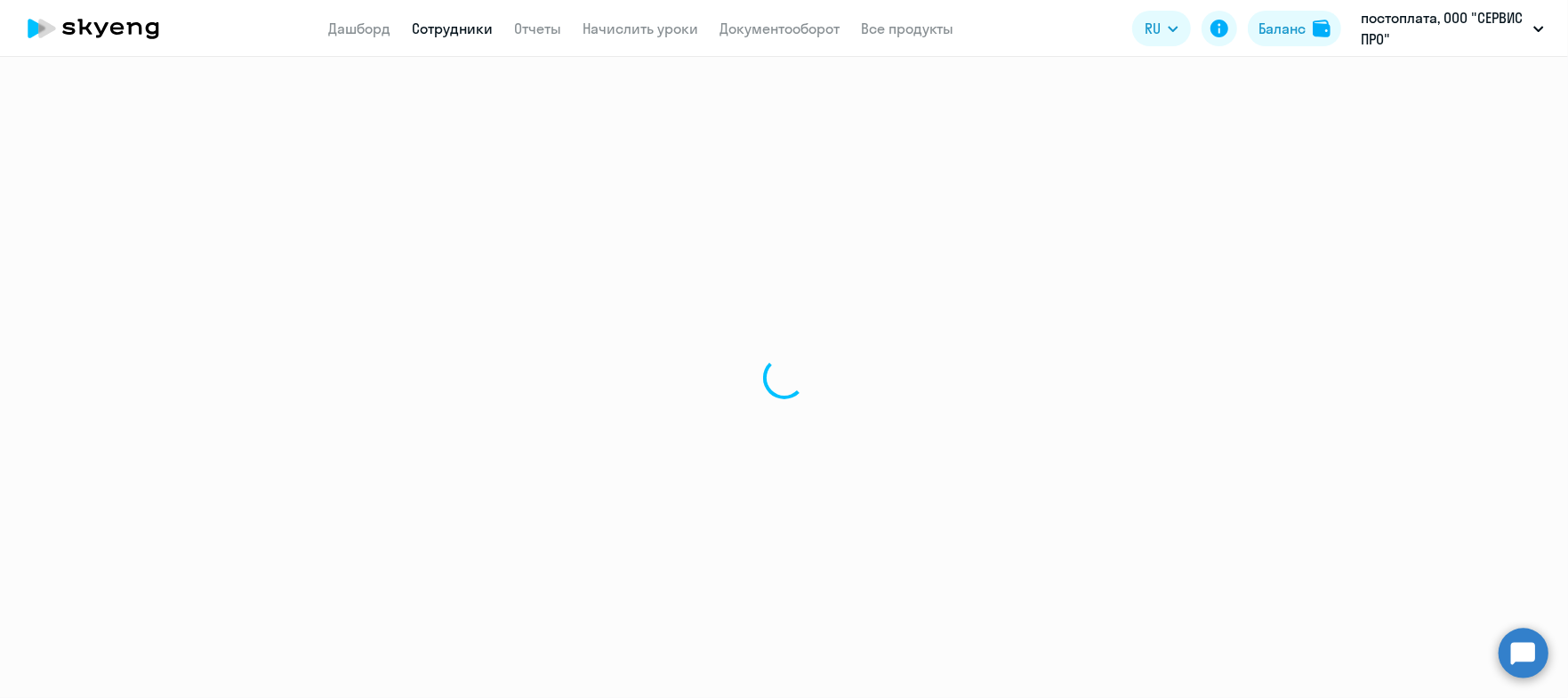
select select "english"
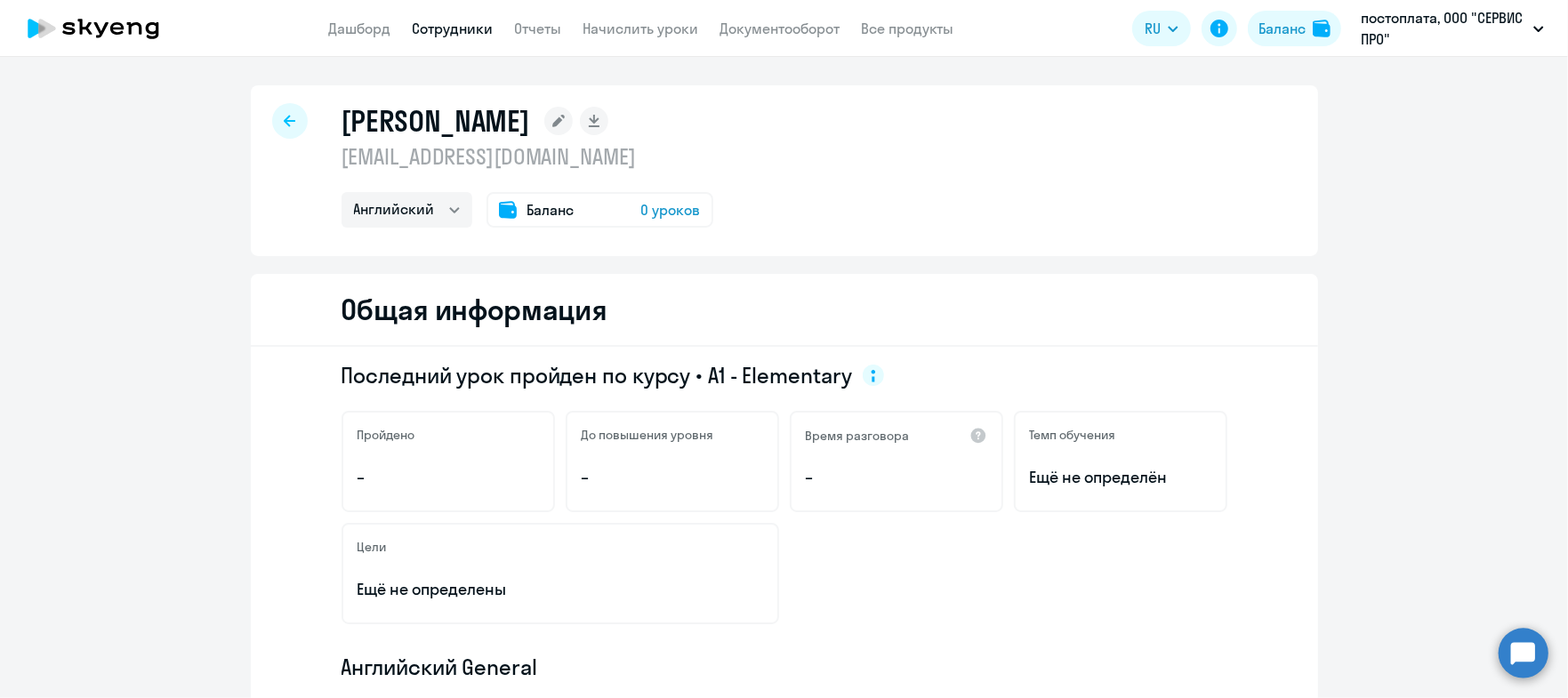
click at [669, 209] on span "0 уроков" at bounding box center [671, 210] width 60 height 21
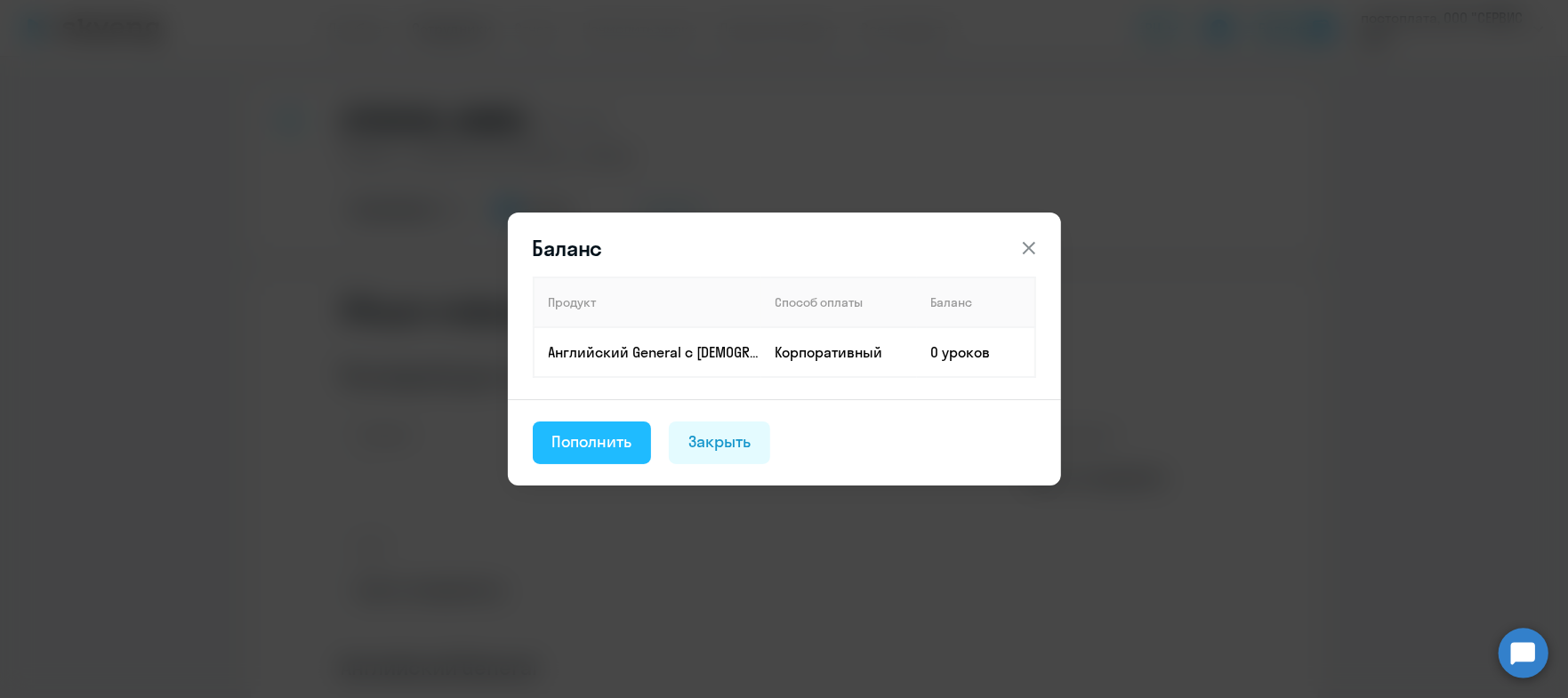
click at [622, 424] on button "Пополнить" at bounding box center [592, 443] width 119 height 43
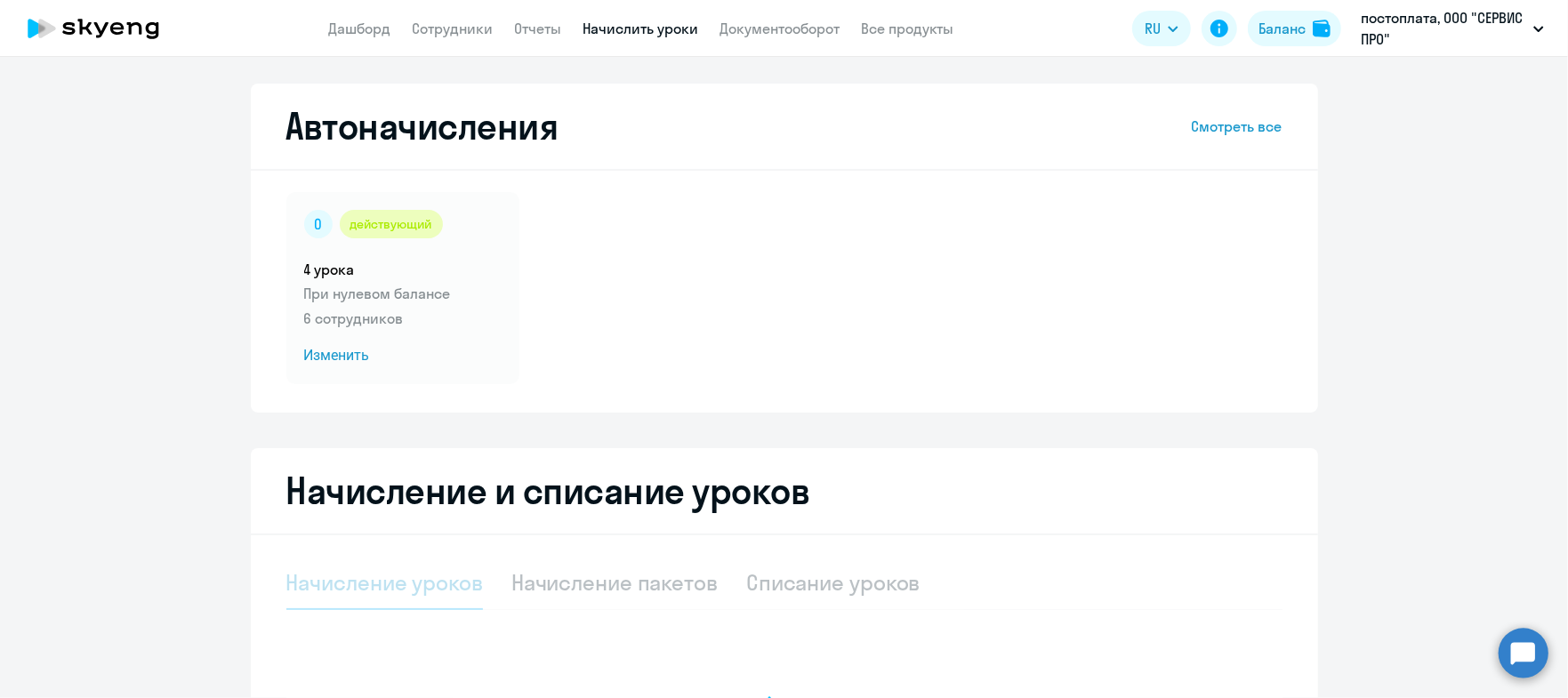
select select "10"
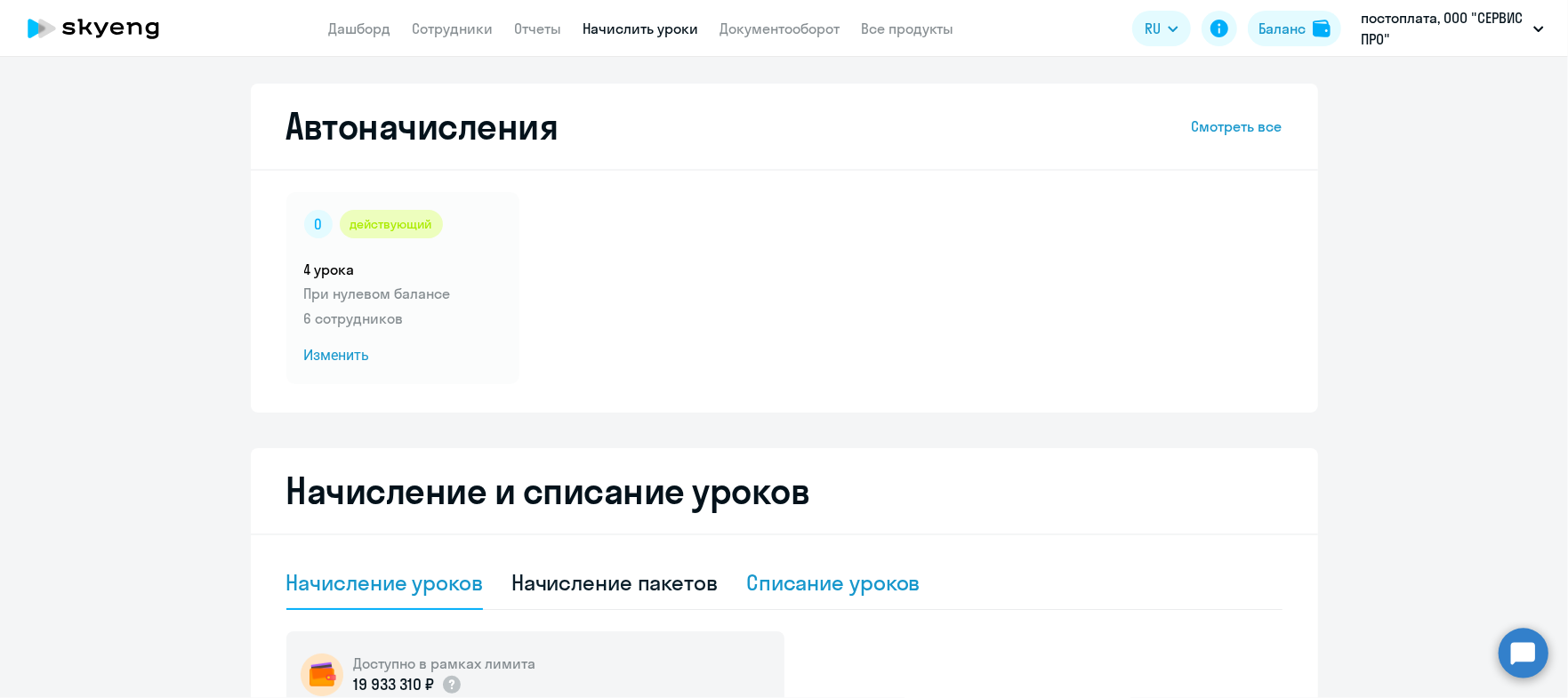
scroll to position [110, 0]
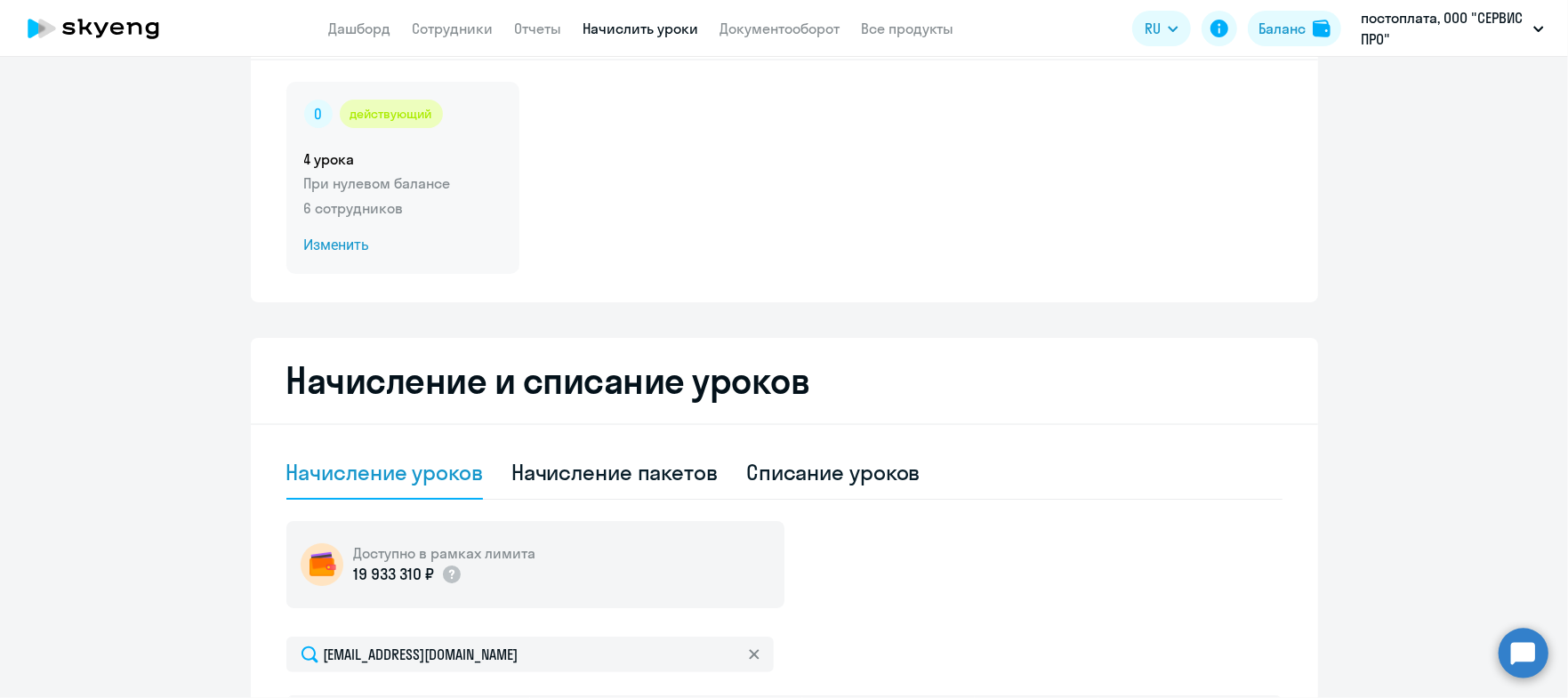
click at [312, 240] on span "Изменить" at bounding box center [403, 245] width 198 height 21
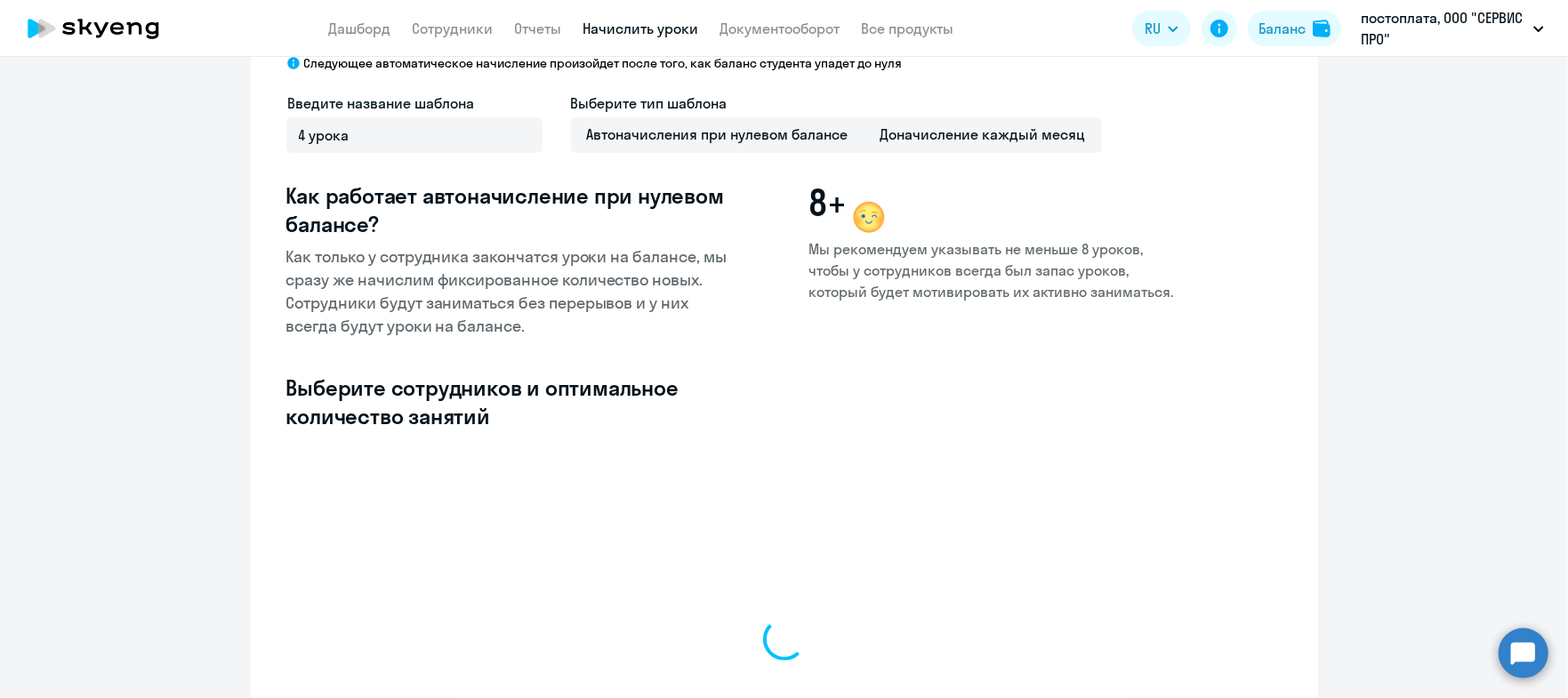
select select "10"
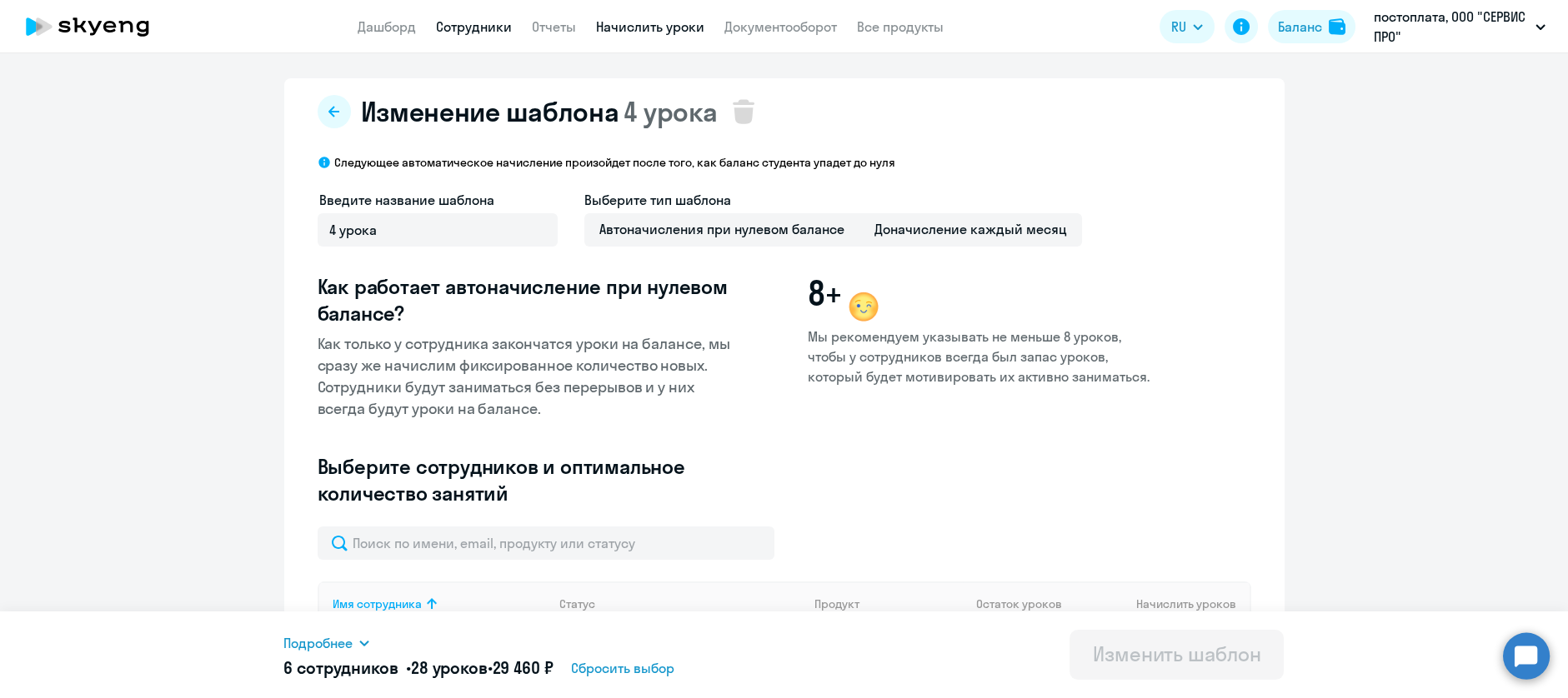
click at [475, 23] on link "Сотрудники" at bounding box center [474, 27] width 75 height 17
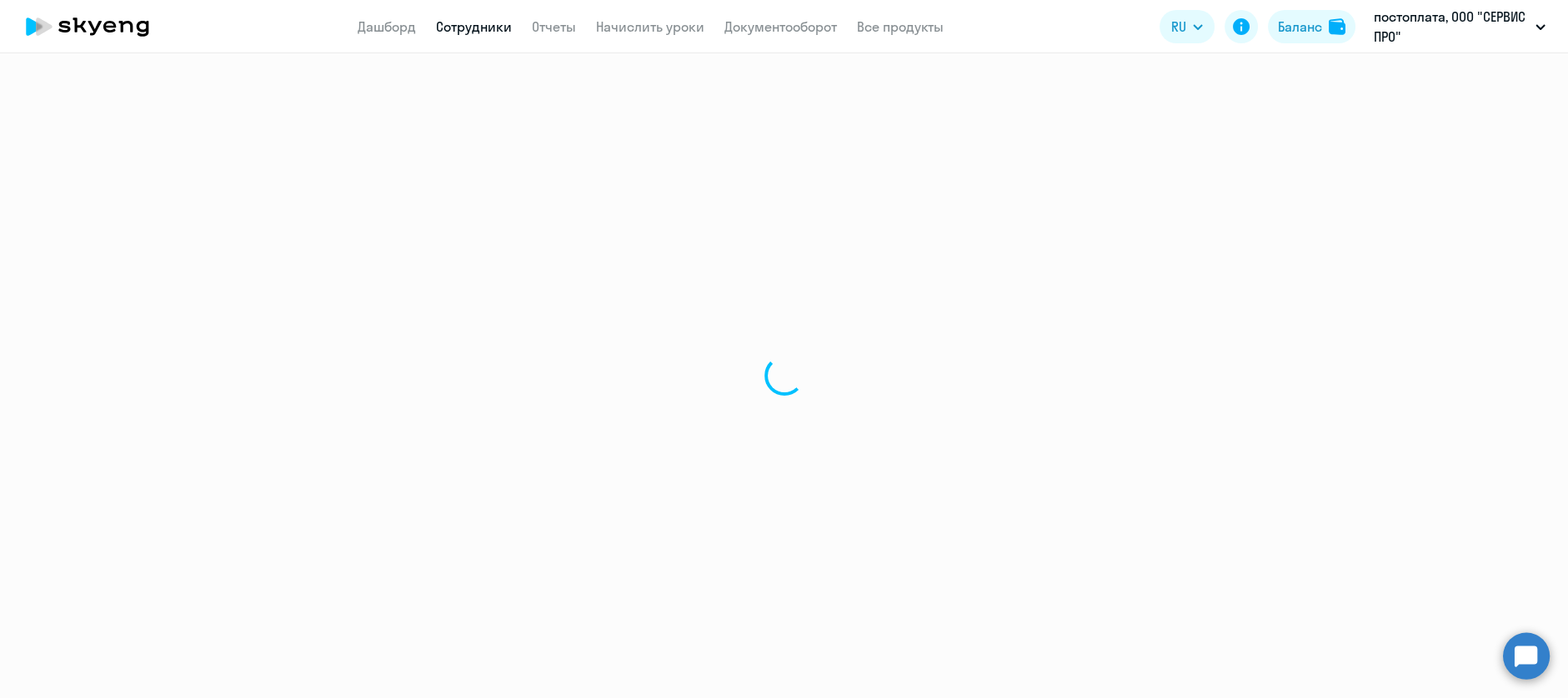
select select "30"
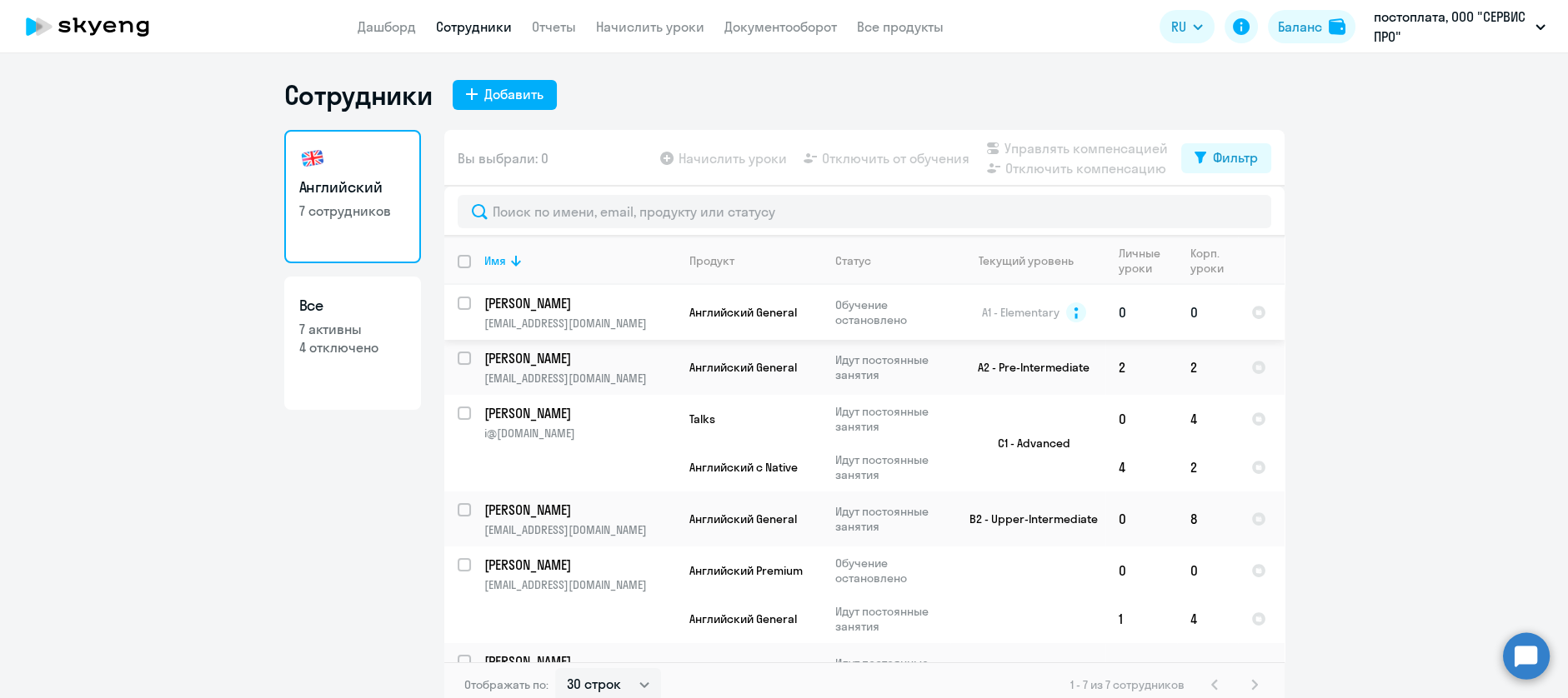
drag, startPoint x: 588, startPoint y: 320, endPoint x: 468, endPoint y: 332, distance: 120.6
click at [471, 332] on td "[PERSON_NAME] [EMAIL_ADDRESS][DOMAIN_NAME]" at bounding box center [574, 313] width 205 height 55
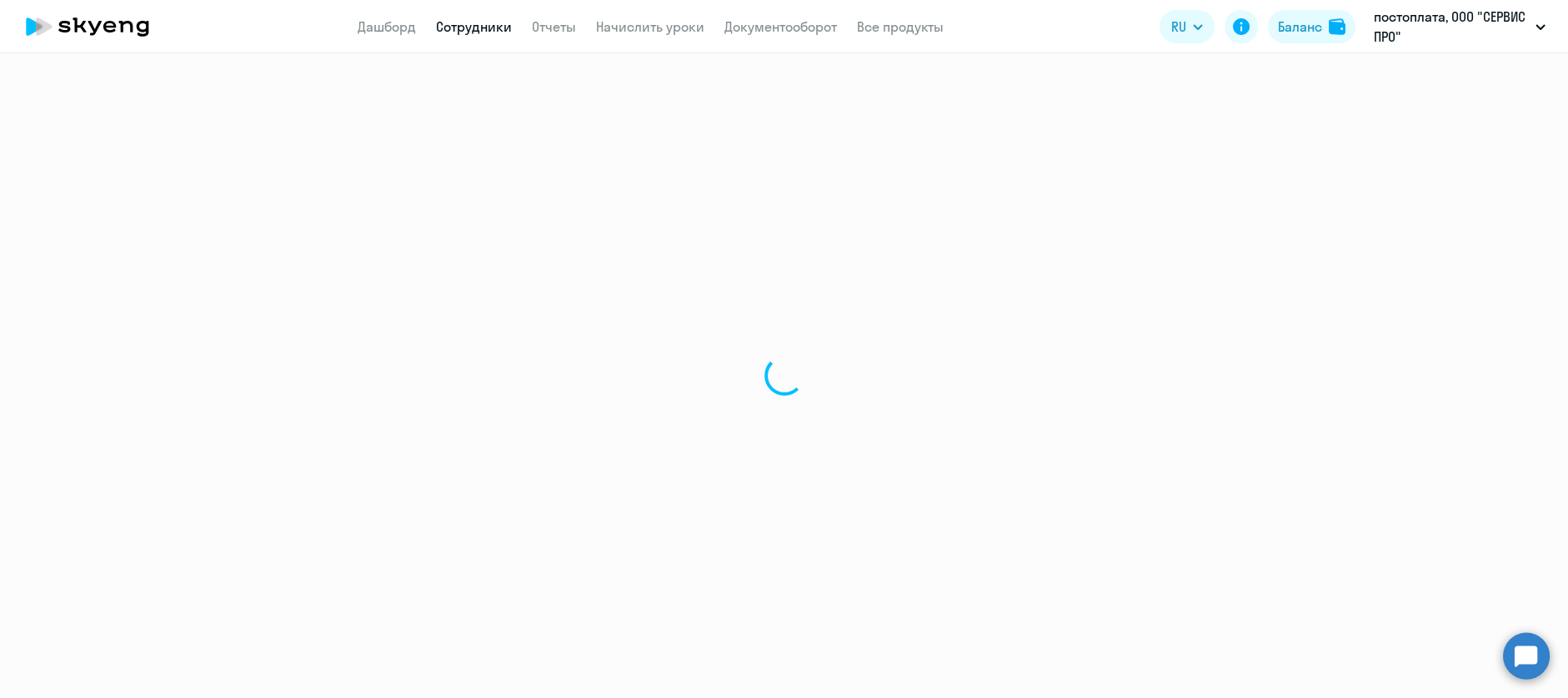
select select "english"
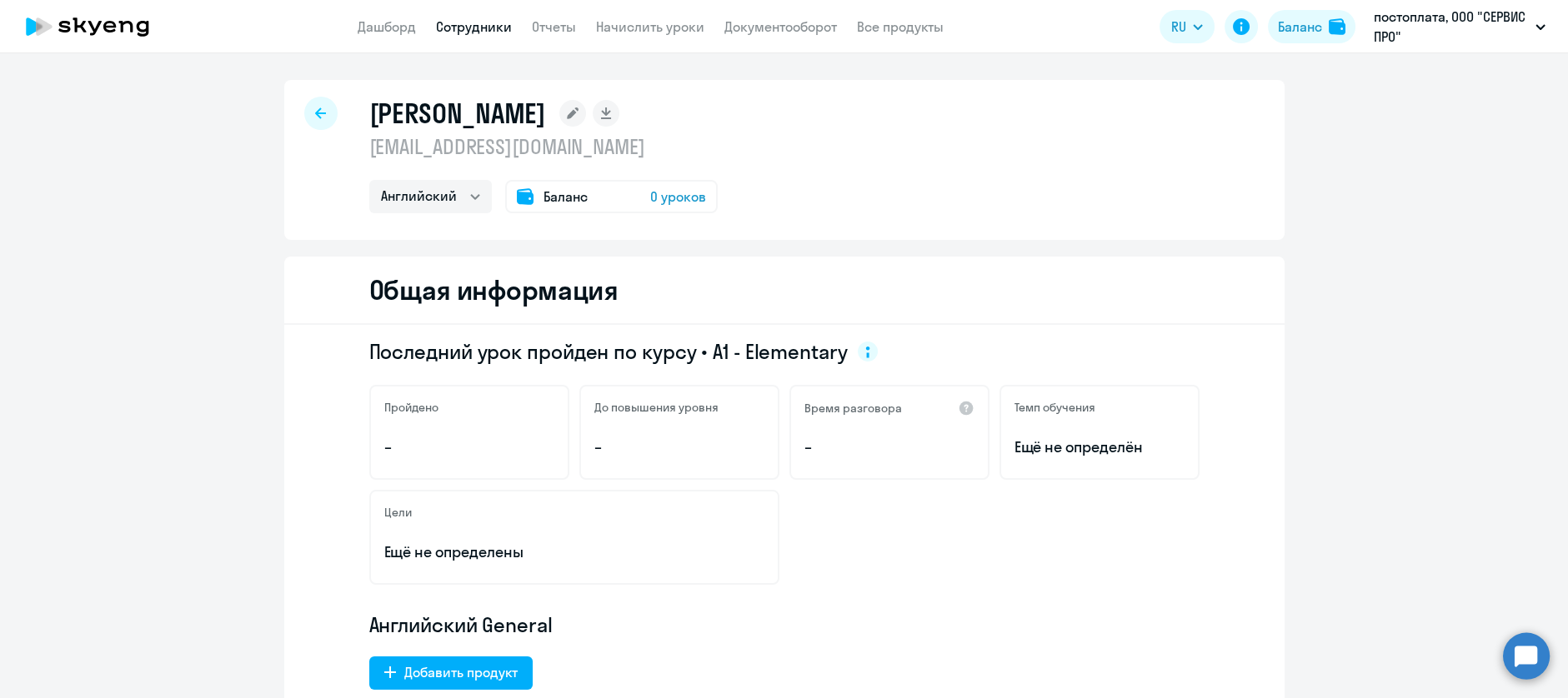
drag, startPoint x: 564, startPoint y: 149, endPoint x: 356, endPoint y: 130, distance: 208.9
click at [356, 130] on div "[PERSON_NAME] [EMAIL_ADDRESS][DOMAIN_NAME] Английский Баланс 0 уроков" at bounding box center [784, 159] width 1000 height 160
copy p "[EMAIL_ADDRESS][DOMAIN_NAME]"
click at [960, 75] on div "[PERSON_NAME] [EMAIL_ADDRESS][DOMAIN_NAME] Английский Баланс 0 уроков Общая инф…" at bounding box center [784, 375] width 1568 height 644
click at [491, 30] on link "Сотрудники" at bounding box center [474, 27] width 75 height 17
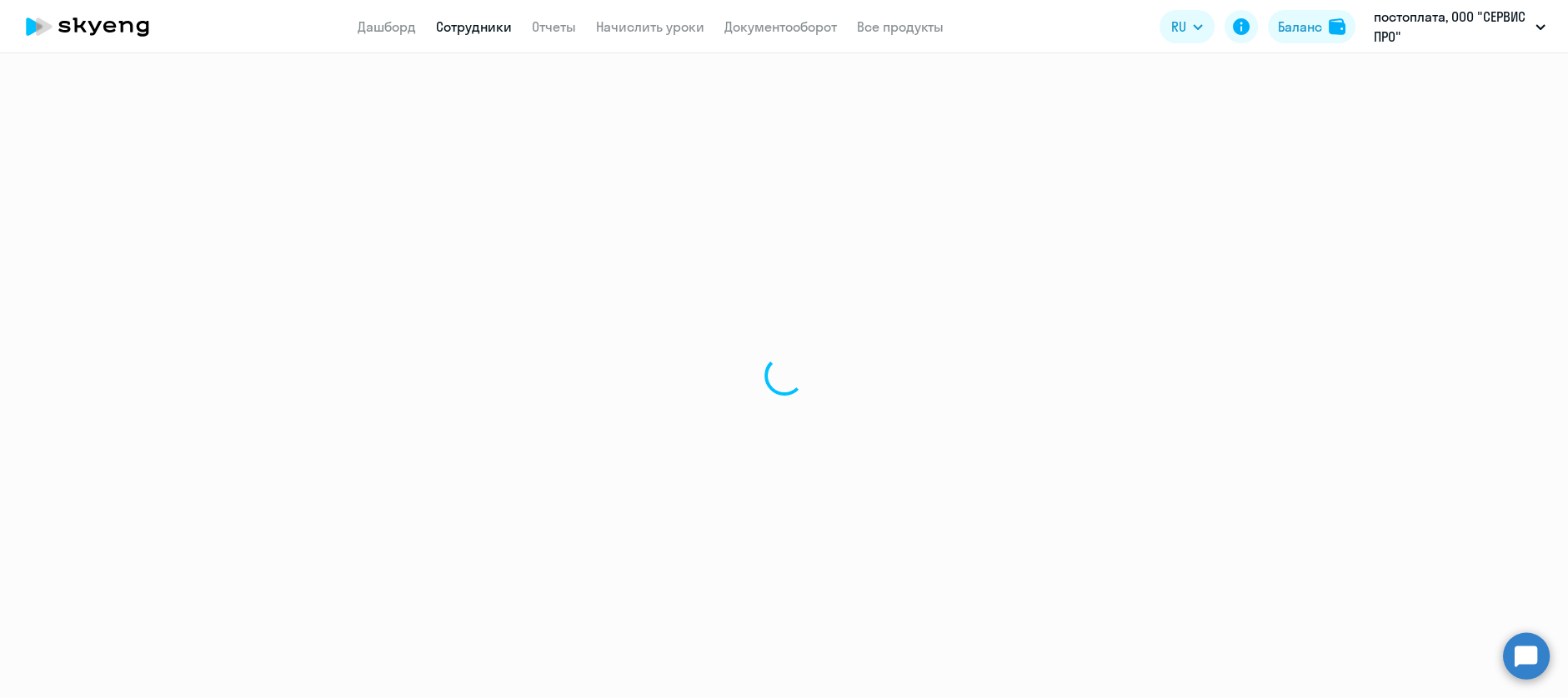
select select "30"
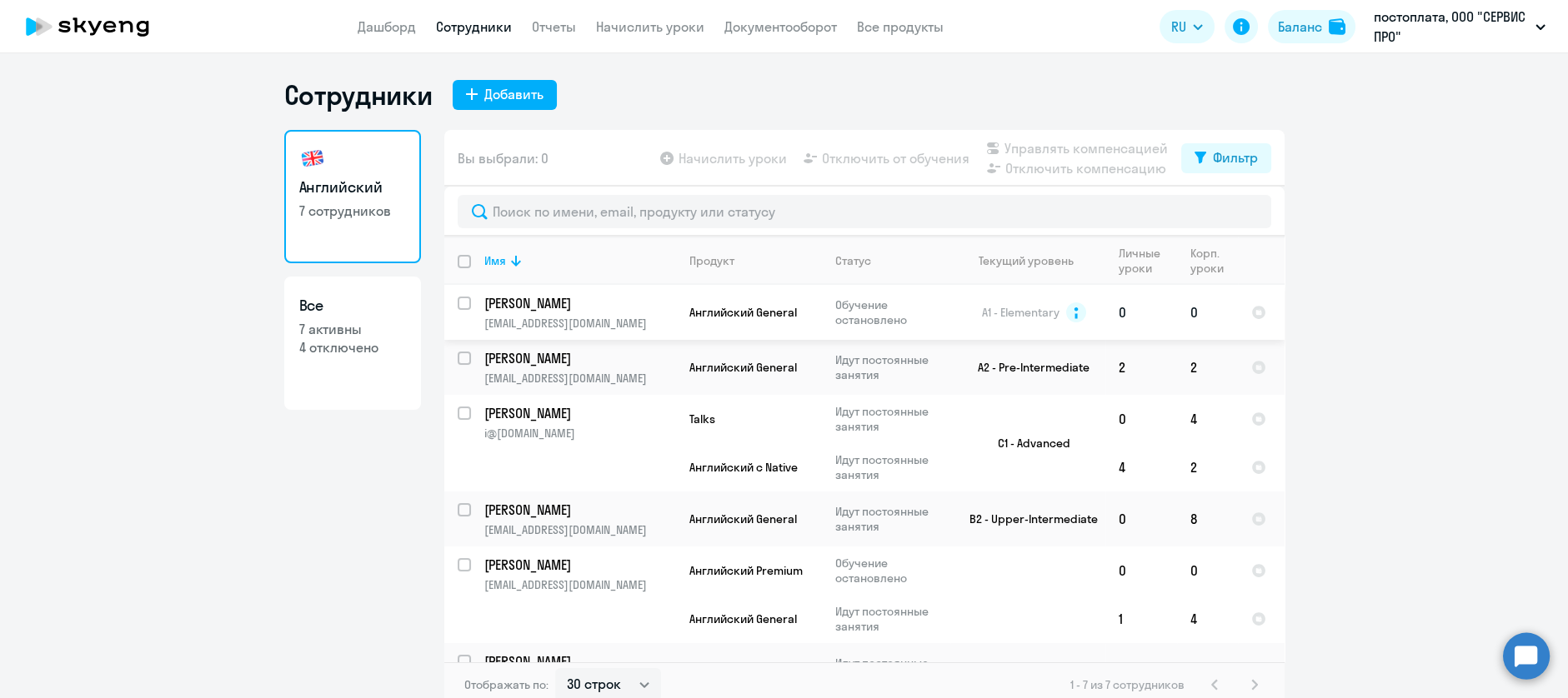
click at [893, 322] on p "Обучение остановлено" at bounding box center [892, 313] width 114 height 30
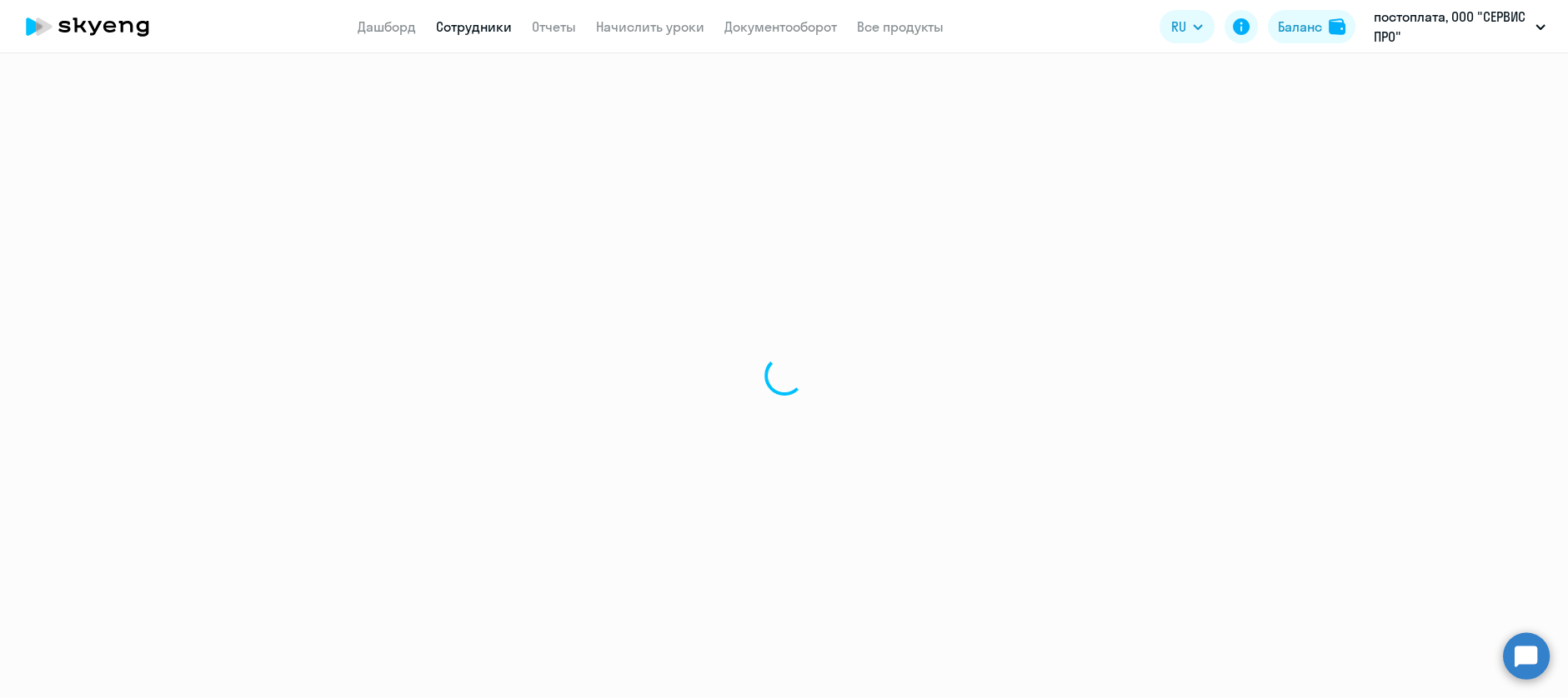
select select "english"
select select "30"
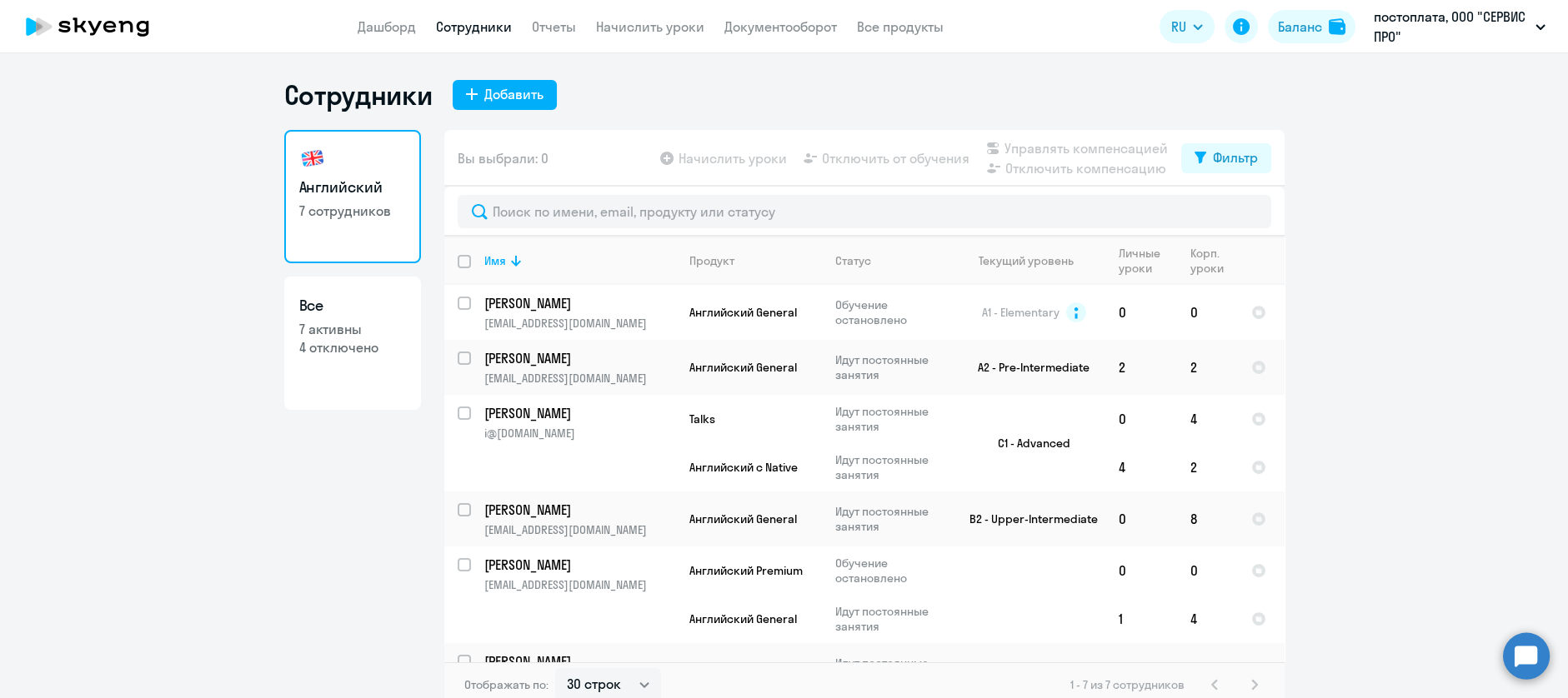
click at [312, 361] on link "Все 7 активны 4 отключено" at bounding box center [352, 343] width 137 height 133
select select "30"
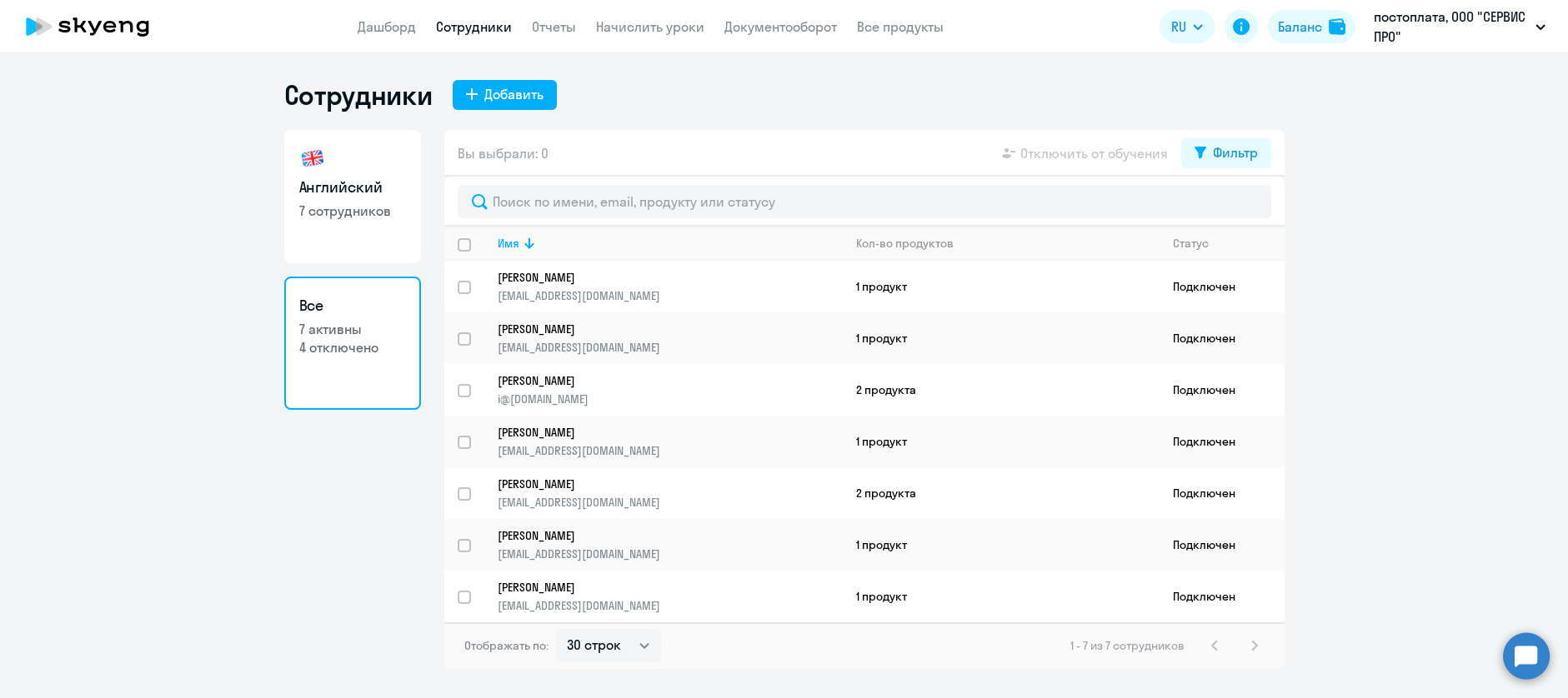
click at [339, 211] on p "7 сотрудников" at bounding box center [352, 211] width 106 height 18
select select "30"
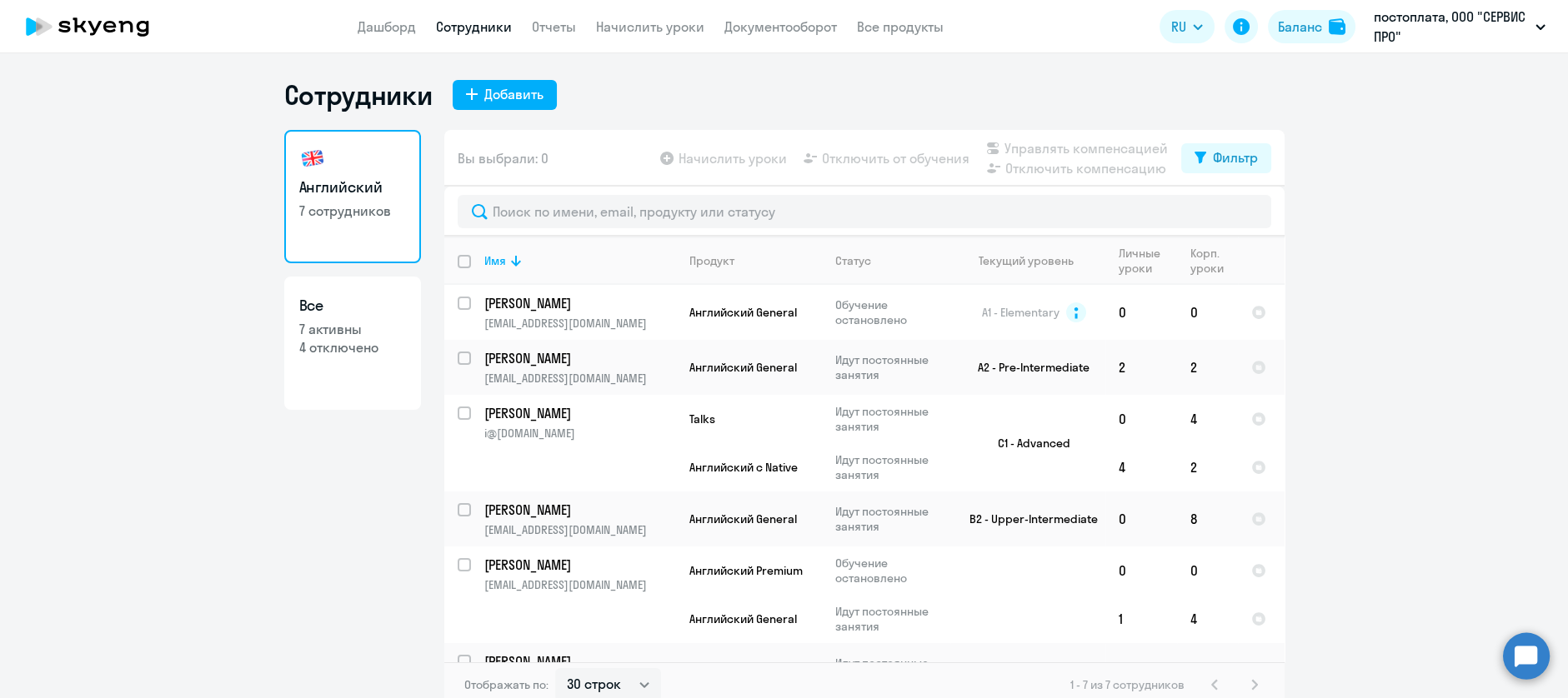
click at [1070, 163] on app-table-action-button "Отключить компенсацию" at bounding box center [1075, 168] width 185 height 20
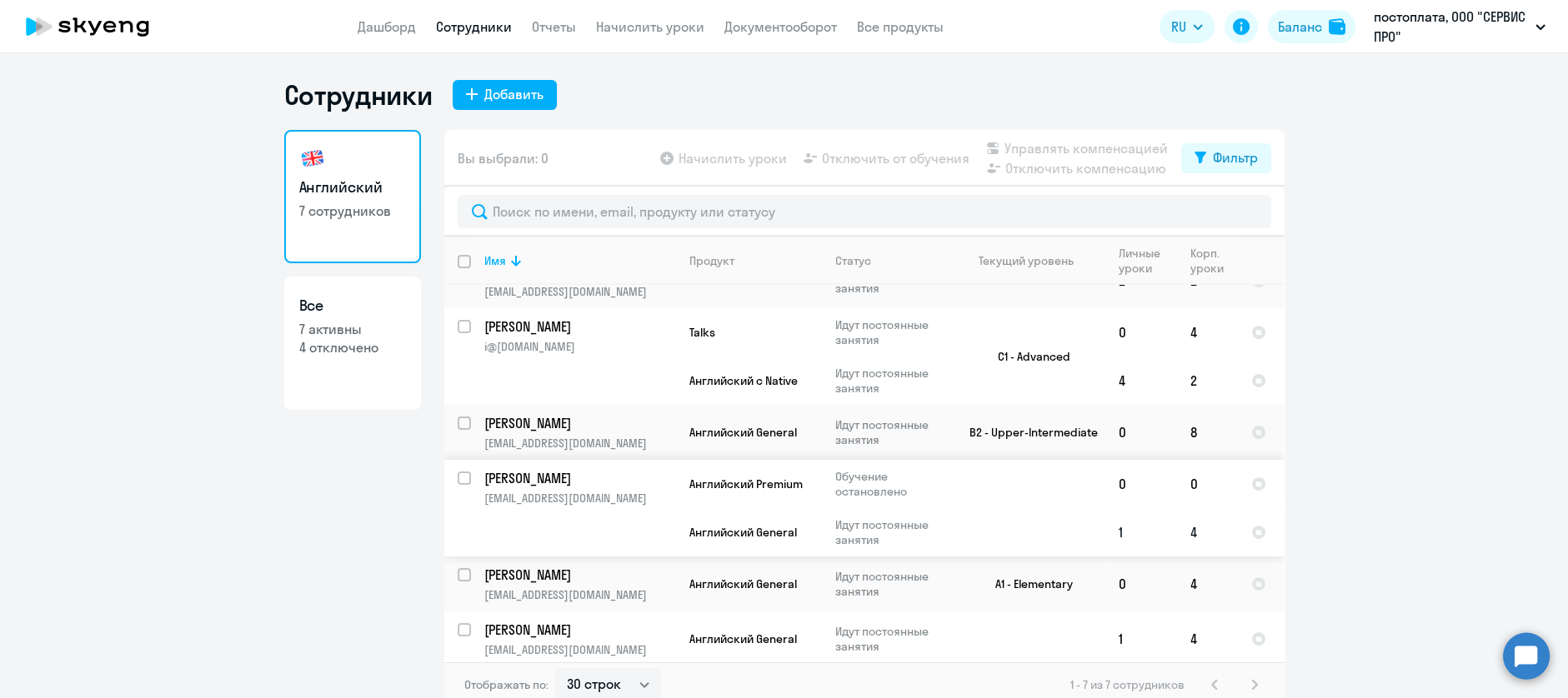
scroll to position [9, 0]
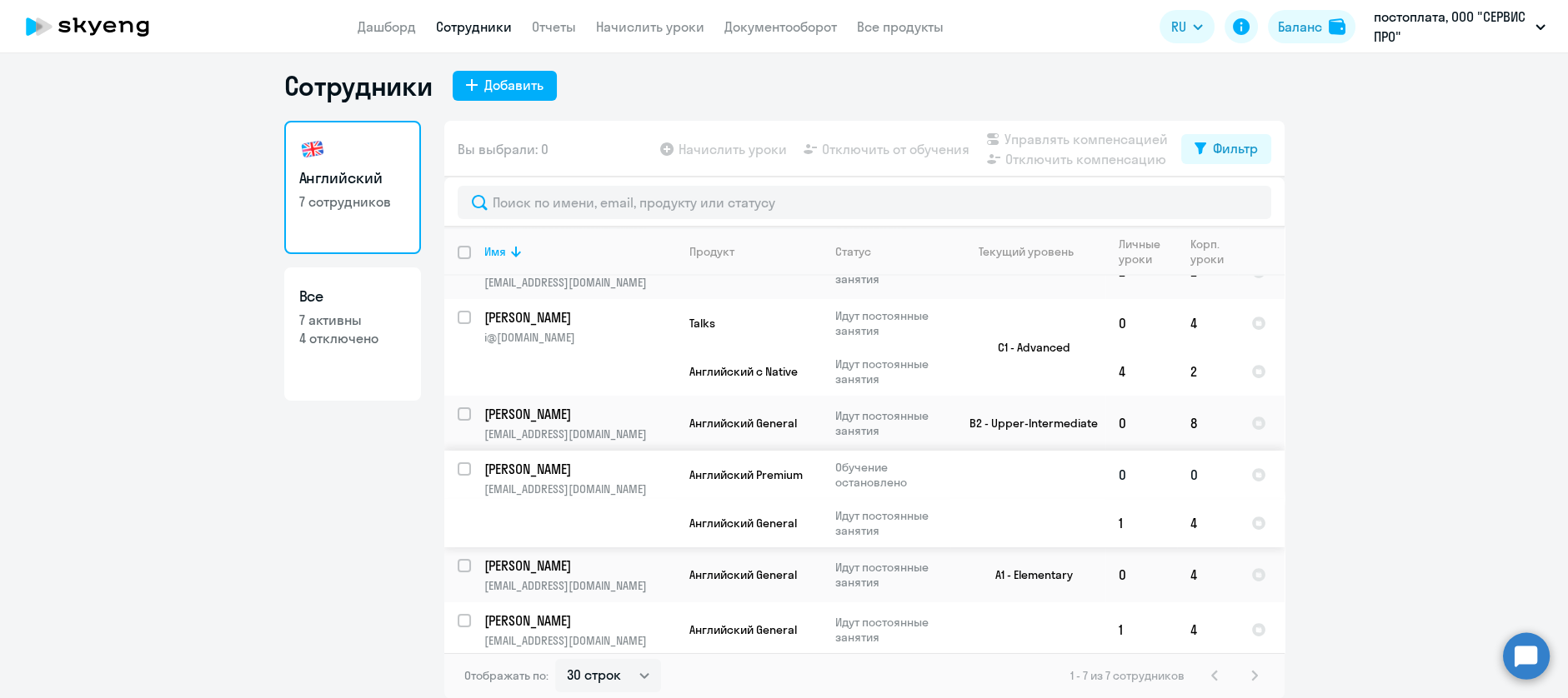
click at [1032, 486] on td at bounding box center [1027, 499] width 155 height 96
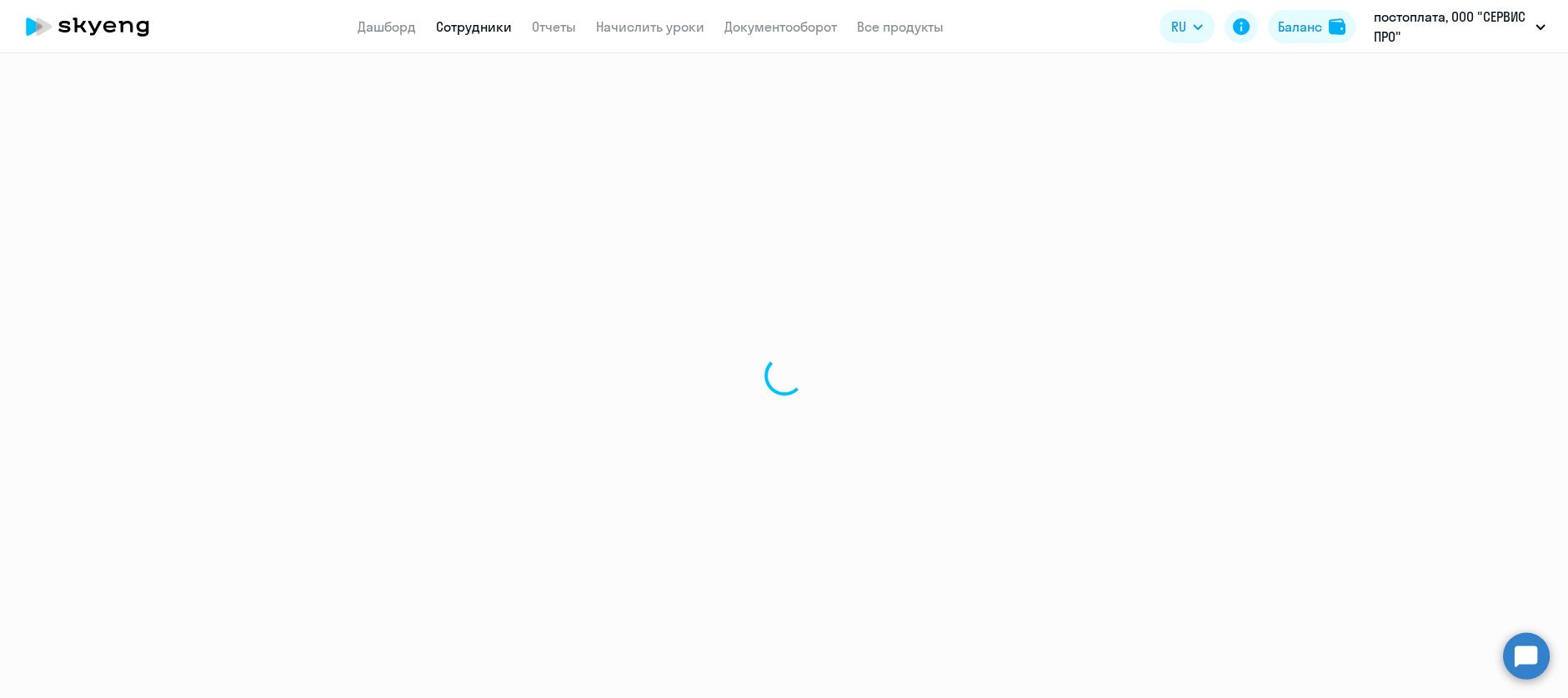
select select "english"
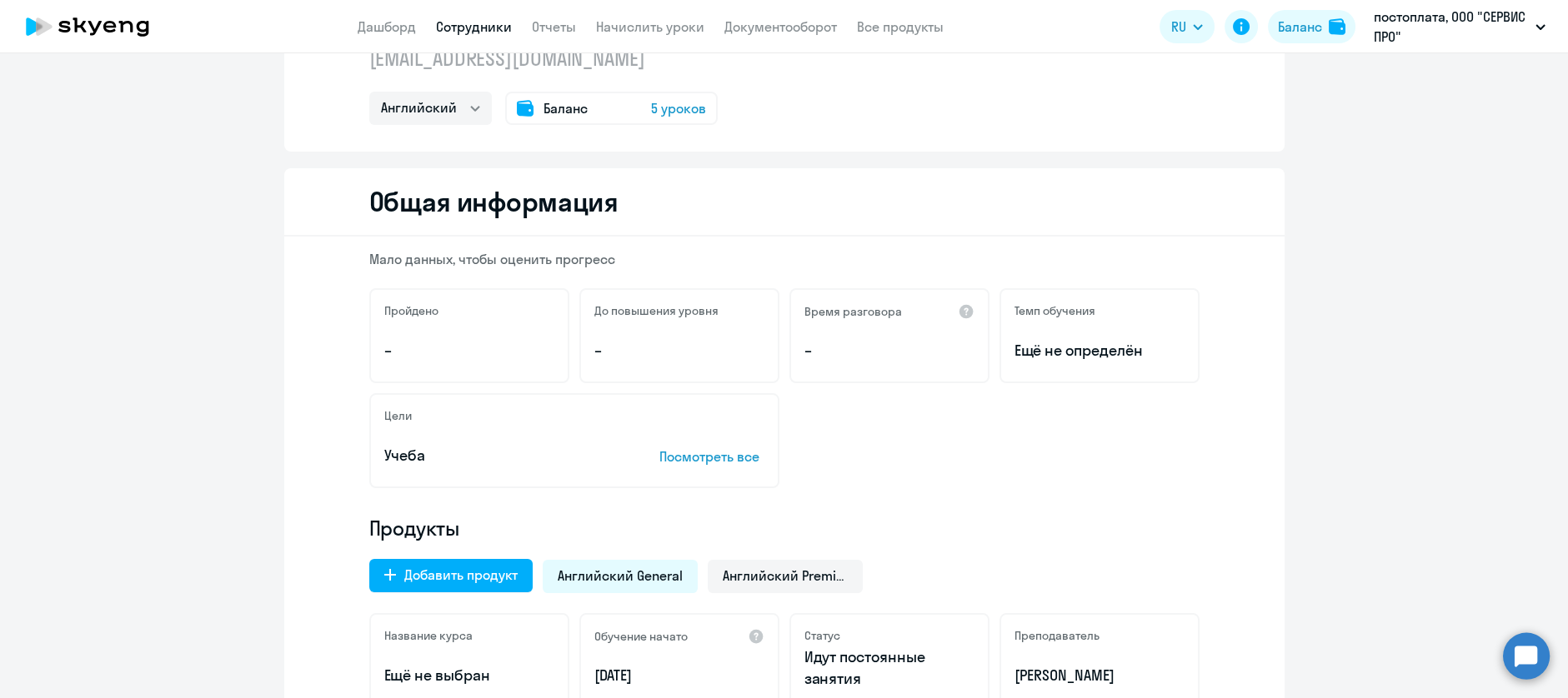
scroll to position [222, 0]
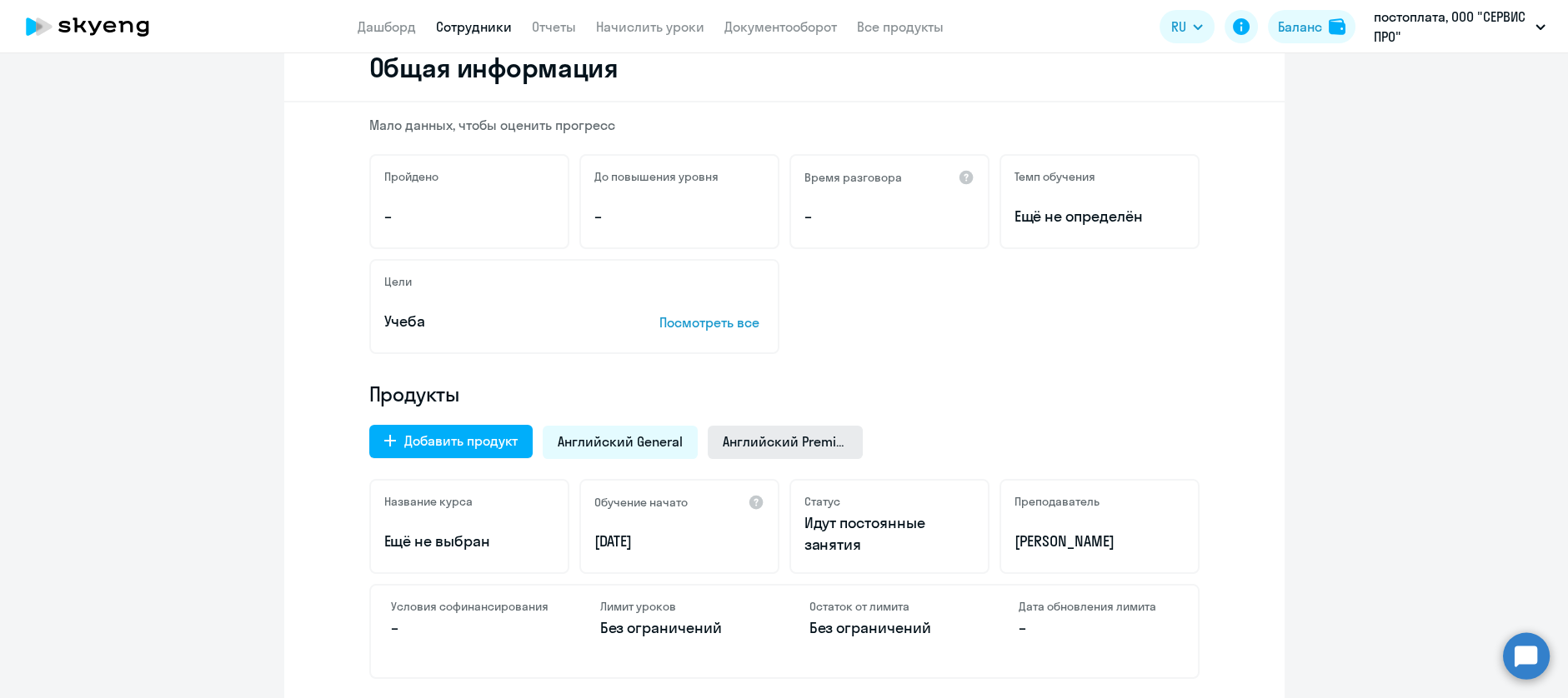
click at [793, 449] on span "Английский Premium" at bounding box center [785, 442] width 125 height 18
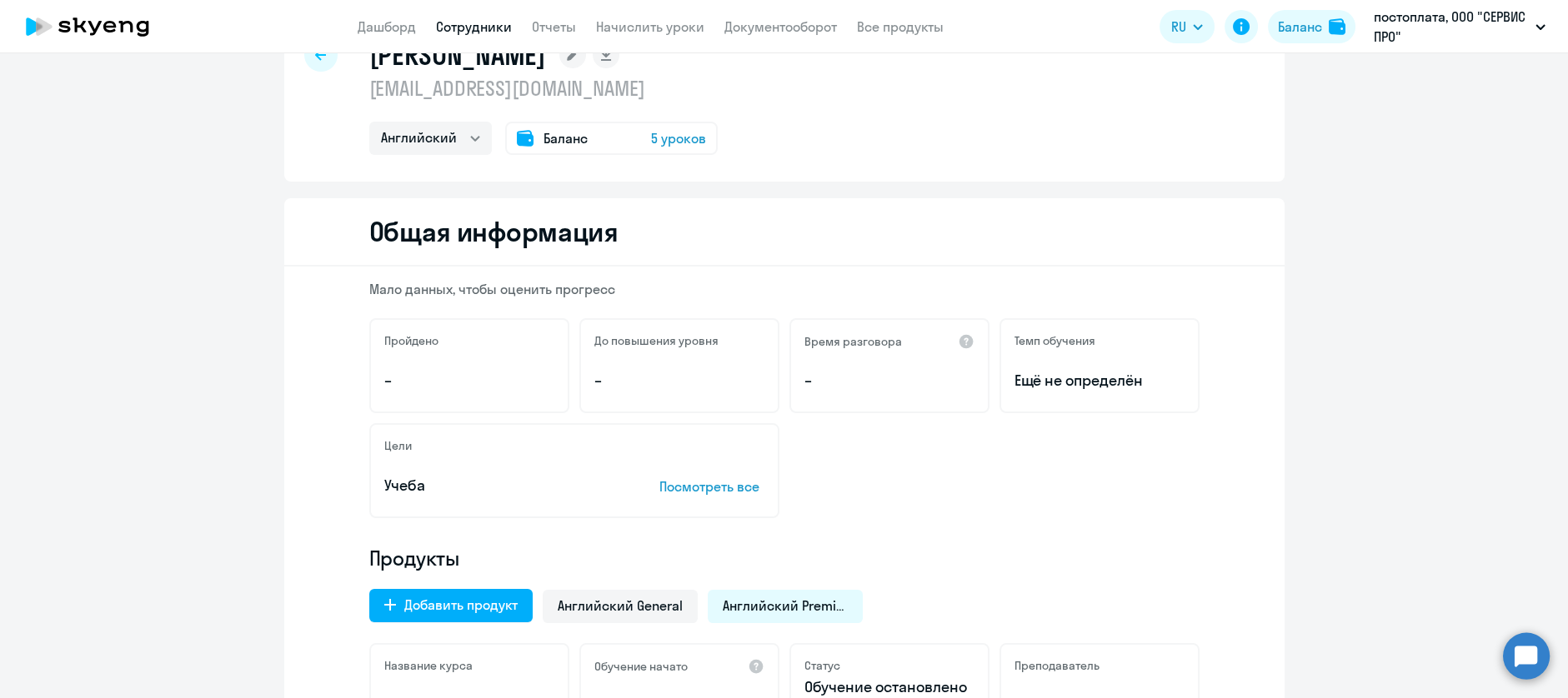
scroll to position [0, 0]
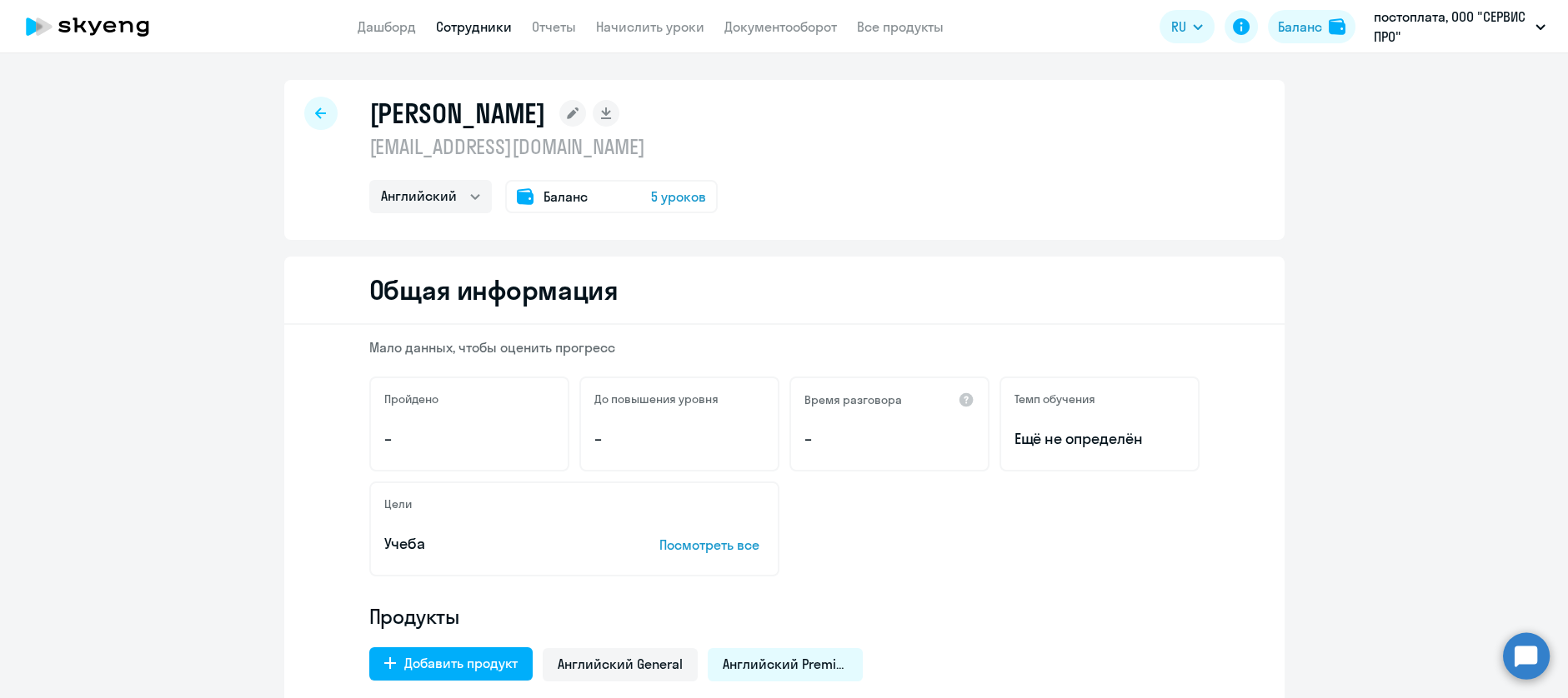
click at [312, 127] on div at bounding box center [321, 113] width 34 height 34
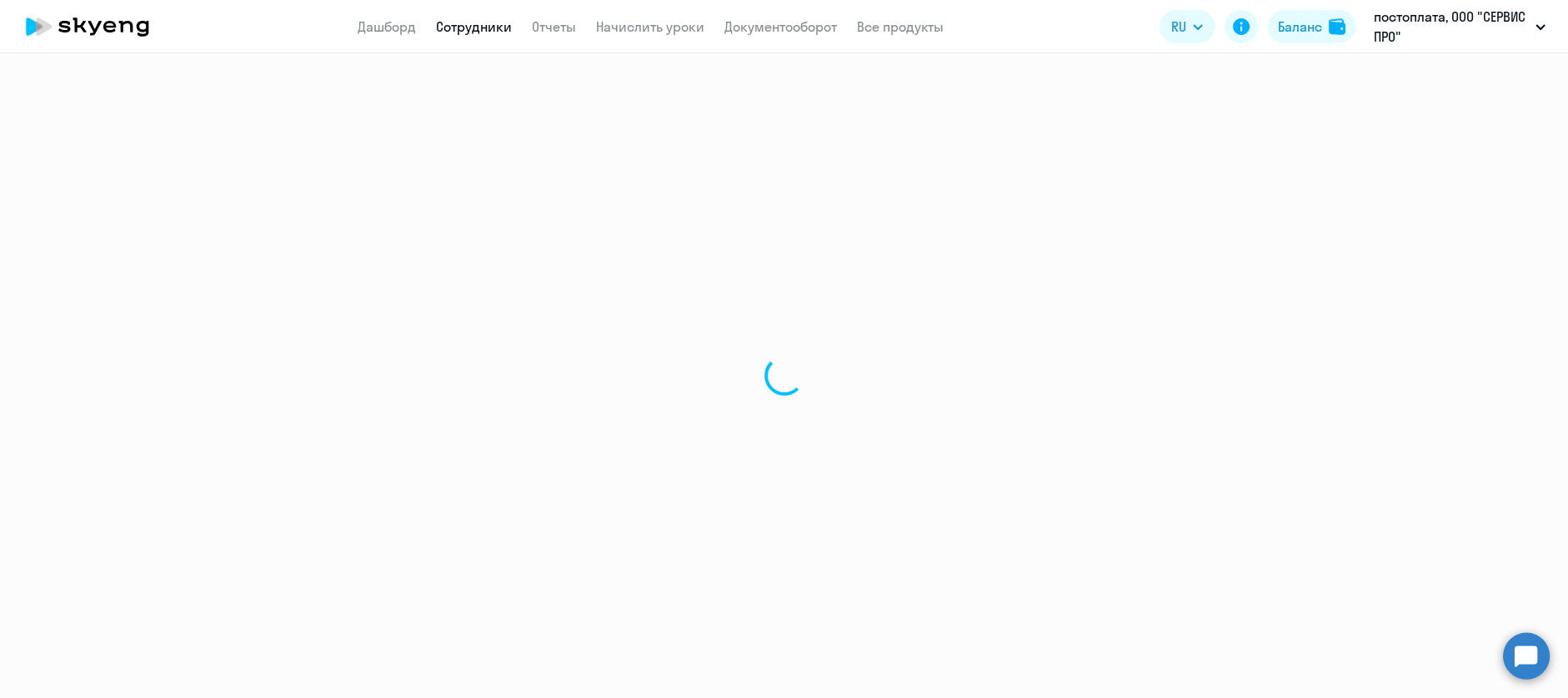
select select "30"
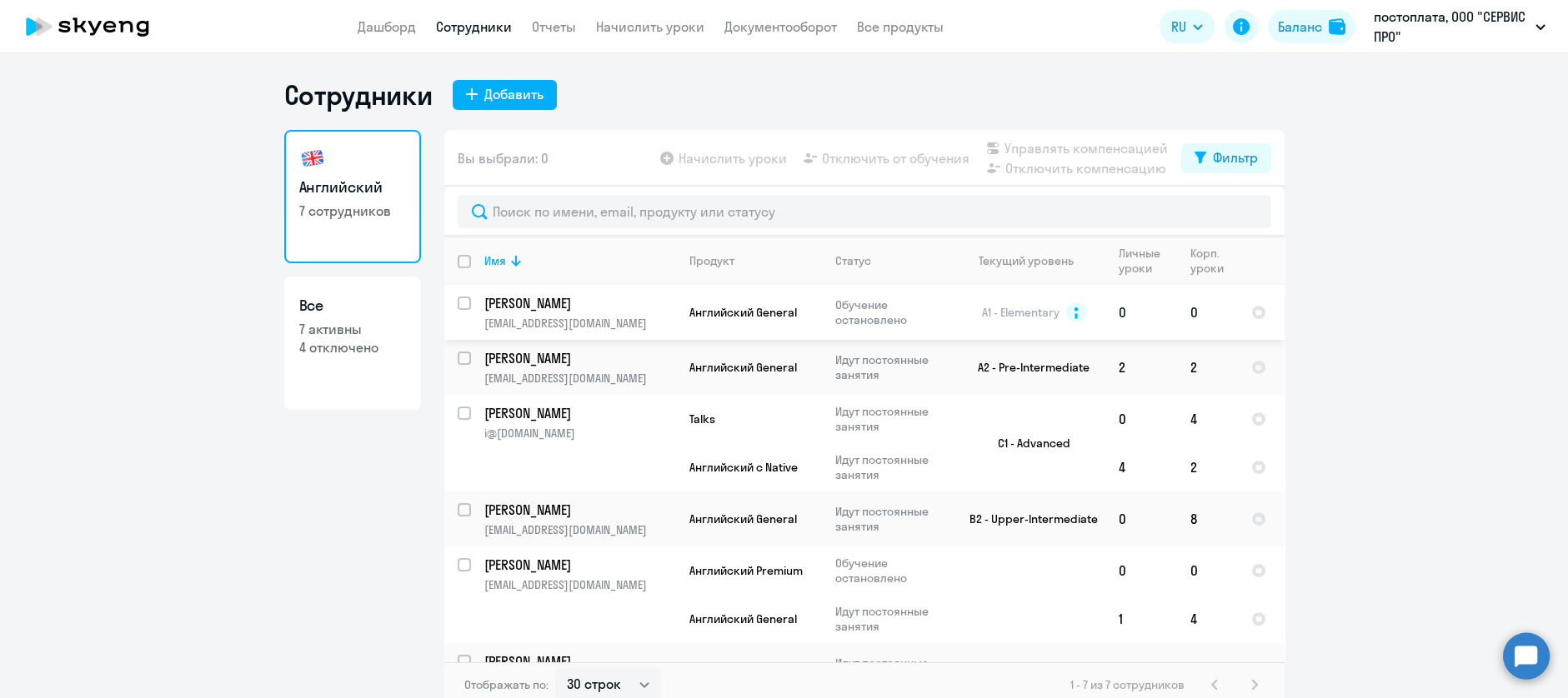
click at [729, 324] on td "Английский General" at bounding box center [749, 313] width 146 height 55
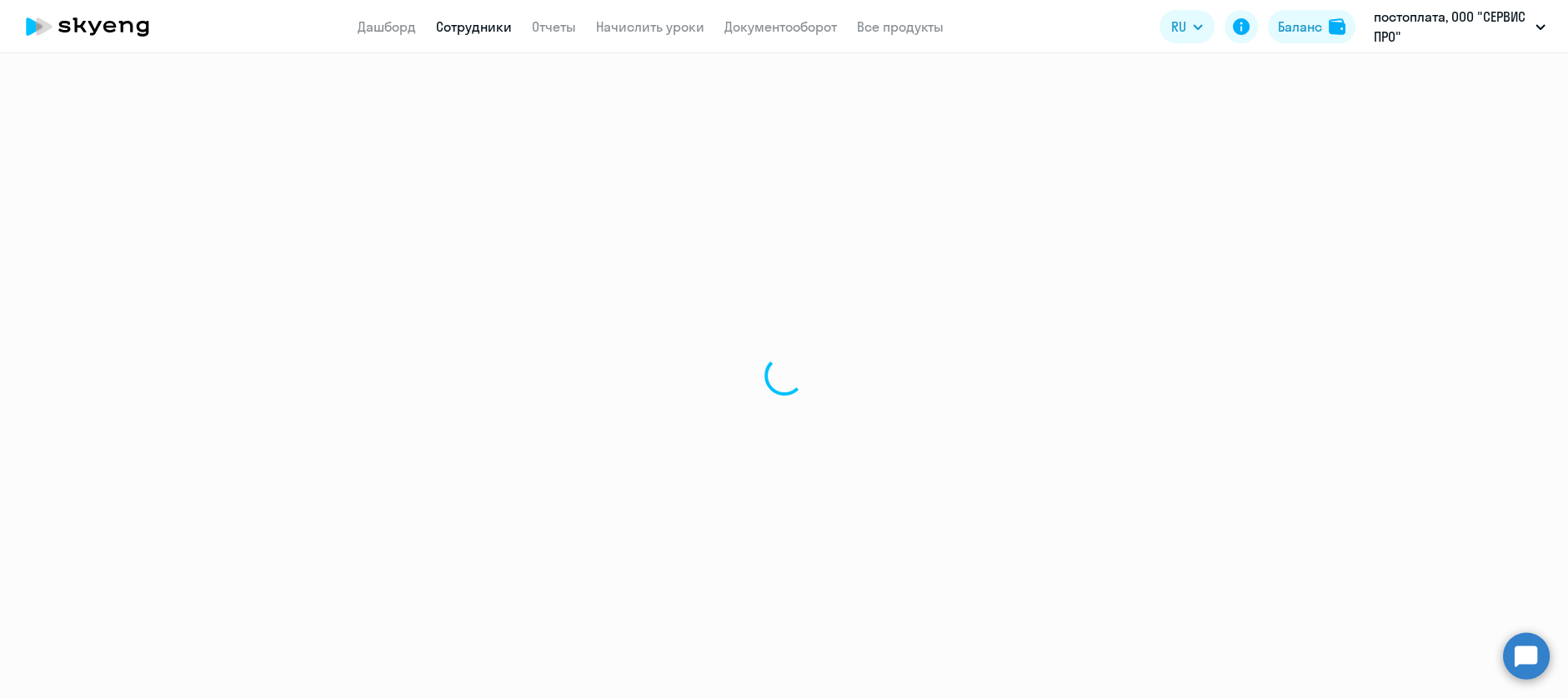
select select "english"
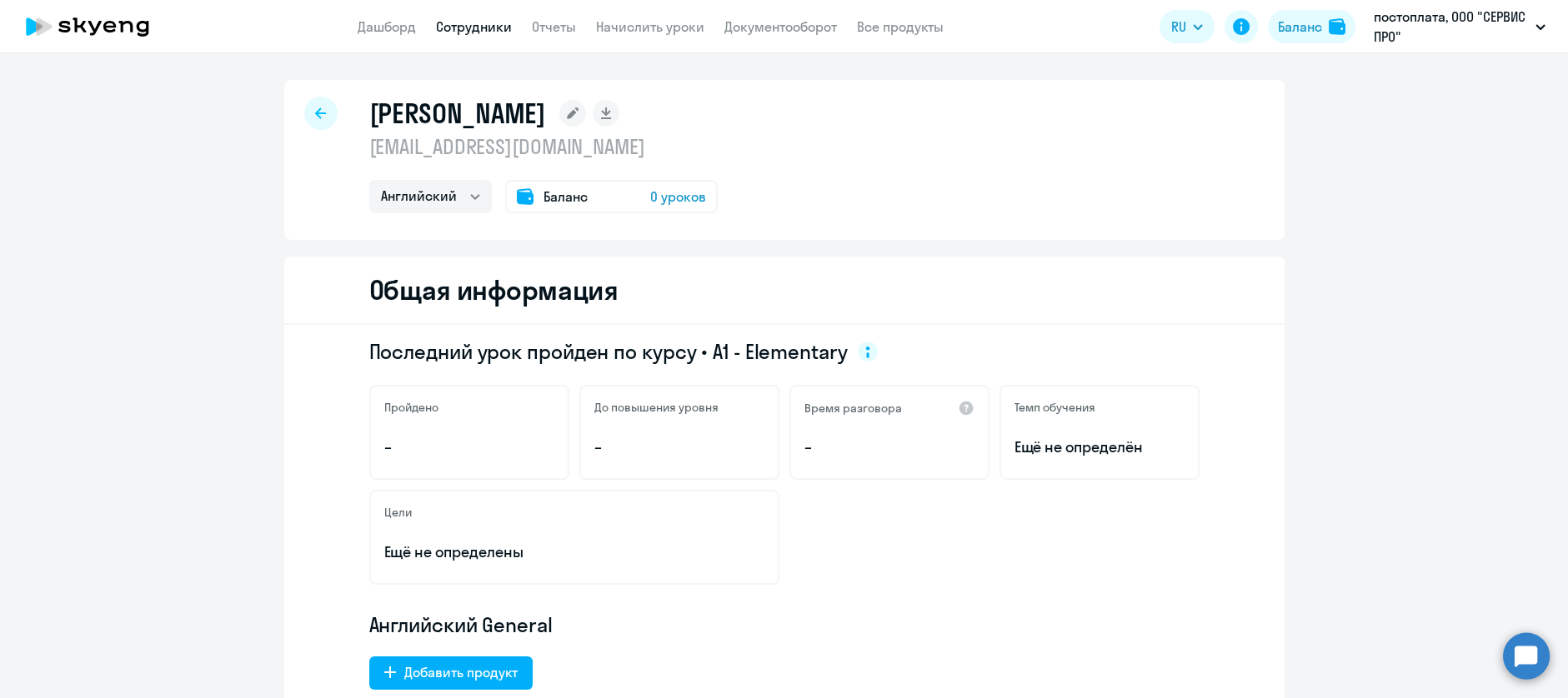
click at [688, 199] on span "0 уроков" at bounding box center [678, 197] width 56 height 20
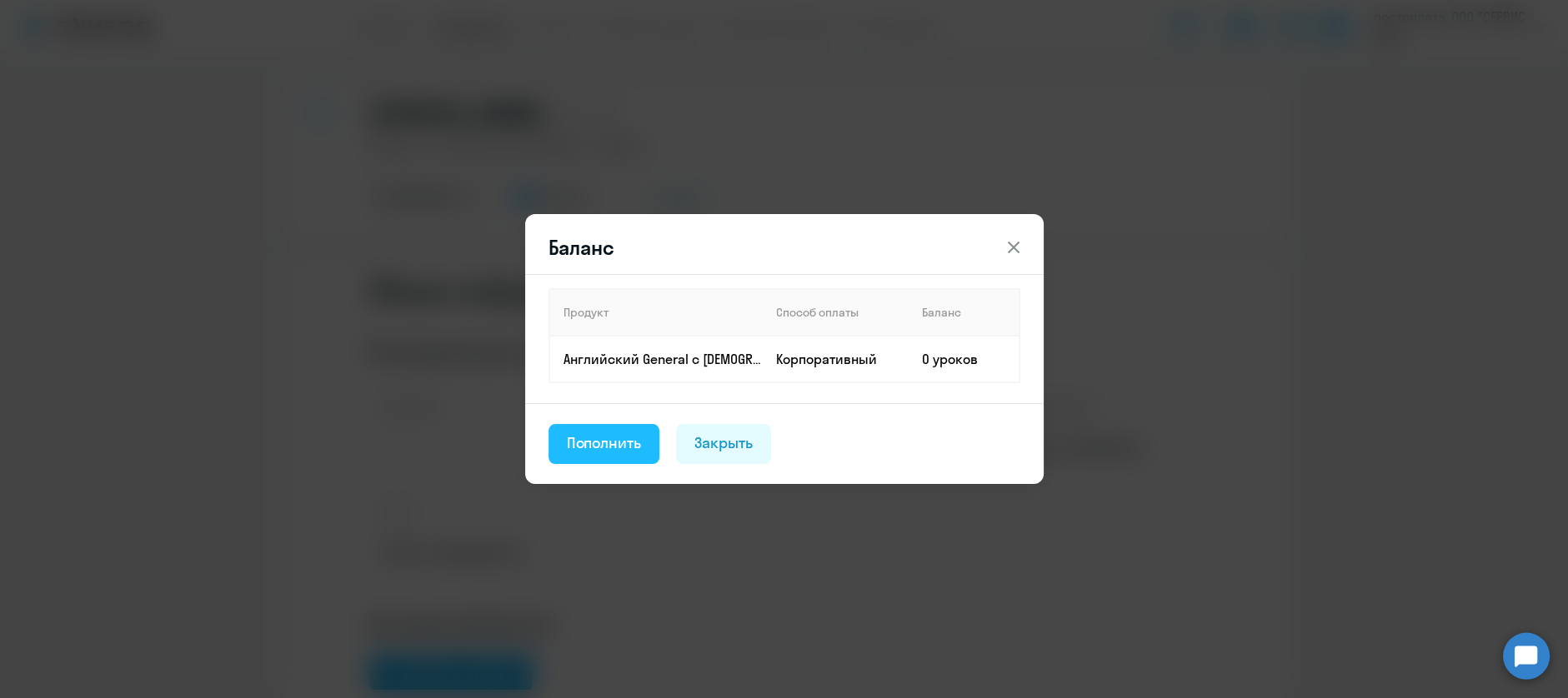
click at [635, 447] on div "Пополнить" at bounding box center [604, 443] width 75 height 22
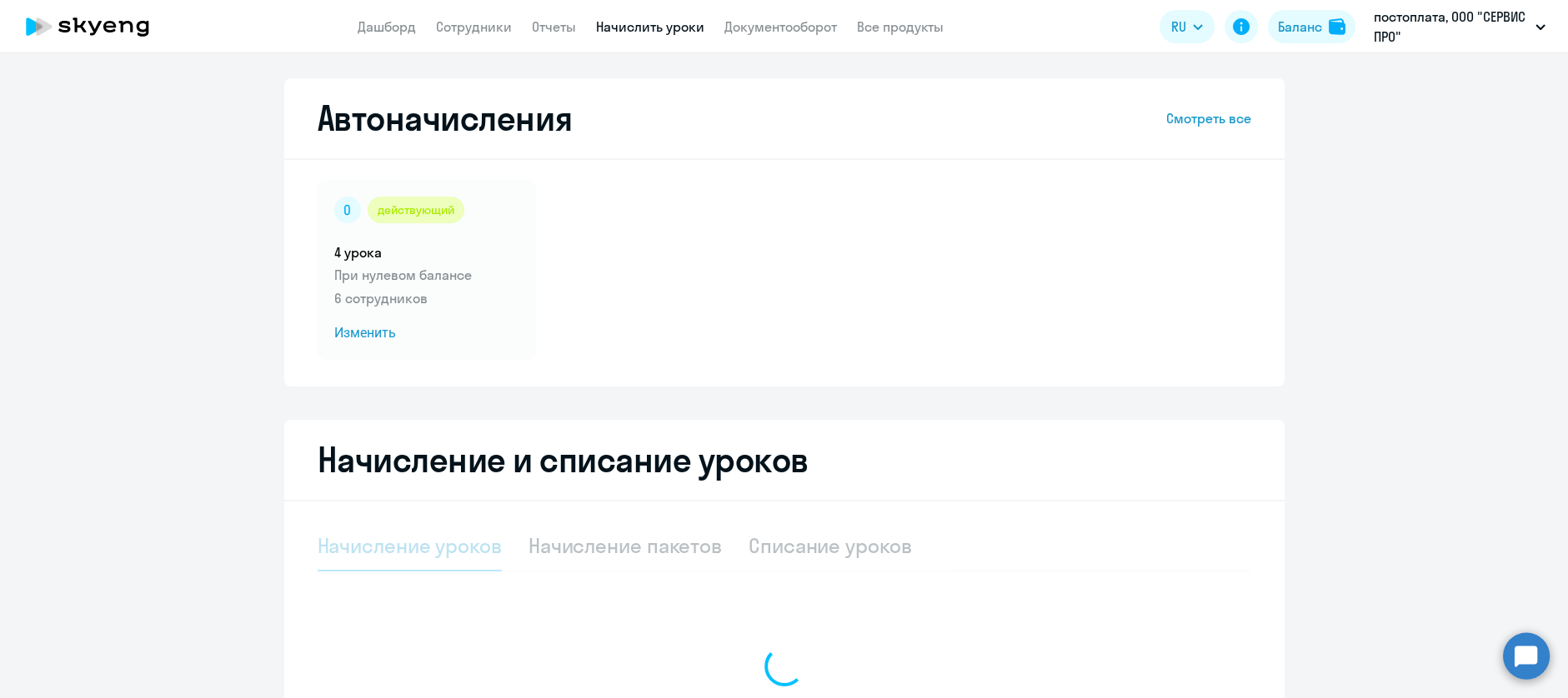
select select "10"
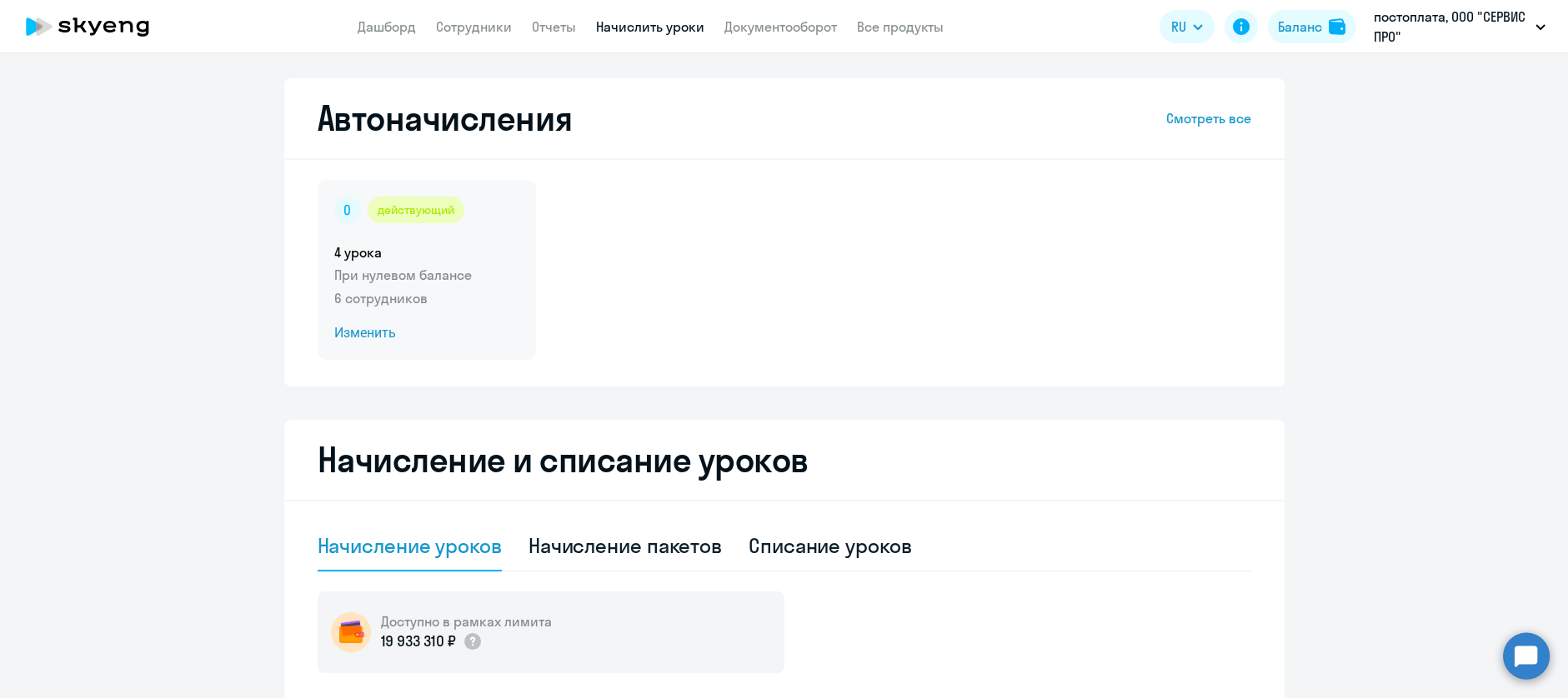
click at [373, 339] on span "Изменить" at bounding box center [427, 333] width 185 height 20
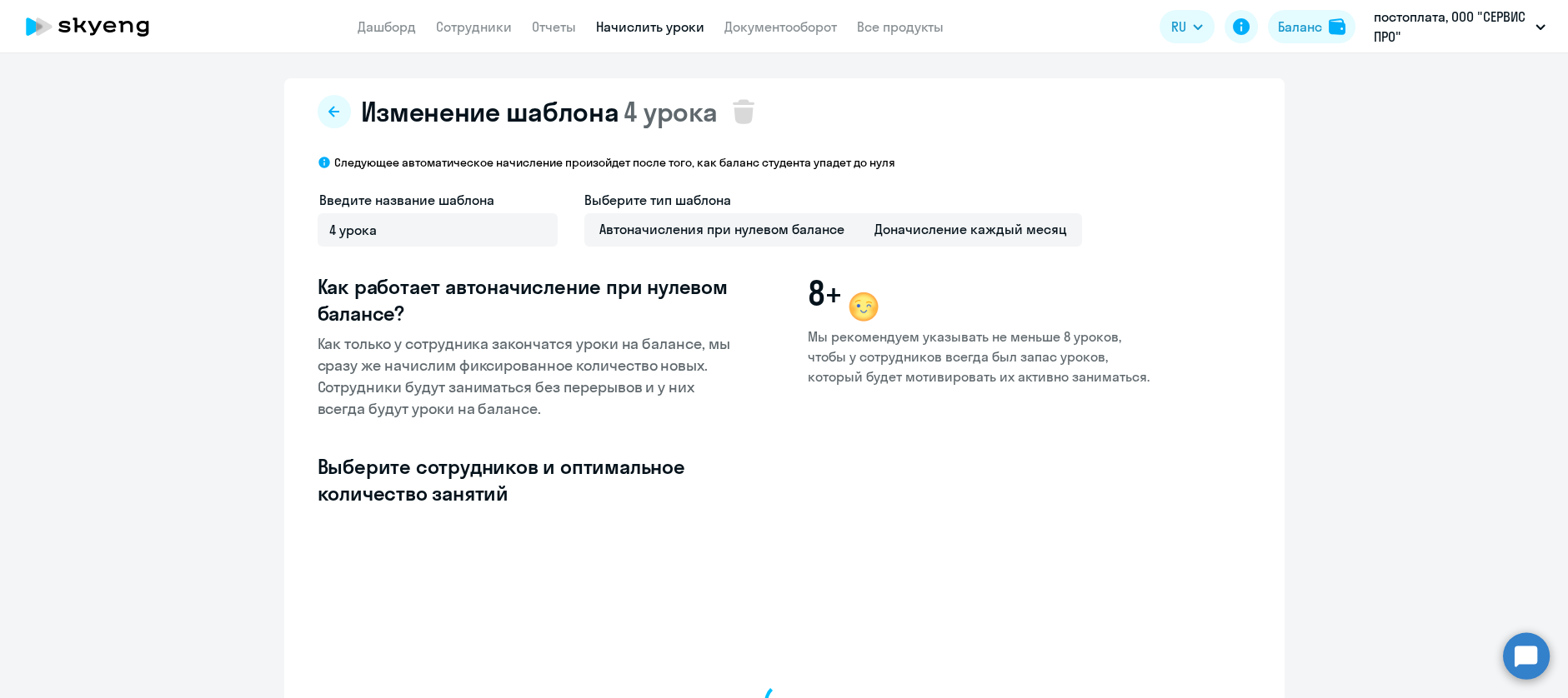
select select "10"
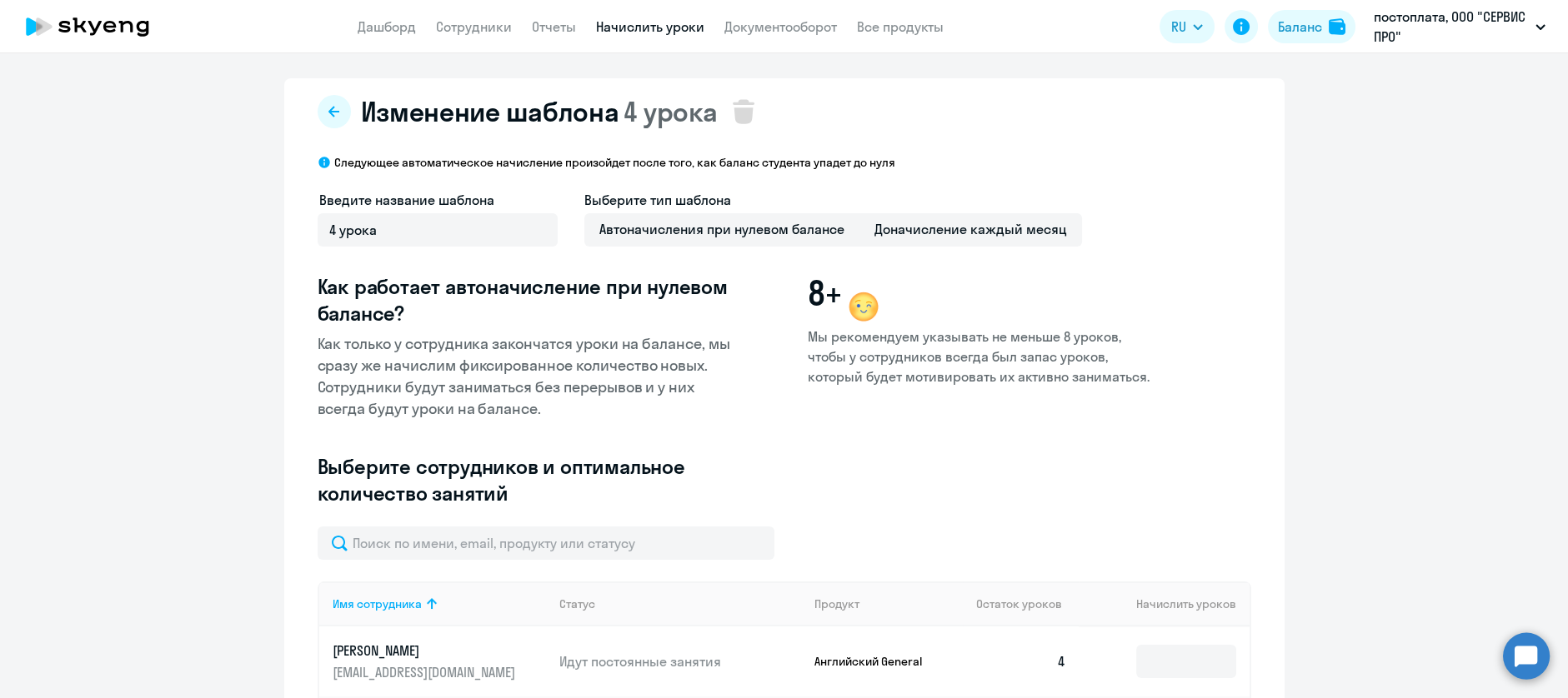
type input "4"
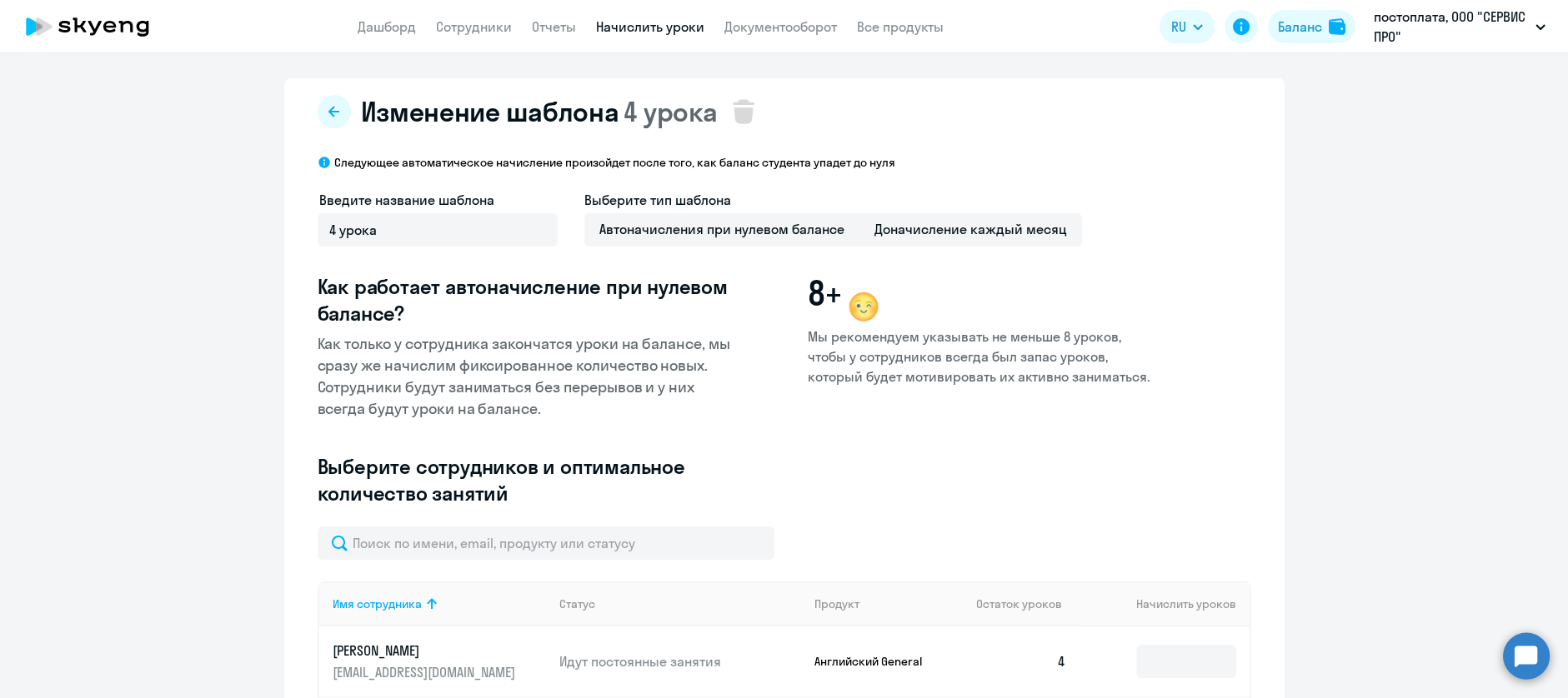
type input "4"
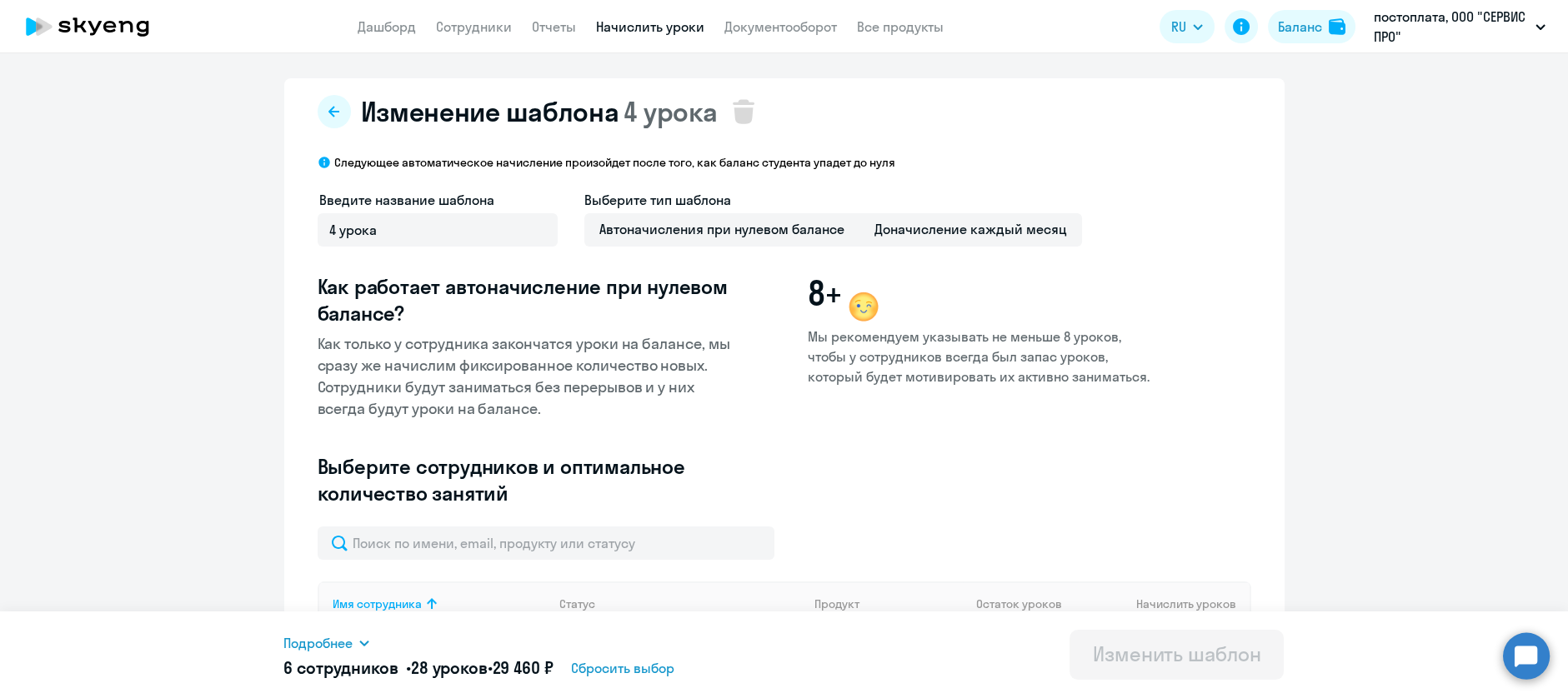
click at [403, 42] on app-header "Дашборд Сотрудники Отчеты Начислить уроки Документооборот Все продукты Дашборд …" at bounding box center [784, 27] width 1568 height 54
drag, startPoint x: 393, startPoint y: 34, endPoint x: 410, endPoint y: 34, distance: 17.0
click at [393, 34] on link "Дашборд" at bounding box center [387, 27] width 59 height 17
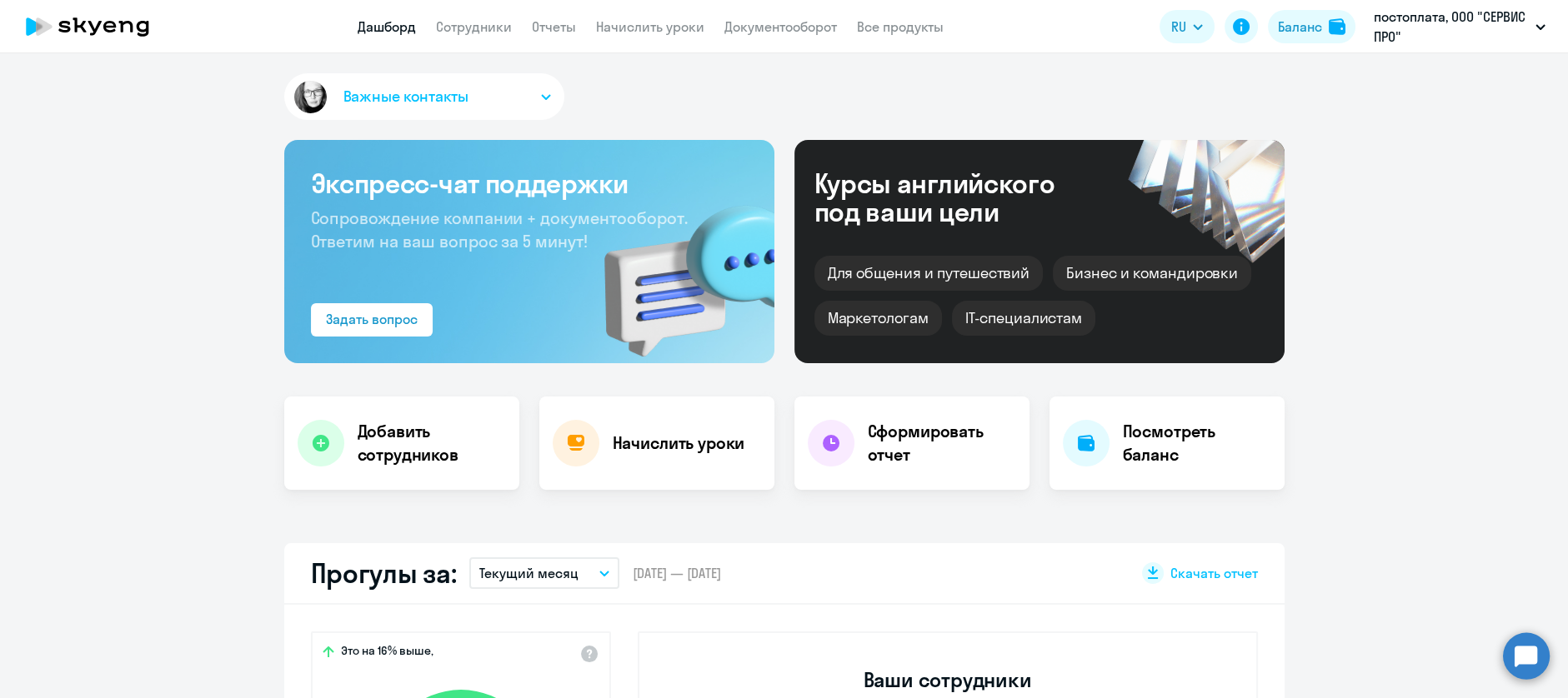
select select "30"
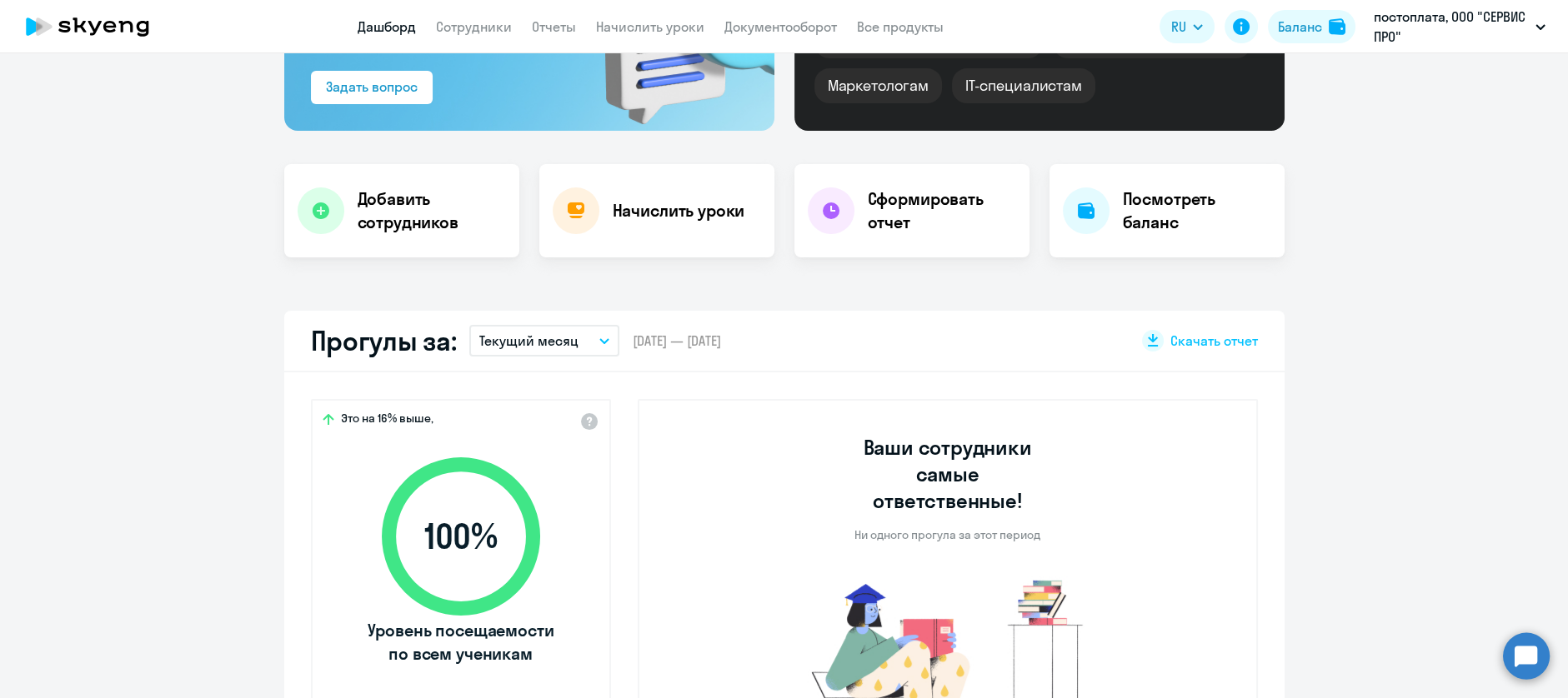
scroll to position [222, 0]
